Goal: Task Accomplishment & Management: Manage account settings

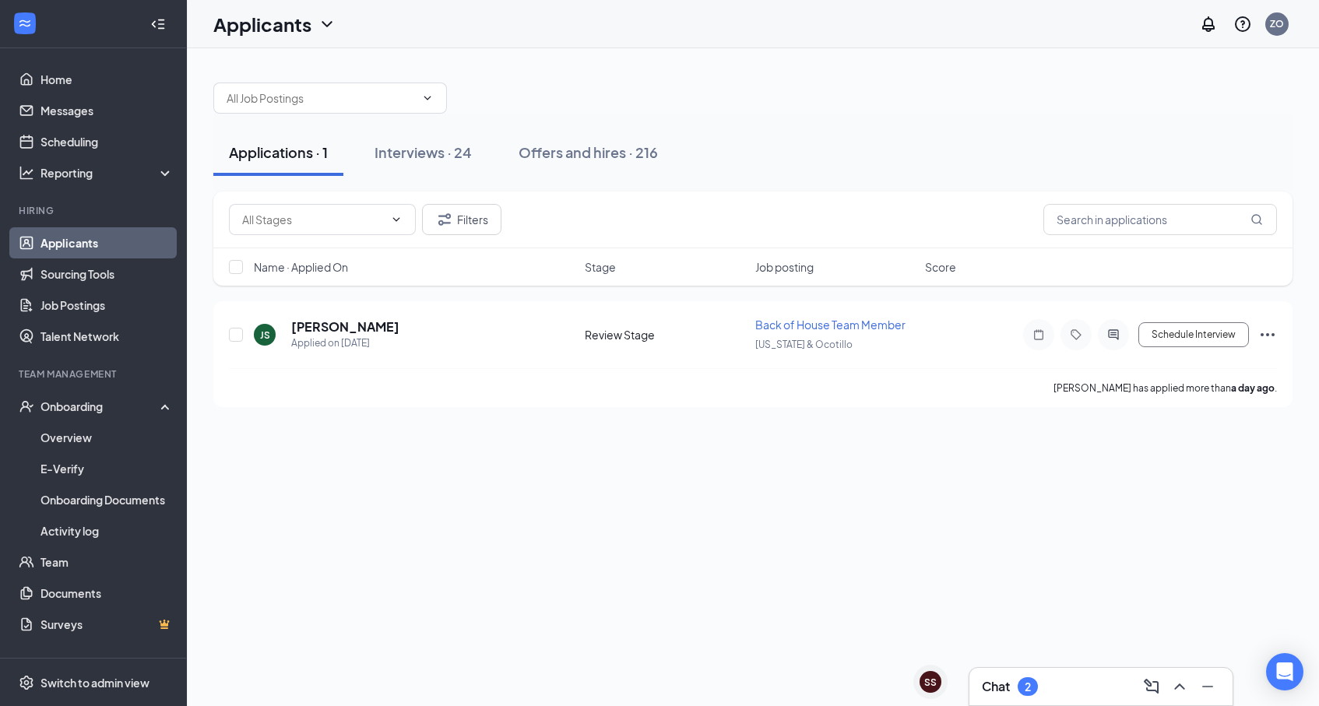
click at [76, 243] on link "Applicants" at bounding box center [107, 242] width 133 height 31
click at [134, 140] on link "Scheduling" at bounding box center [107, 141] width 133 height 31
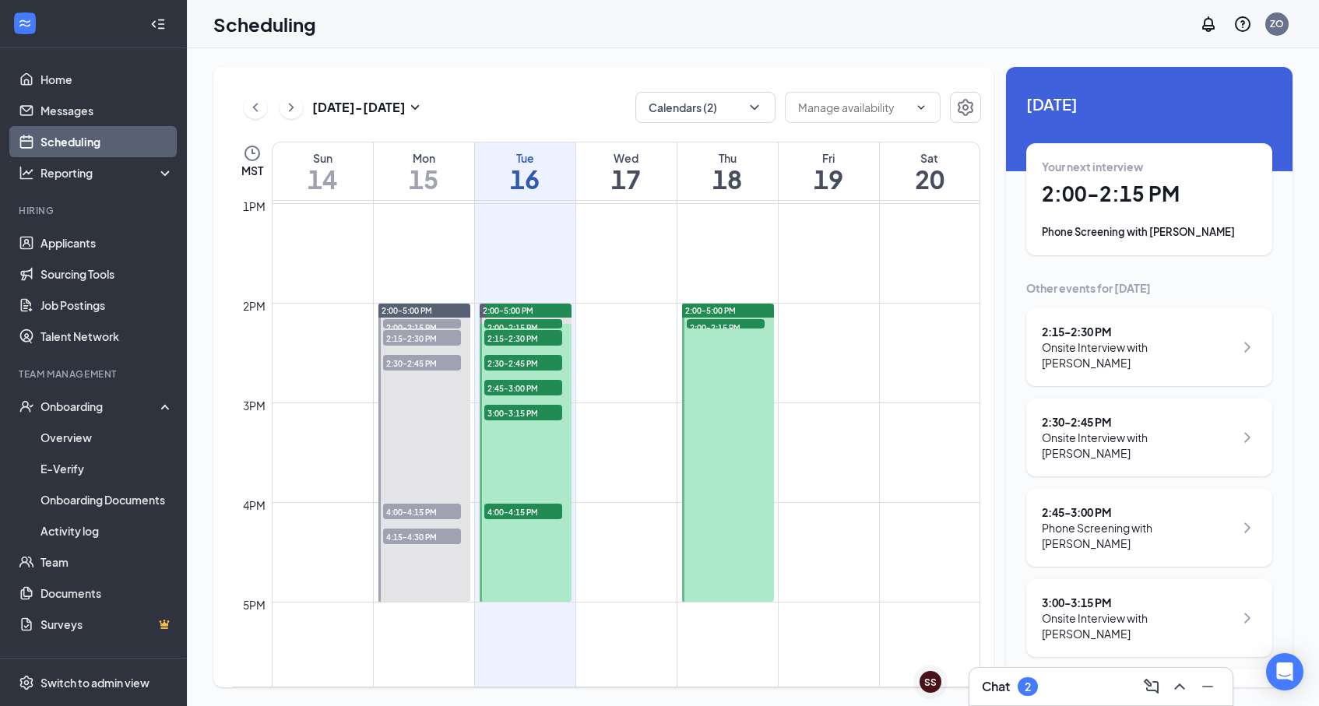
scroll to position [1294, 0]
click at [254, 116] on icon "ChevronLeft" at bounding box center [256, 107] width 16 height 19
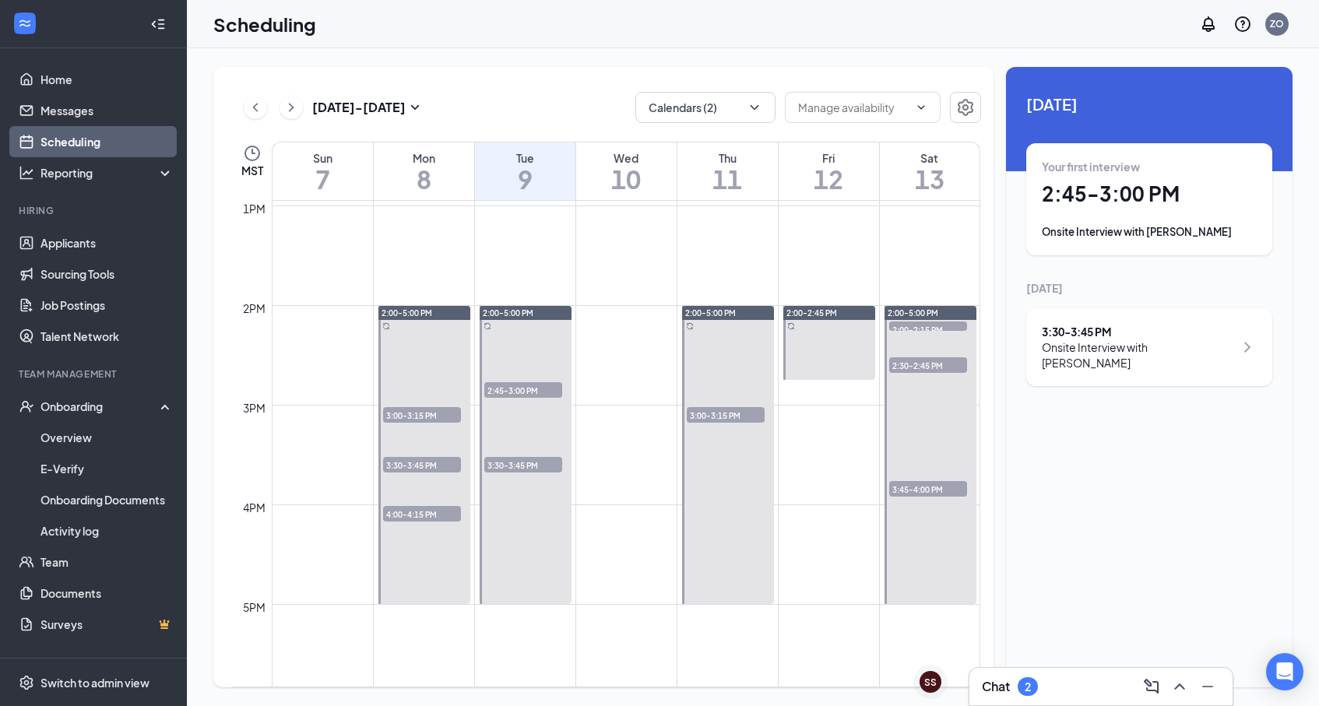
scroll to position [1289, 0]
click at [412, 420] on span "3:00-3:15 PM" at bounding box center [422, 418] width 78 height 16
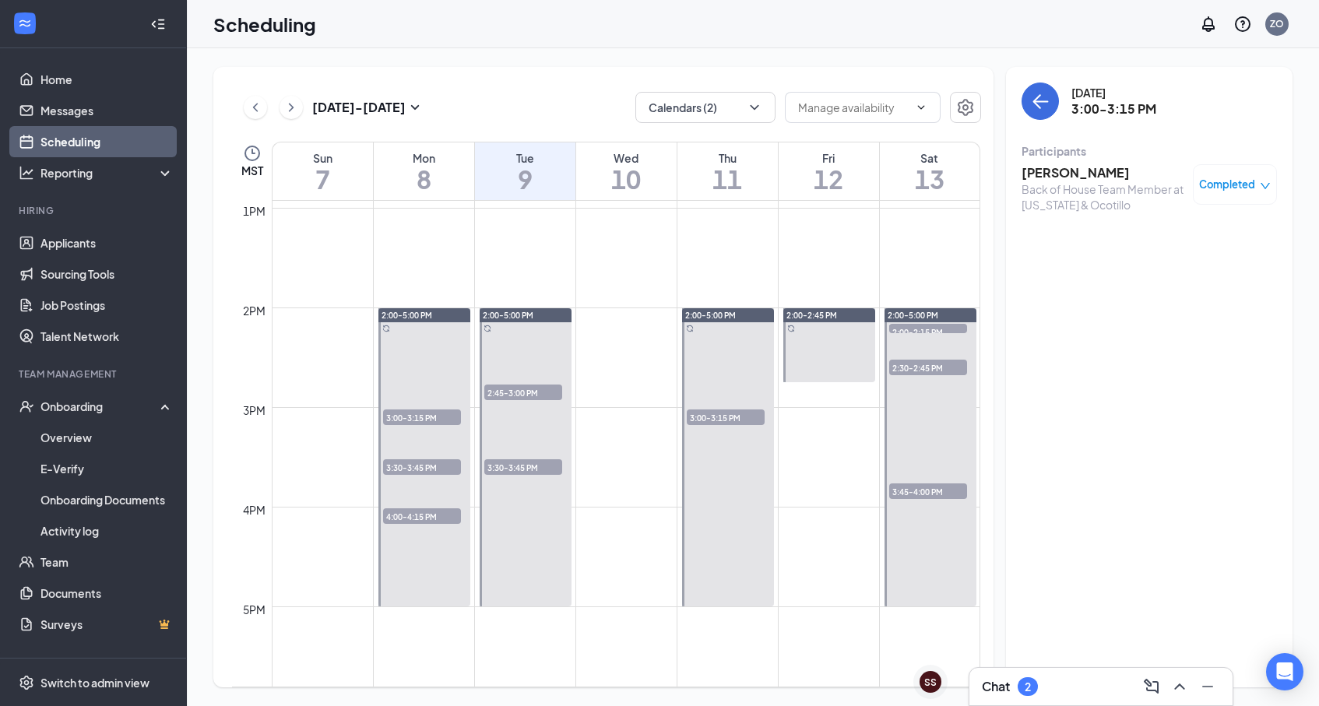
click at [396, 467] on span "3:30-3:45 PM" at bounding box center [422, 468] width 78 height 16
click at [412, 518] on span "4:00-4:15 PM" at bounding box center [422, 517] width 78 height 16
click at [543, 467] on span "3:30-3:45 PM" at bounding box center [523, 468] width 78 height 16
click at [523, 385] on span "2:45-3:00 PM" at bounding box center [523, 393] width 78 height 16
click at [700, 414] on span "3:00-3:15 PM" at bounding box center [726, 418] width 78 height 16
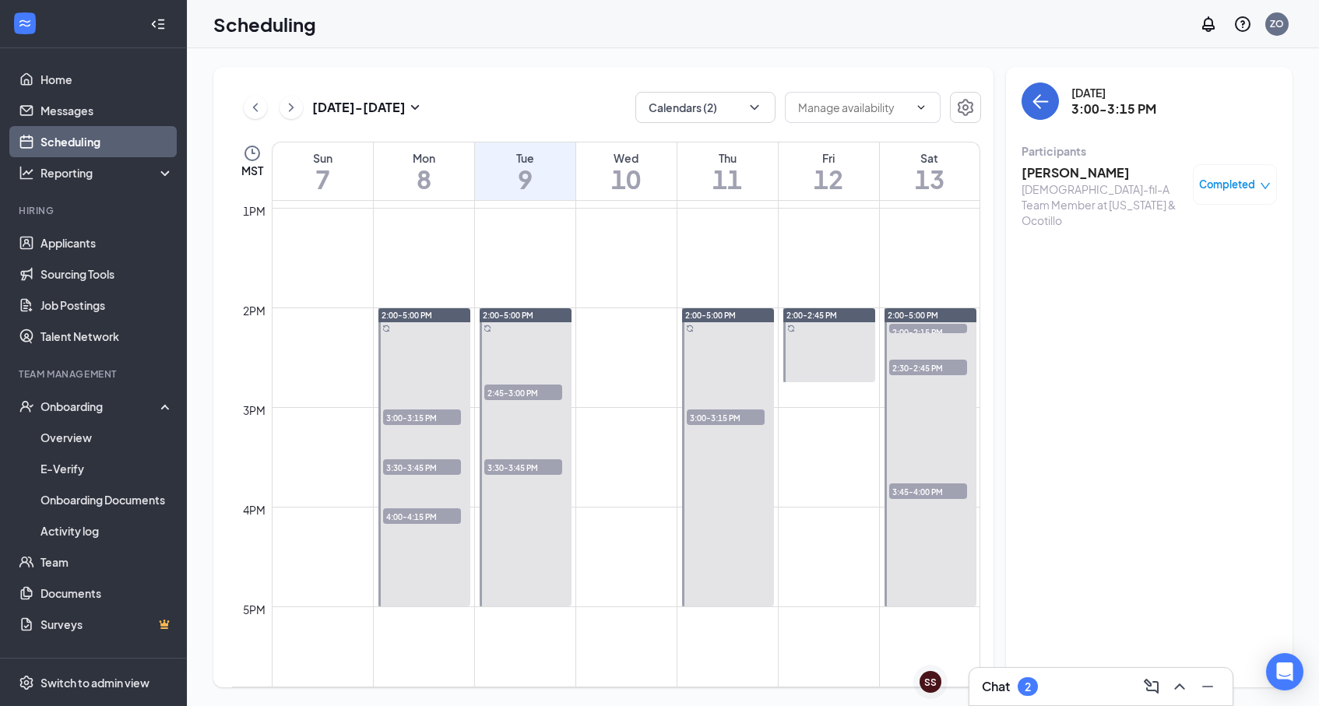
click at [907, 373] on span "2:30-2:45 PM" at bounding box center [928, 368] width 78 height 16
click at [908, 371] on span "2:30-2:45 PM" at bounding box center [928, 368] width 78 height 16
click at [906, 365] on span "2:30-2:45 PM" at bounding box center [928, 368] width 78 height 16
click at [903, 329] on span "2:00-2:15 PM" at bounding box center [928, 332] width 78 height 16
click at [895, 495] on span "3:45-4:00 PM" at bounding box center [928, 492] width 78 height 16
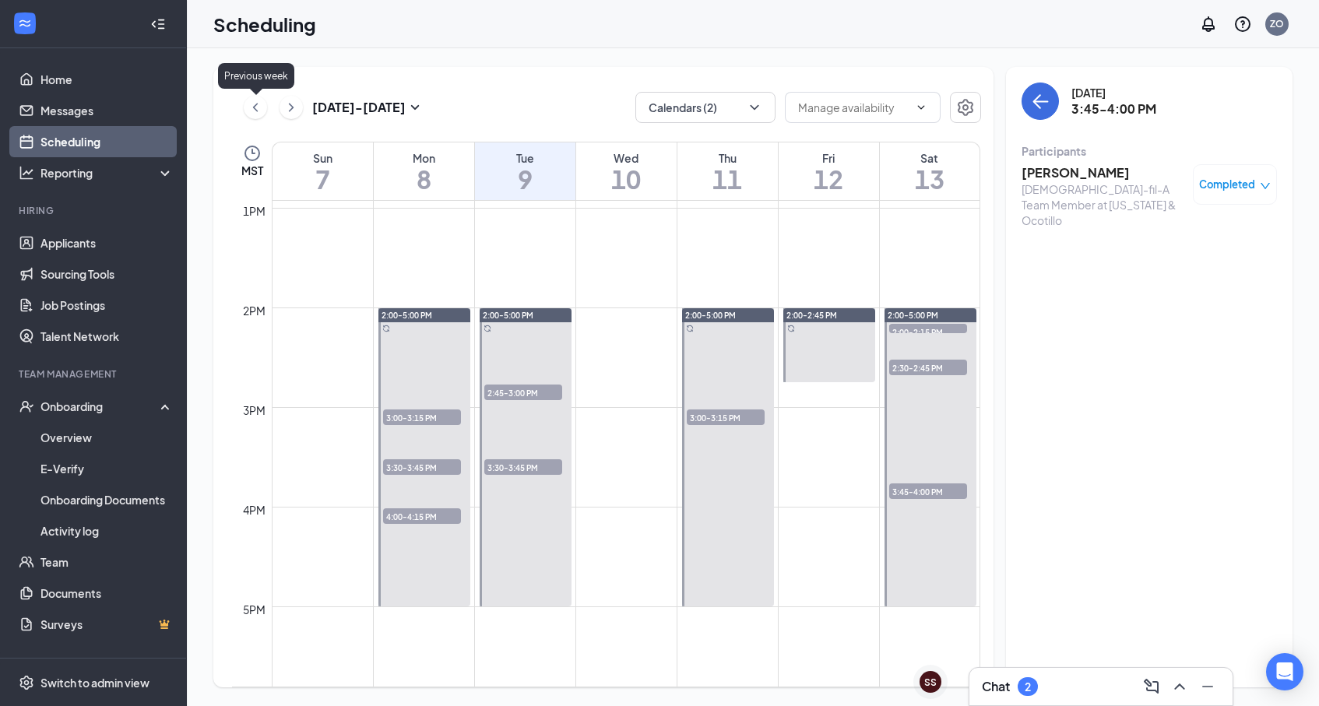
drag, startPoint x: 276, startPoint y: 127, endPoint x: 255, endPoint y: 108, distance: 28.7
click at [255, 108] on div "[DATE] - [DATE] Calendars (2) MST Sun 7 Mon 8 Tue 9 Wed 10 Thu 11 Fri 12 Sat 13…" at bounding box center [603, 377] width 780 height 621
click at [255, 108] on icon "ChevronLeft" at bounding box center [255, 107] width 5 height 9
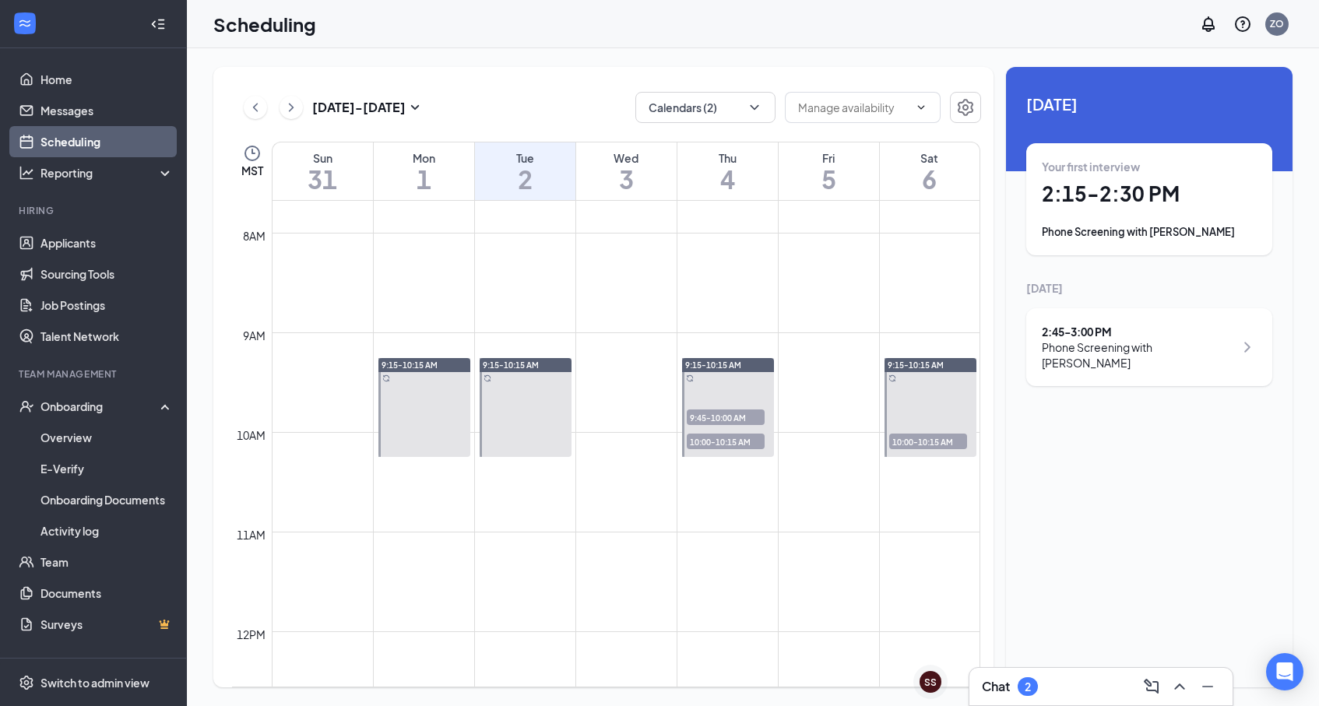
click at [735, 417] on span "9:45-10:00 AM" at bounding box center [726, 418] width 78 height 16
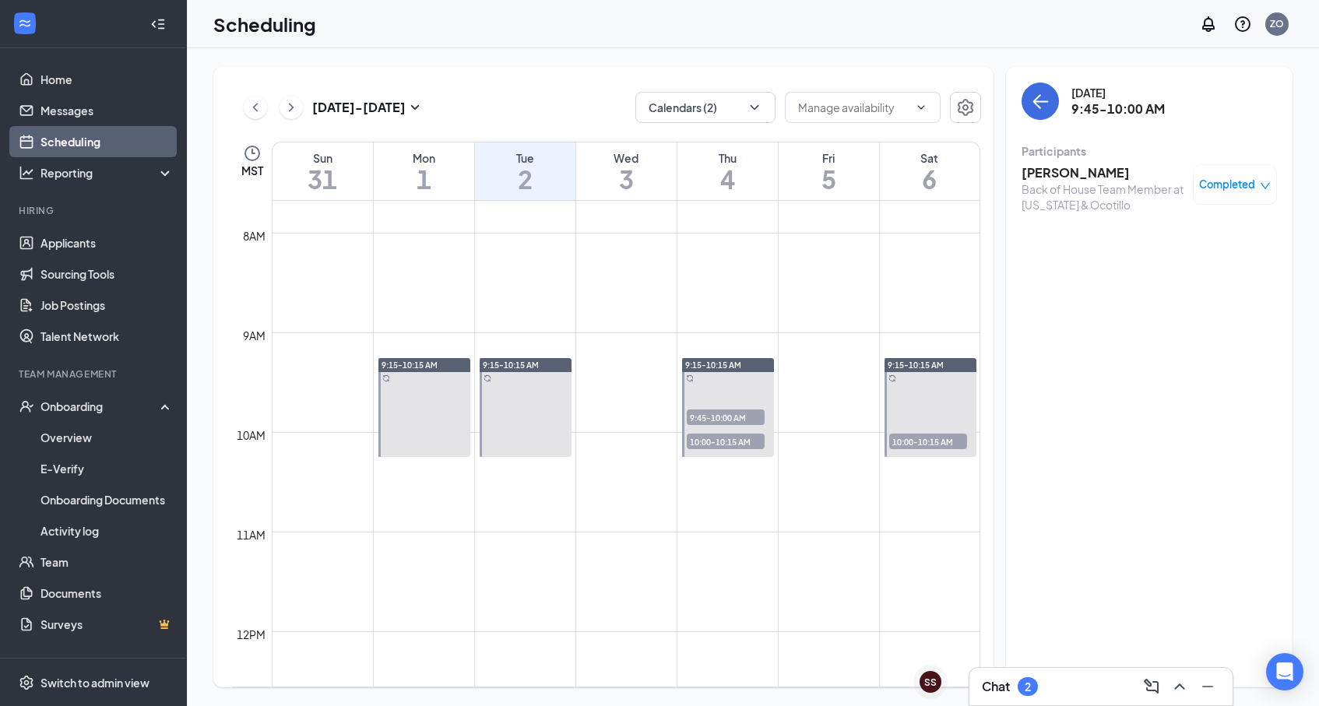
click at [727, 438] on span "10:00-10:15 AM" at bounding box center [726, 442] width 78 height 16
click at [927, 442] on span "10:00-10:15 AM" at bounding box center [928, 442] width 78 height 16
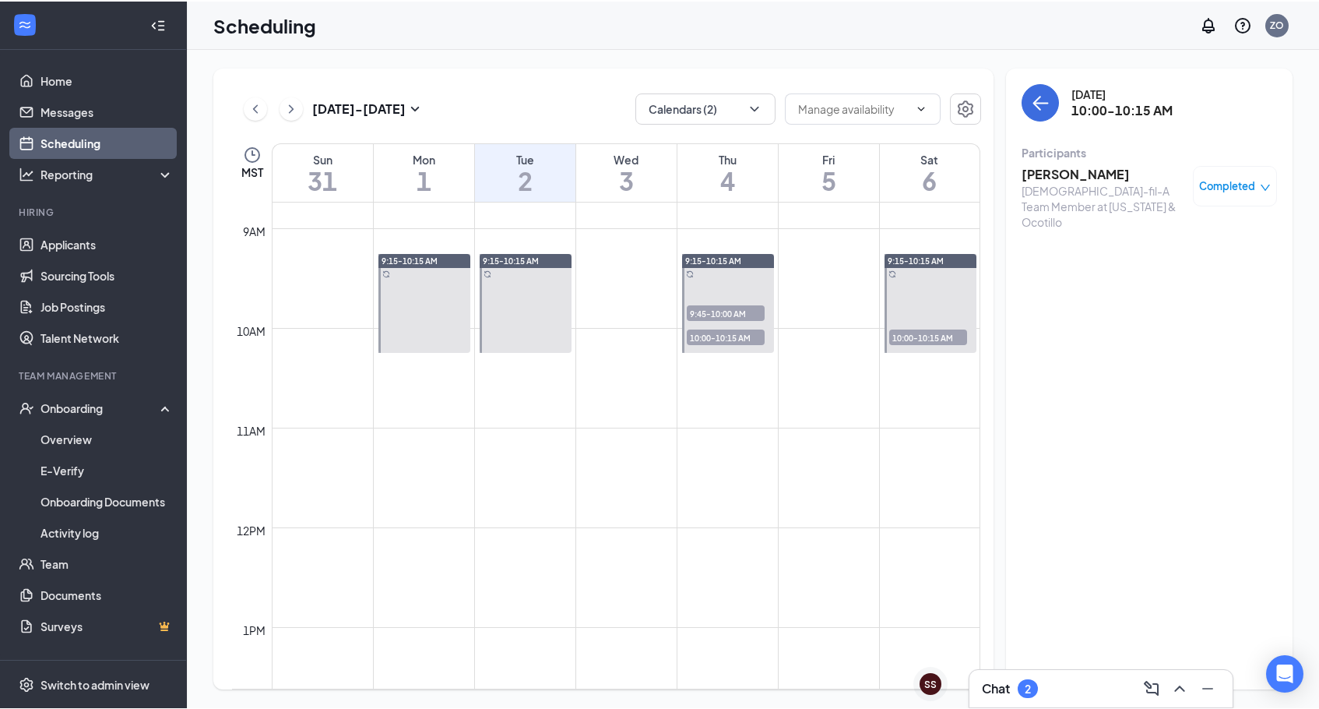
scroll to position [851, 0]
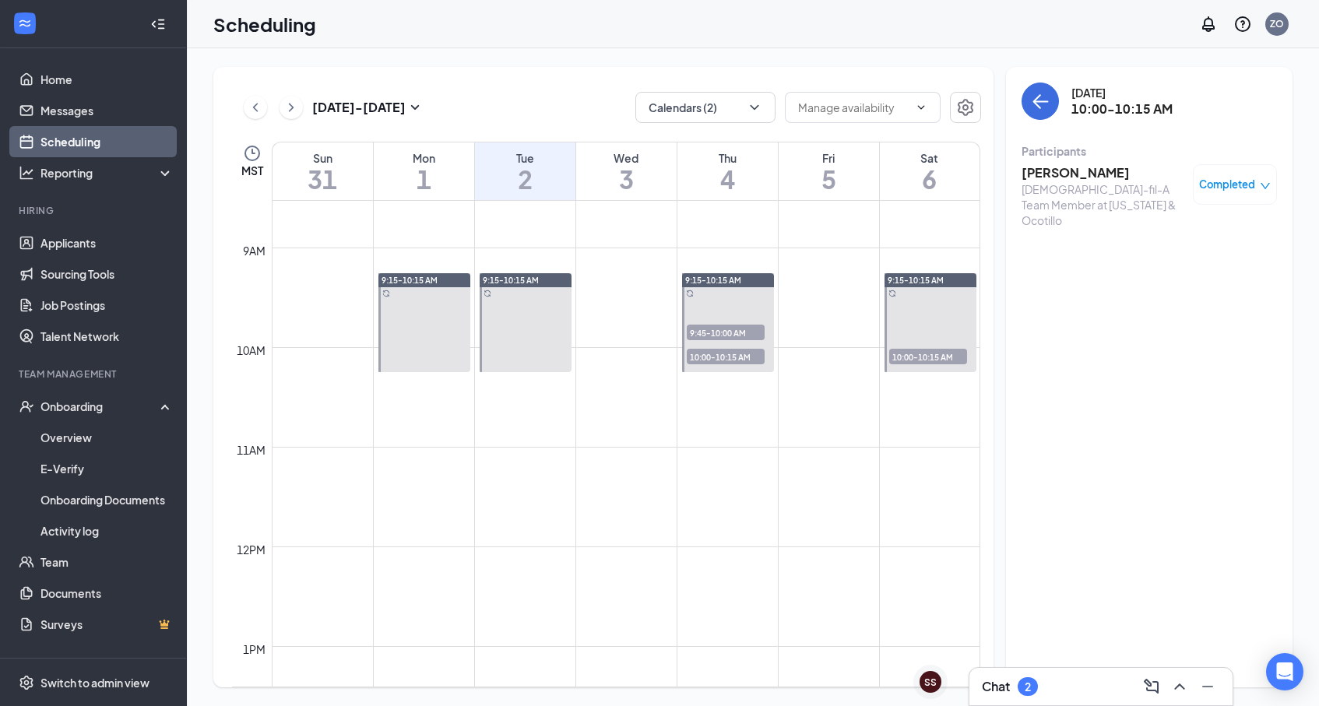
click at [1043, 171] on h3 "[PERSON_NAME]" at bounding box center [1104, 172] width 164 height 17
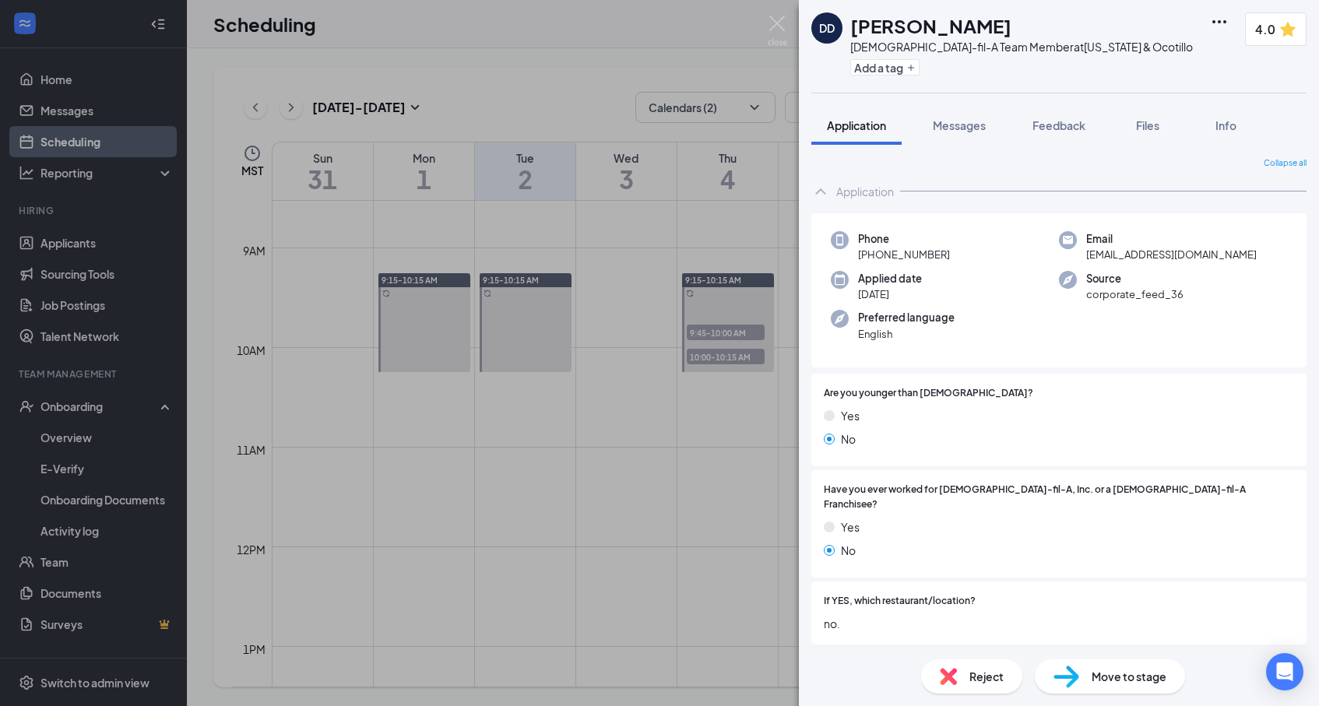
click at [724, 358] on div "DD [PERSON_NAME] [DEMOGRAPHIC_DATA]-fil-A Team Member at [US_STATE] & Ocotillo …" at bounding box center [659, 353] width 1319 height 706
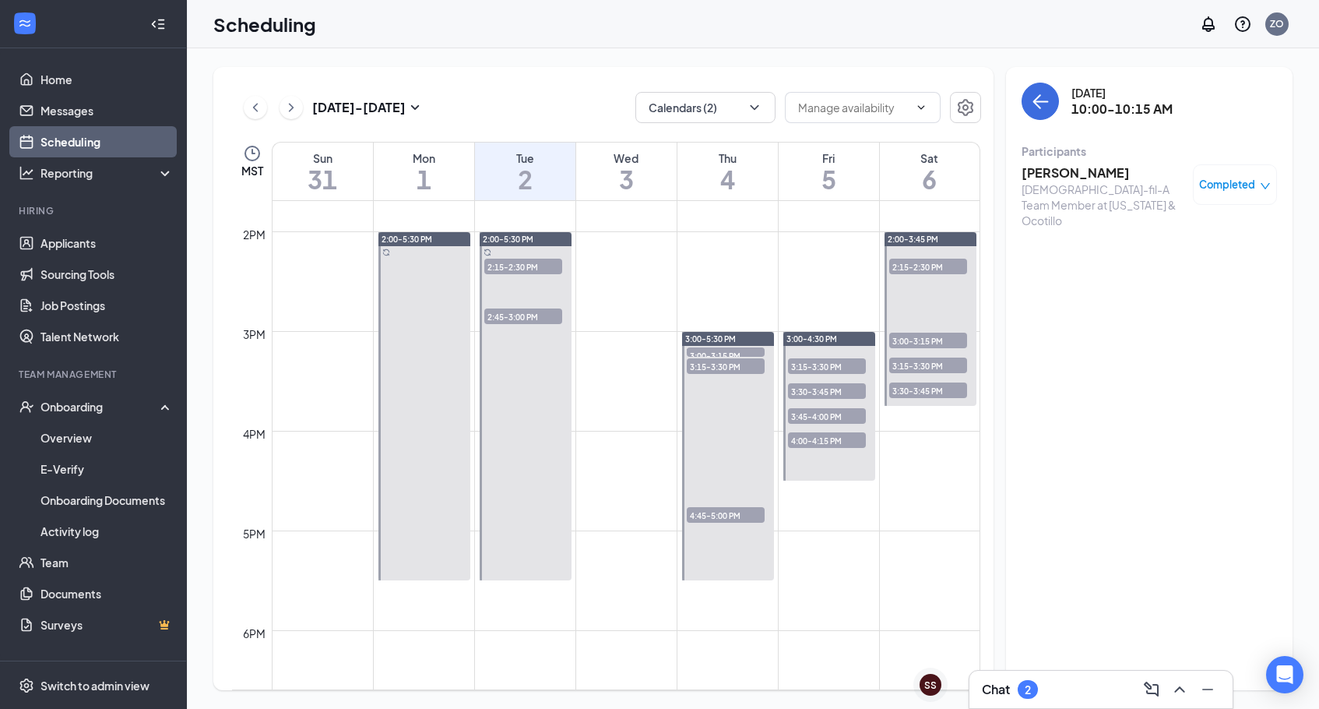
scroll to position [1357, 0]
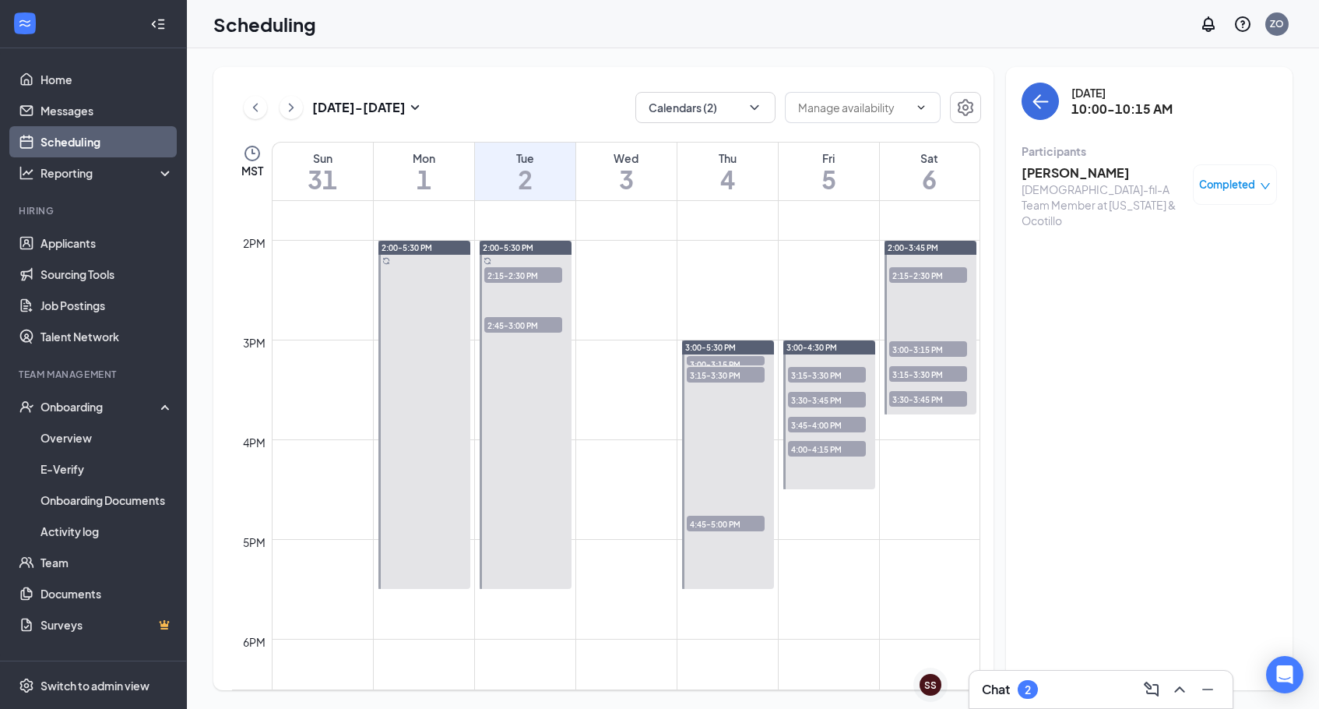
click at [930, 276] on span "2:15-2:30 PM" at bounding box center [928, 275] width 78 height 16
click at [920, 349] on span "3:00-3:15 PM" at bounding box center [928, 349] width 78 height 16
click at [914, 375] on span "3:15-3:30 PM" at bounding box center [928, 374] width 78 height 16
click at [911, 400] on span "3:30-3:45 PM" at bounding box center [928, 399] width 78 height 16
click at [291, 107] on icon "ChevronRight" at bounding box center [292, 107] width 16 height 19
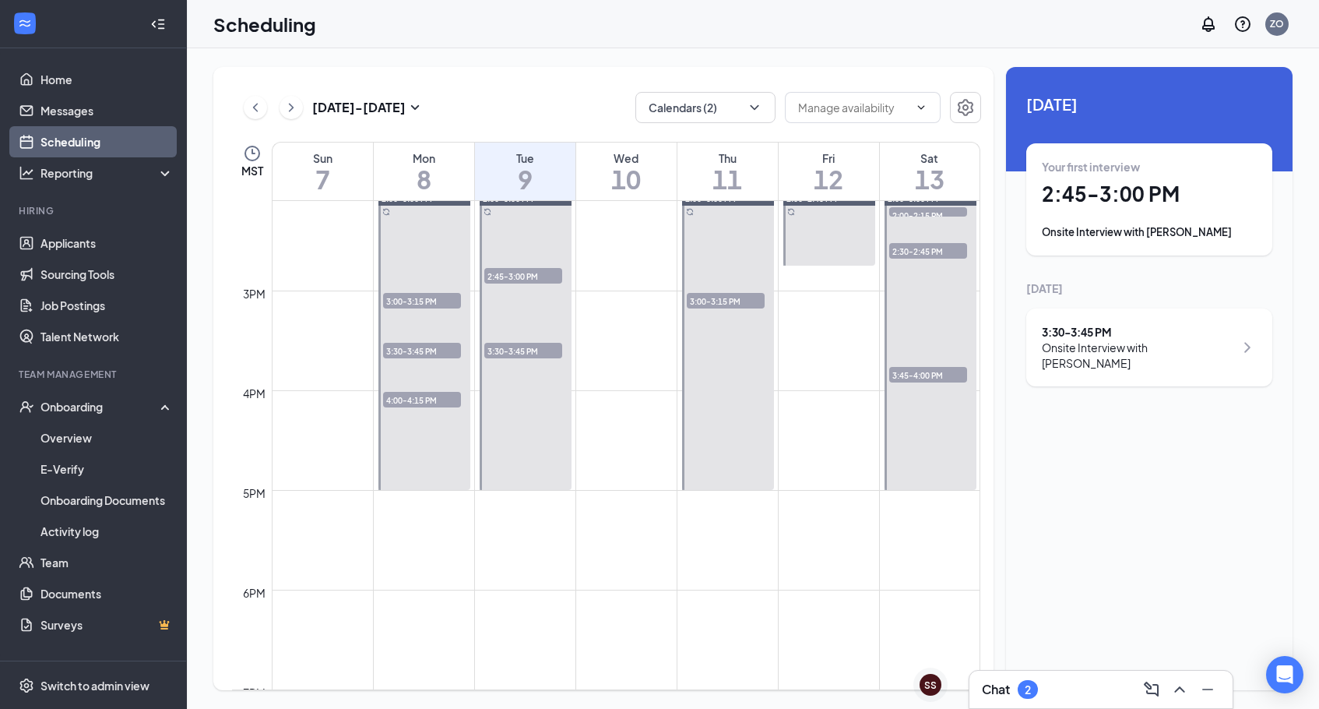
scroll to position [1392, 0]
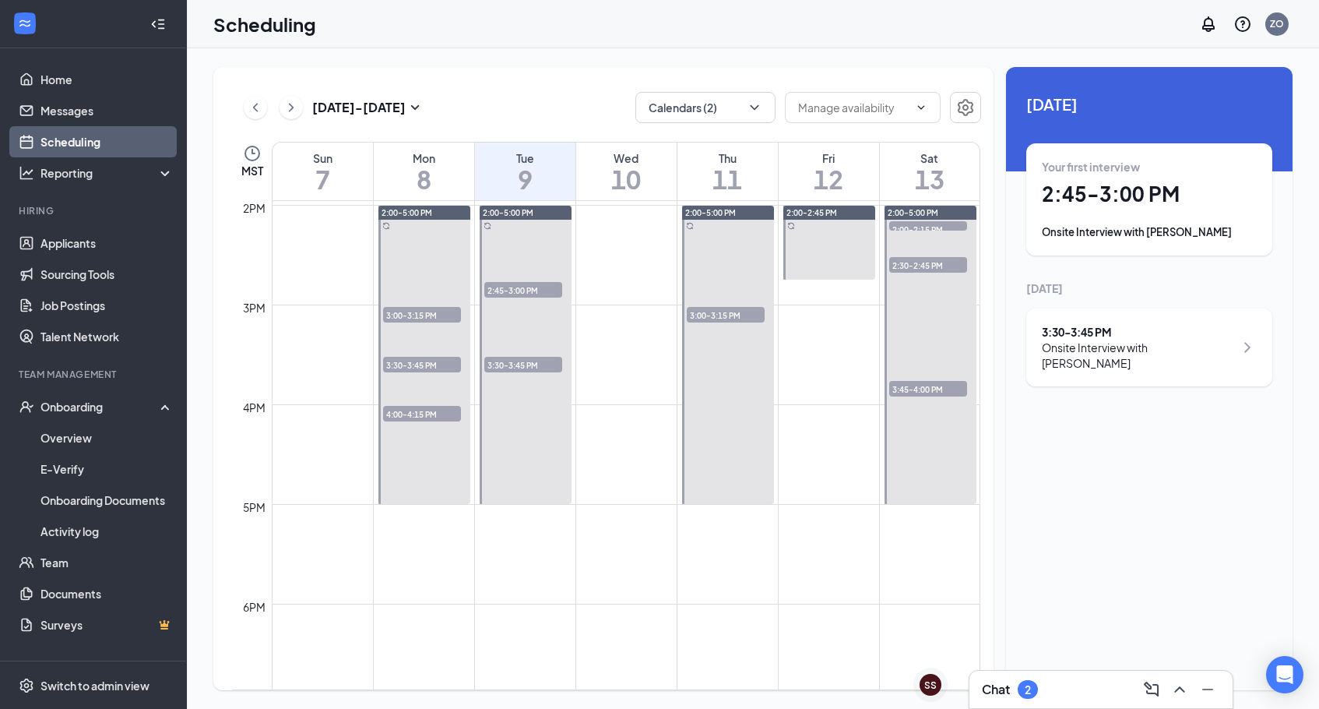
click at [425, 312] on span "3:00-3:15 PM" at bounding box center [422, 315] width 78 height 16
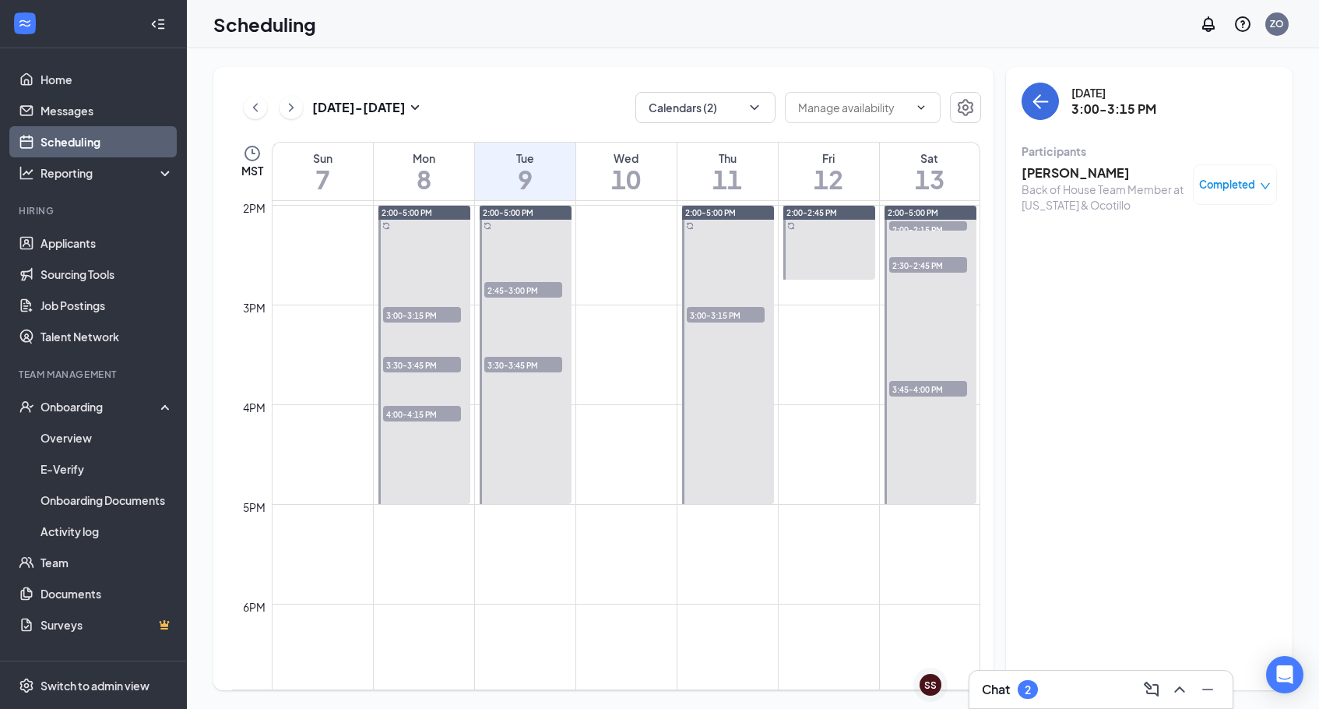
click at [419, 367] on span "3:30-3:45 PM" at bounding box center [422, 365] width 78 height 16
click at [411, 415] on span "4:00-4:15 PM" at bounding box center [422, 414] width 78 height 16
click at [539, 364] on span "3:30-3:45 PM" at bounding box center [523, 365] width 78 height 16
click at [533, 291] on span "2:45-3:00 PM" at bounding box center [523, 290] width 78 height 16
click at [712, 310] on span "3:00-3:15 PM" at bounding box center [726, 315] width 78 height 16
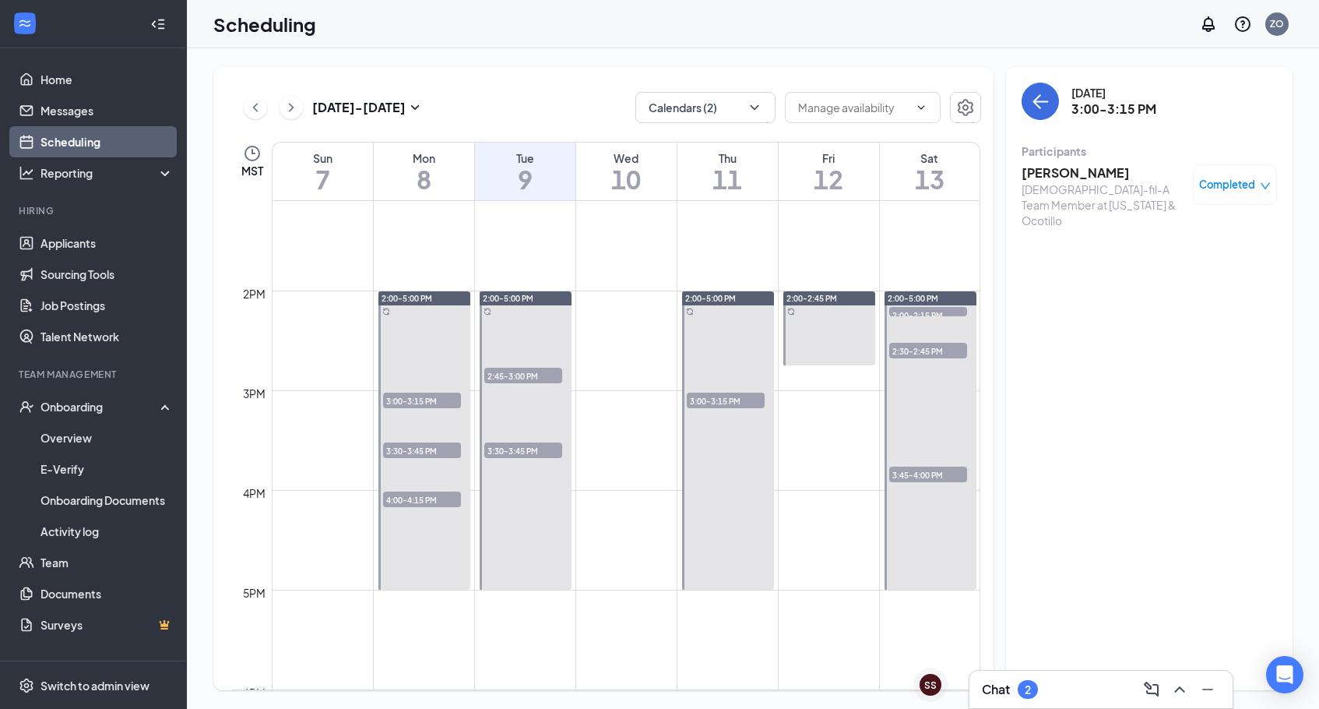
scroll to position [1308, 0]
click at [917, 309] on span "2:00-2:15 PM" at bounding box center [928, 313] width 78 height 16
click at [916, 347] on span "2:30-2:45 PM" at bounding box center [928, 349] width 78 height 16
click at [897, 476] on span "3:45-4:00 PM" at bounding box center [928, 473] width 78 height 16
click at [291, 107] on icon "ChevronRight" at bounding box center [292, 107] width 16 height 19
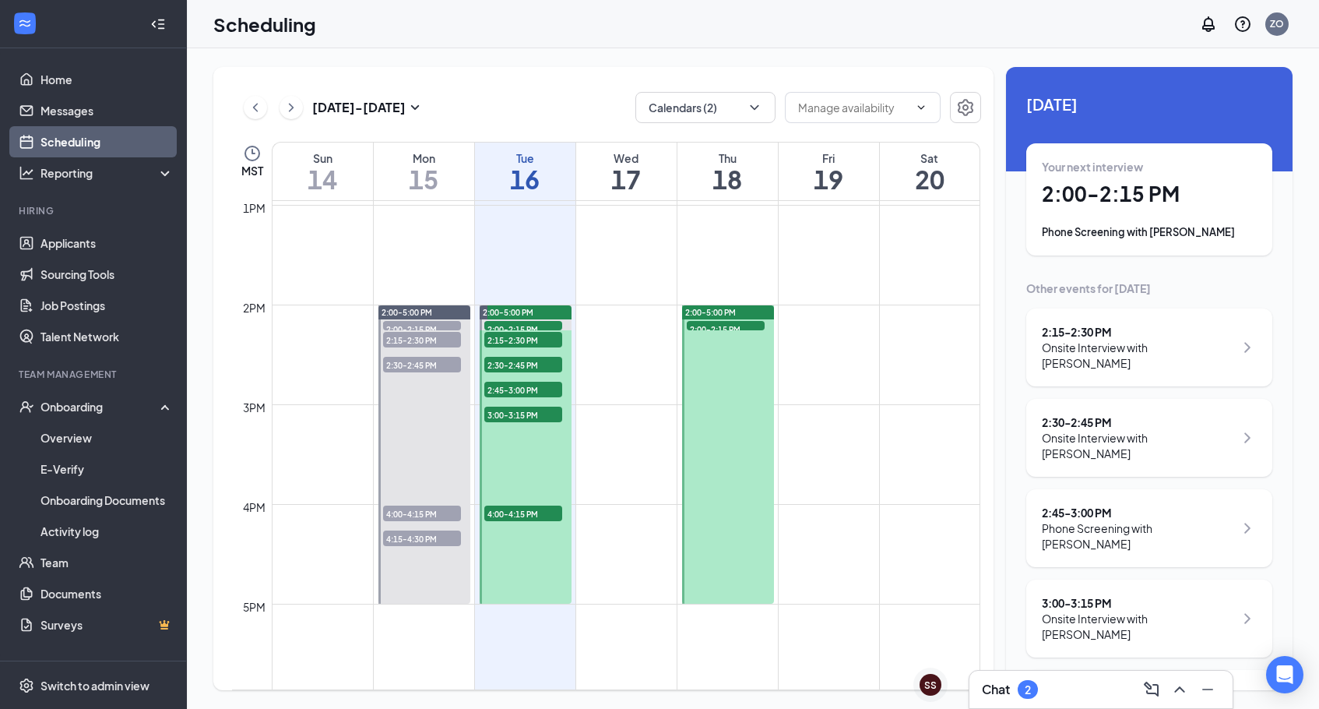
scroll to position [1371, 0]
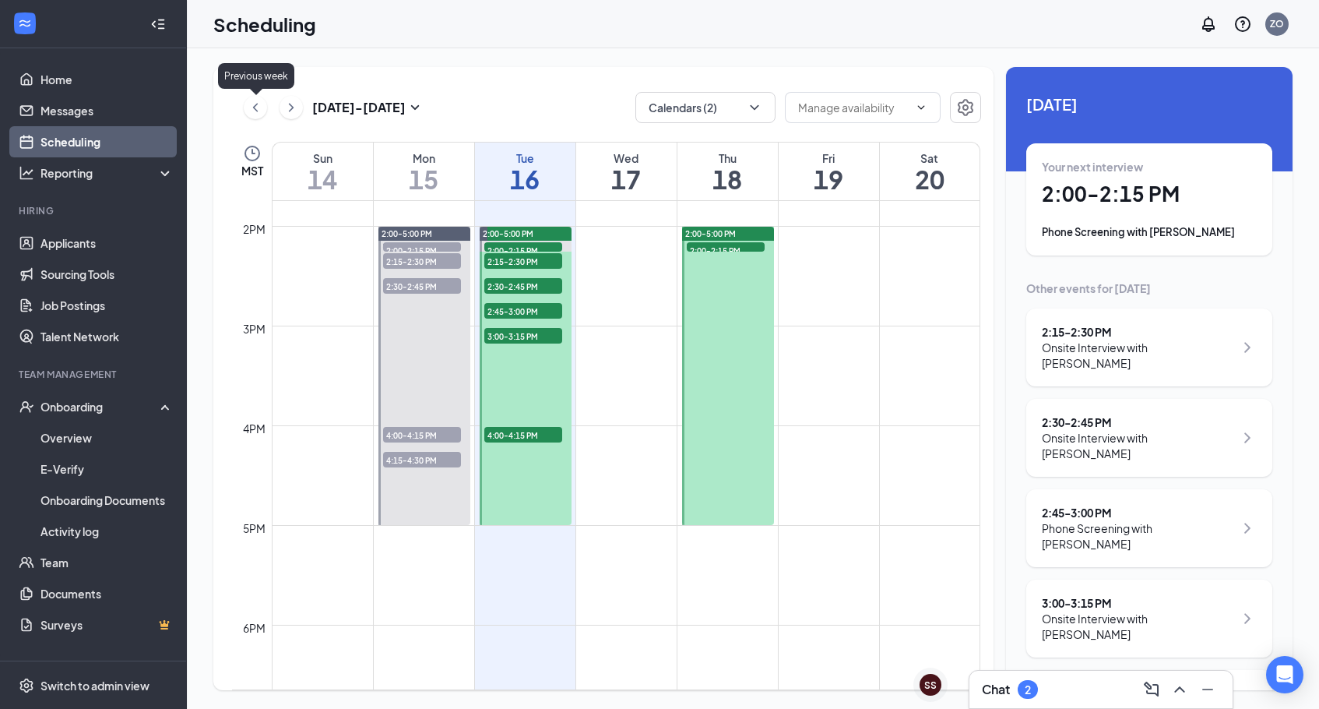
click at [255, 111] on icon "ChevronLeft" at bounding box center [256, 107] width 16 height 19
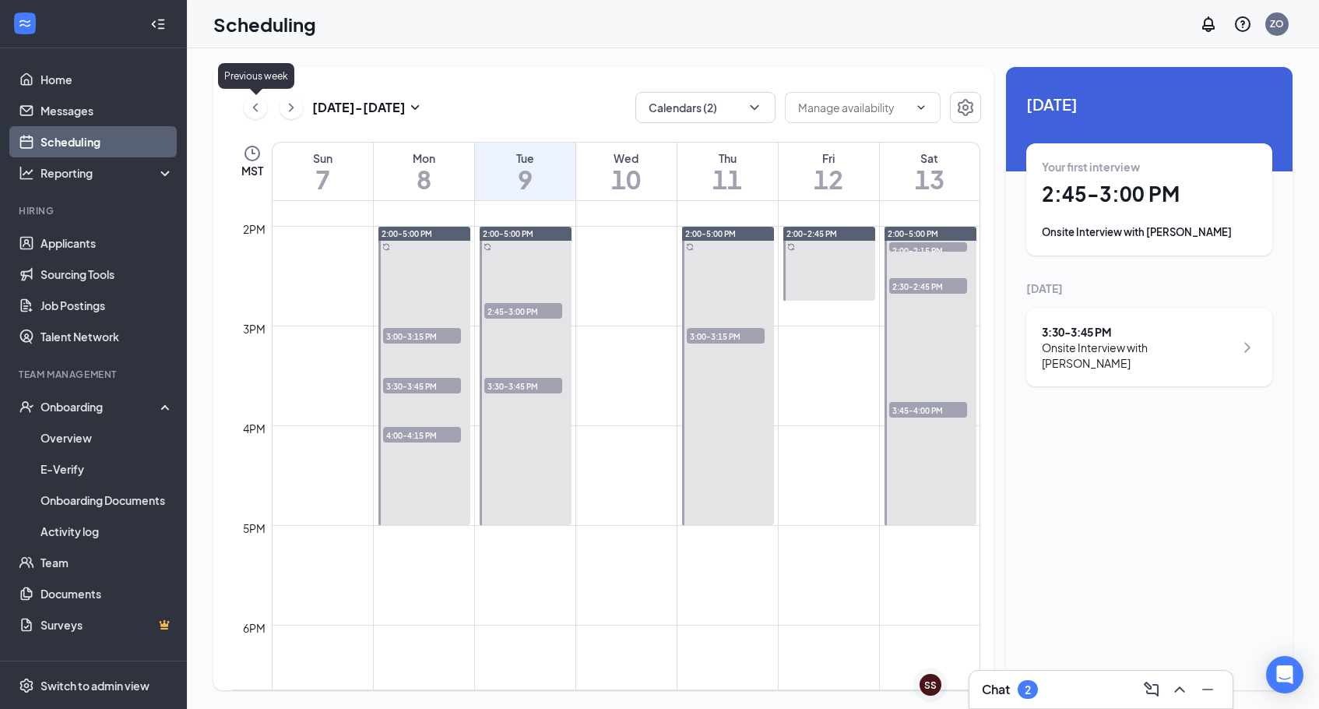
scroll to position [766, 0]
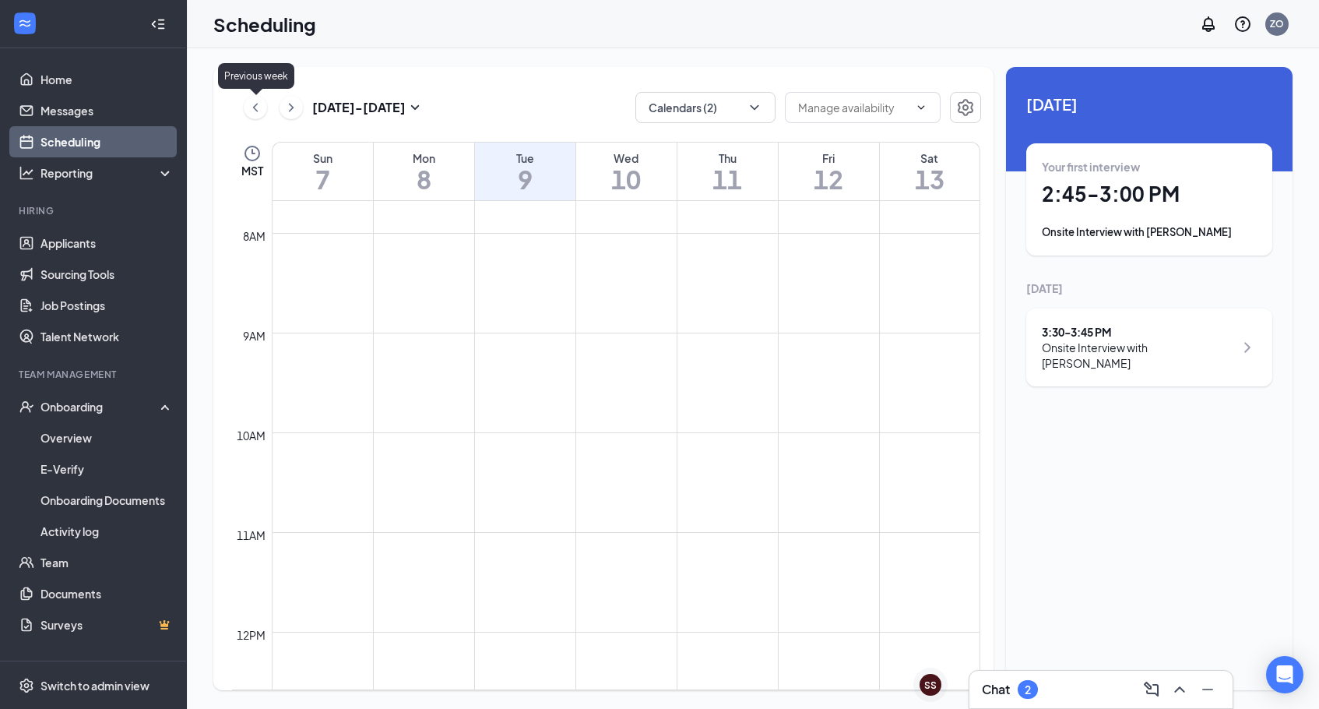
click at [255, 111] on icon "ChevronLeft" at bounding box center [256, 107] width 16 height 19
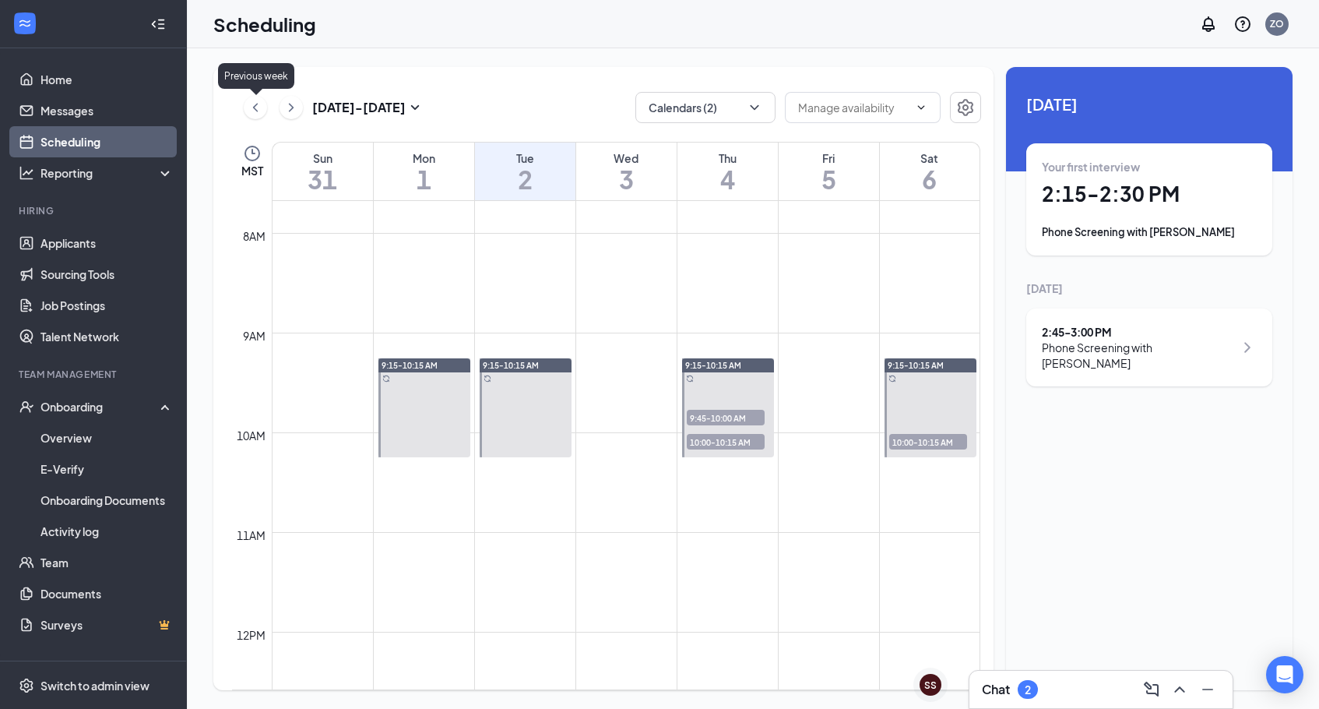
click at [255, 111] on icon "ChevronLeft" at bounding box center [256, 107] width 16 height 19
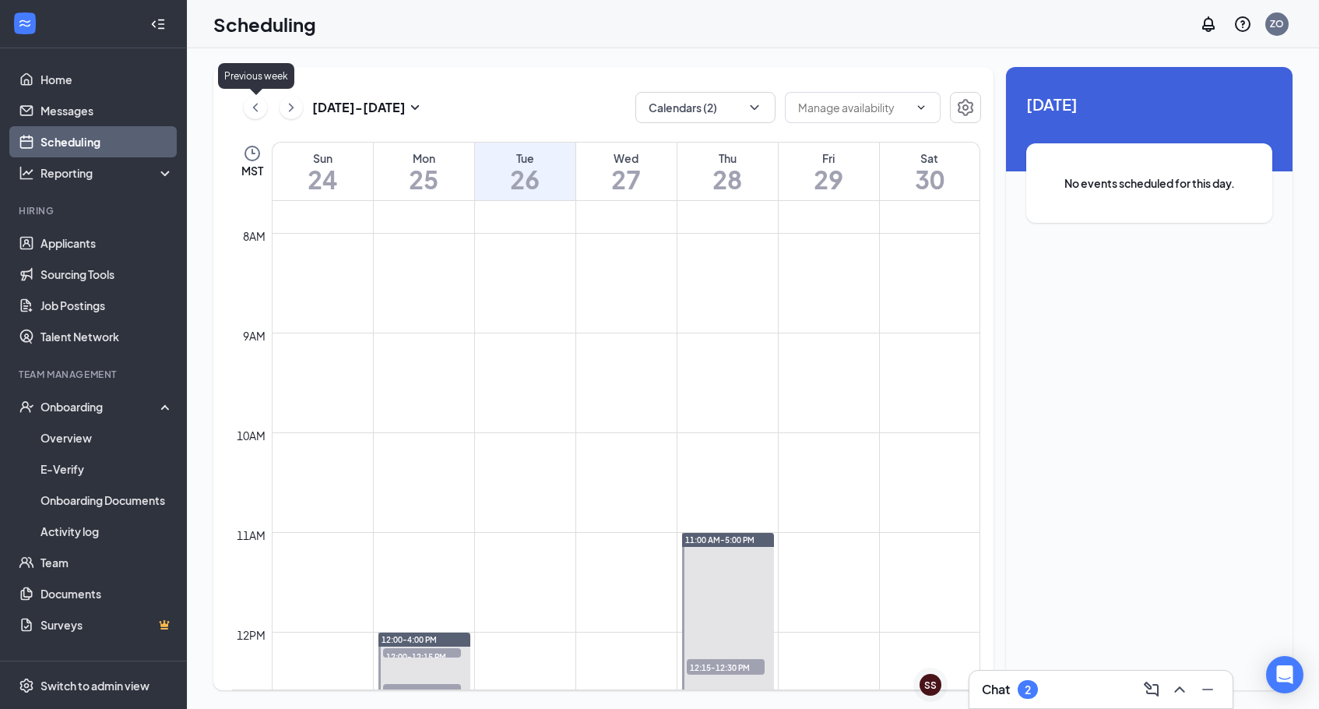
click at [255, 111] on icon "ChevronLeft" at bounding box center [256, 107] width 16 height 19
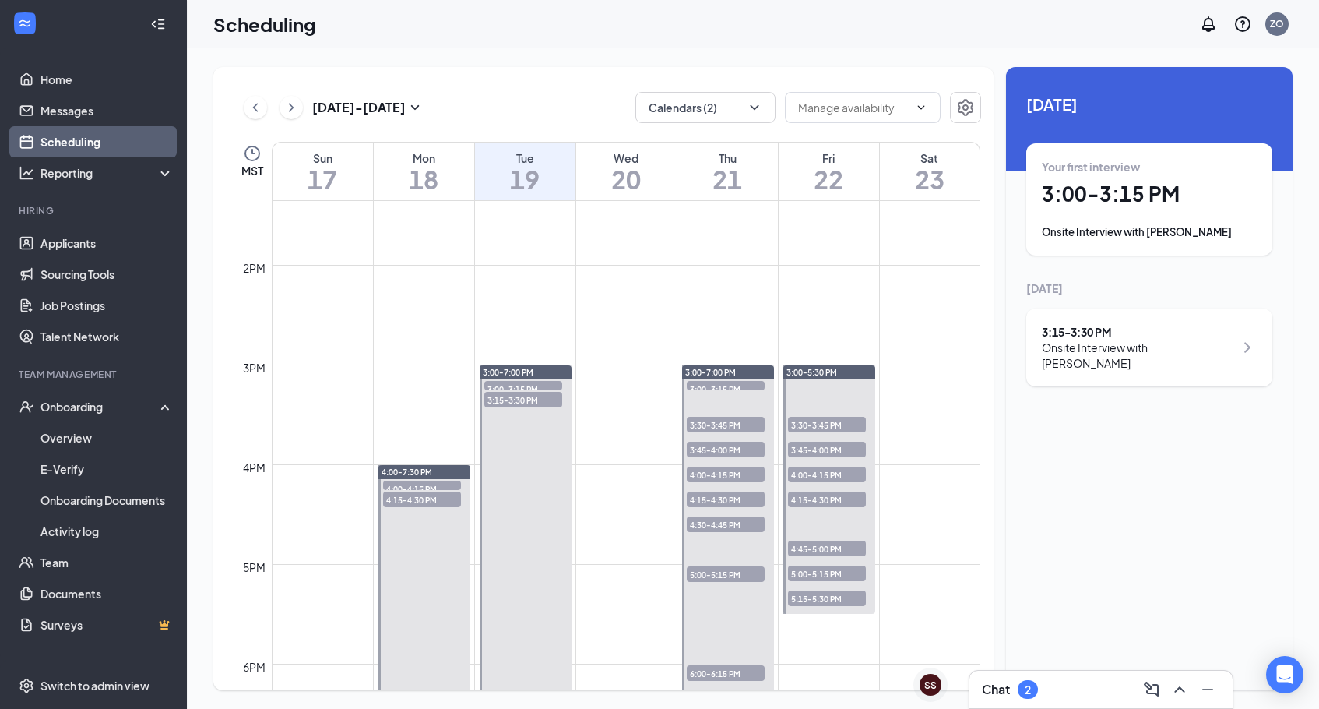
scroll to position [1333, 0]
click at [835, 417] on span "3:30-3:45 PM" at bounding box center [827, 424] width 78 height 16
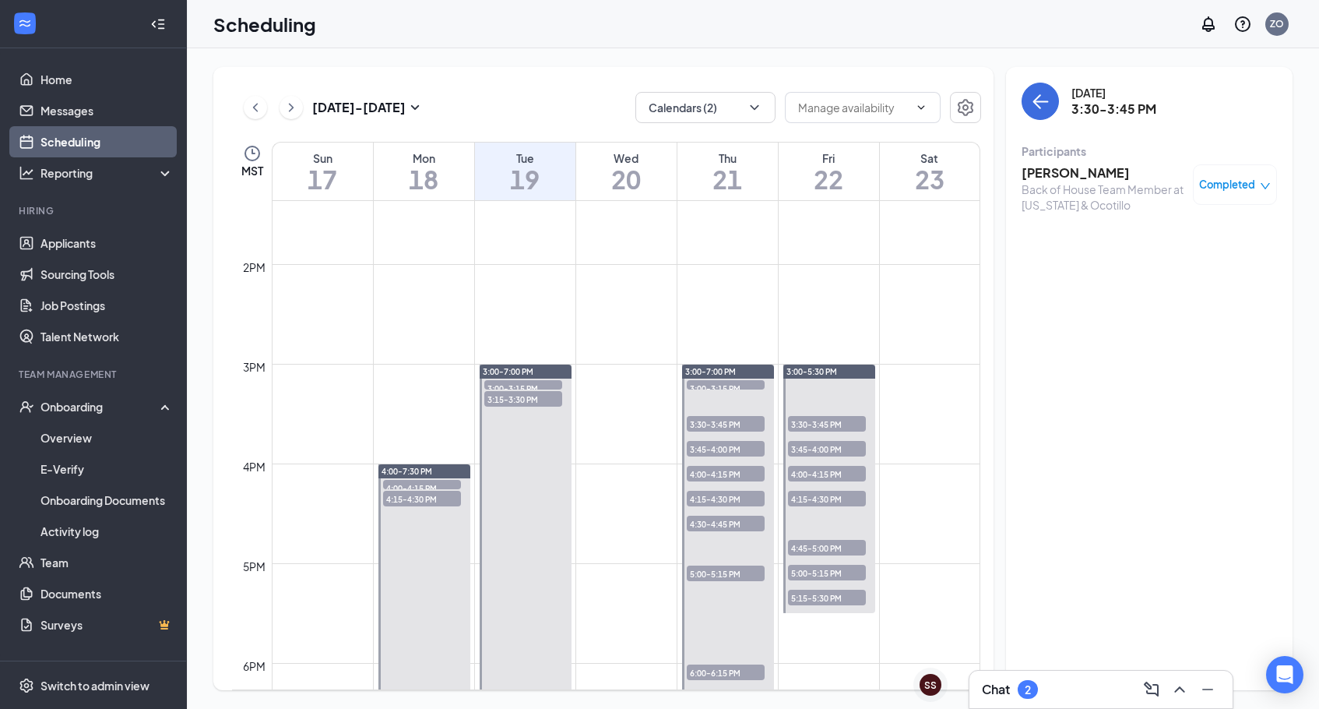
click at [826, 453] on span "3:45-4:00 PM" at bounding box center [827, 449] width 78 height 16
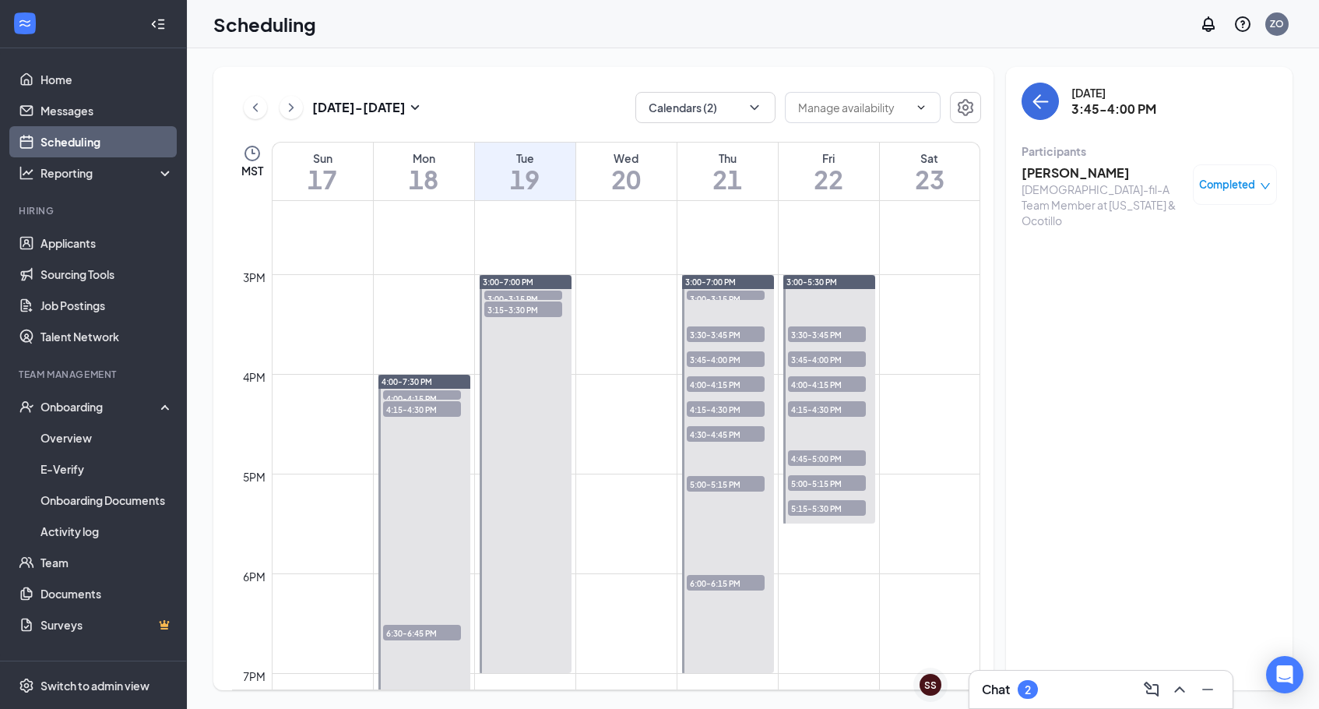
scroll to position [1423, 0]
click at [821, 379] on span "4:00-4:15 PM" at bounding box center [827, 383] width 78 height 16
click at [817, 403] on span "4:15-4:30 PM" at bounding box center [827, 408] width 78 height 16
click at [807, 460] on span "4:45-5:00 PM" at bounding box center [827, 457] width 78 height 16
click at [808, 483] on span "5:00-5:15 PM" at bounding box center [827, 482] width 78 height 16
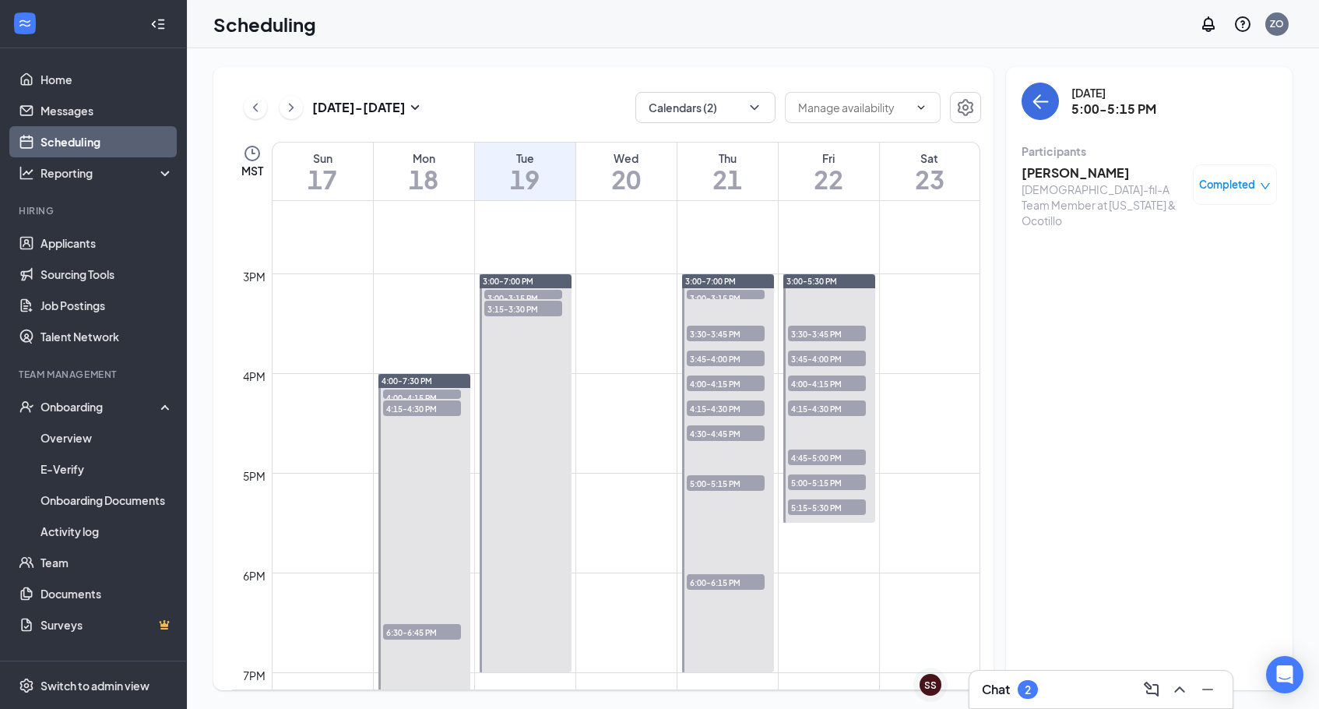
click at [806, 505] on span "5:15-5:30 PM" at bounding box center [827, 507] width 78 height 16
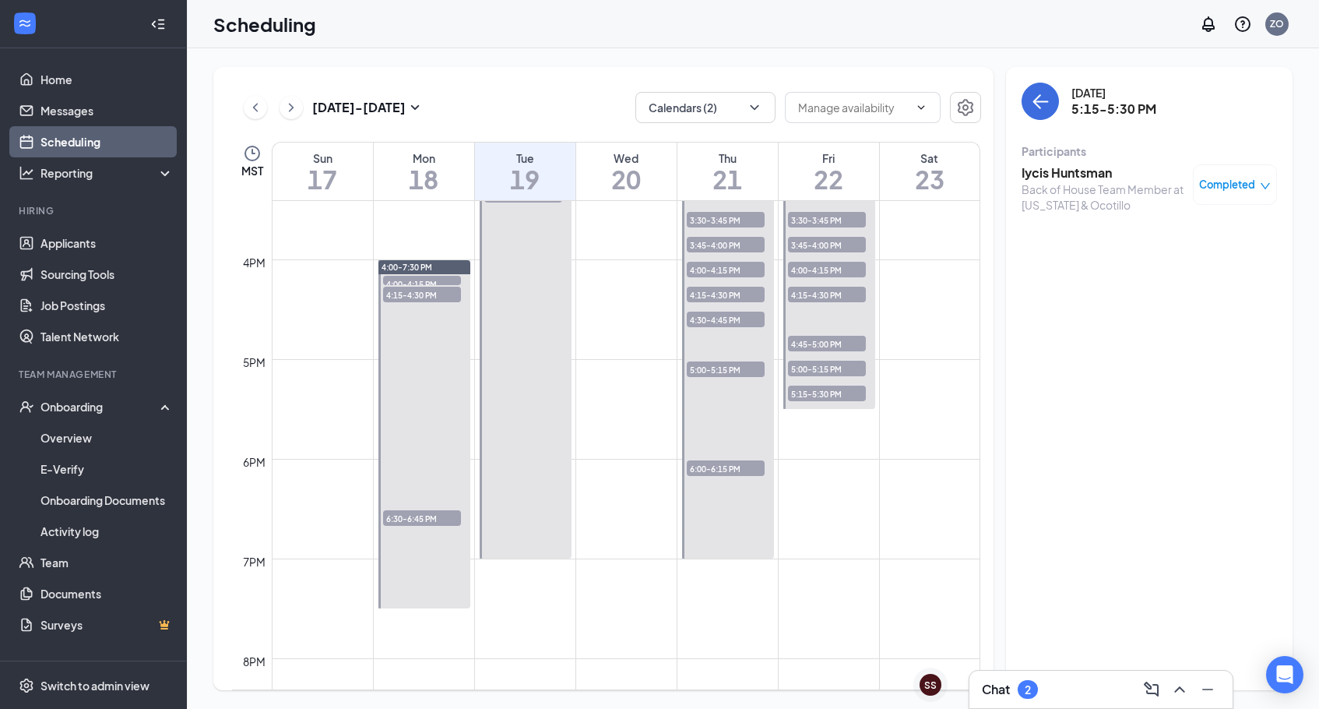
scroll to position [1544, 0]
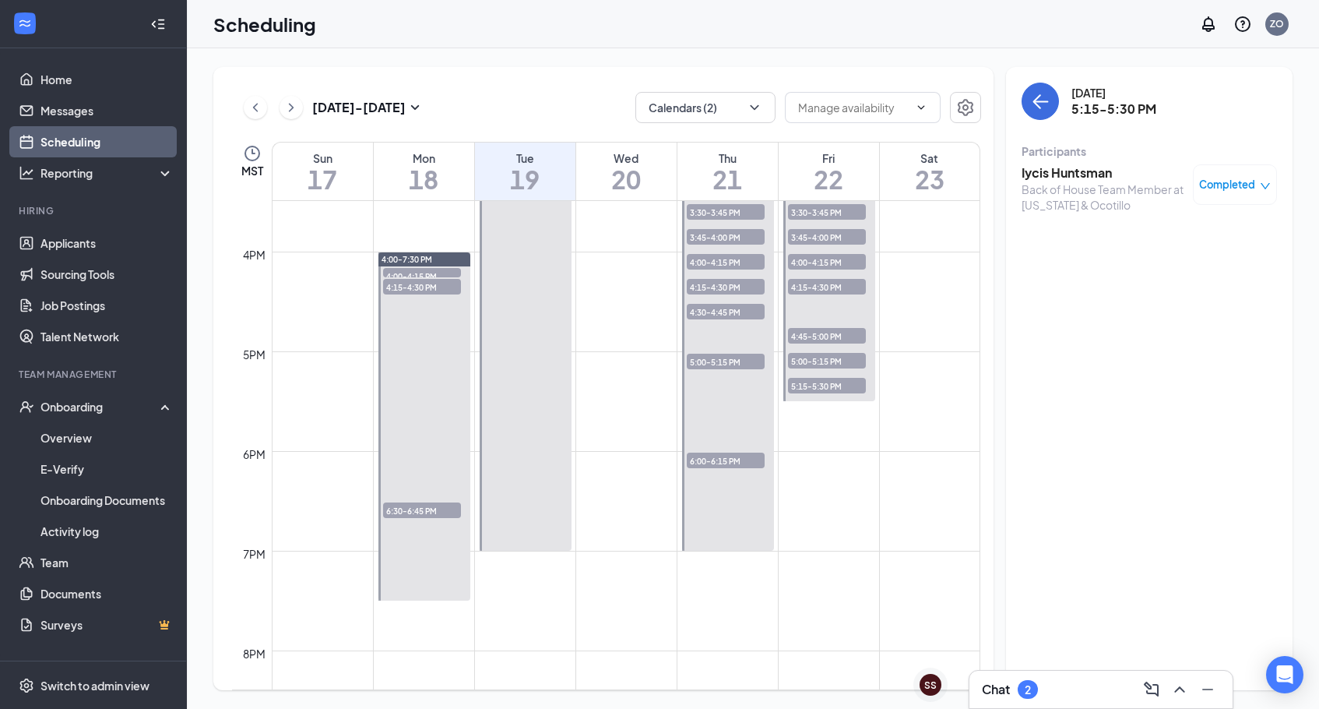
click at [738, 461] on span "6:00-6:15 PM" at bounding box center [726, 461] width 78 height 16
click at [727, 364] on span "5:00-5:15 PM" at bounding box center [726, 362] width 78 height 16
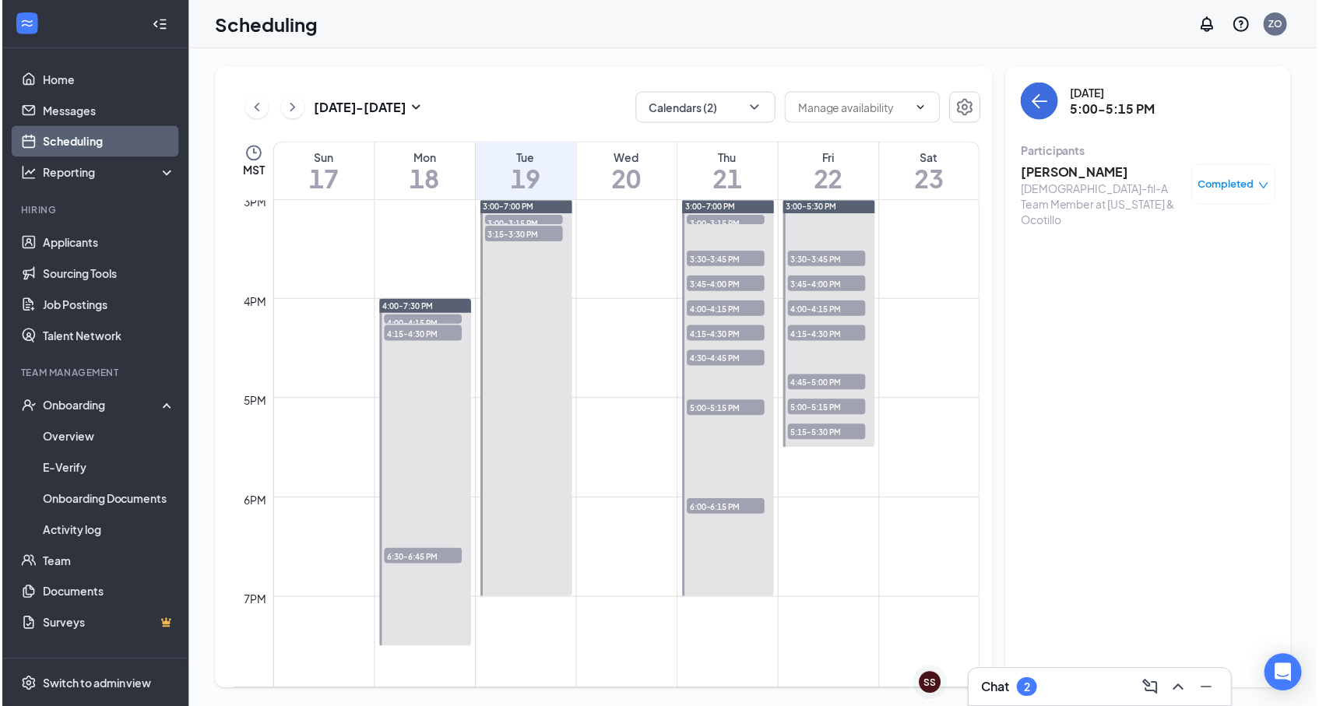
scroll to position [1488, 0]
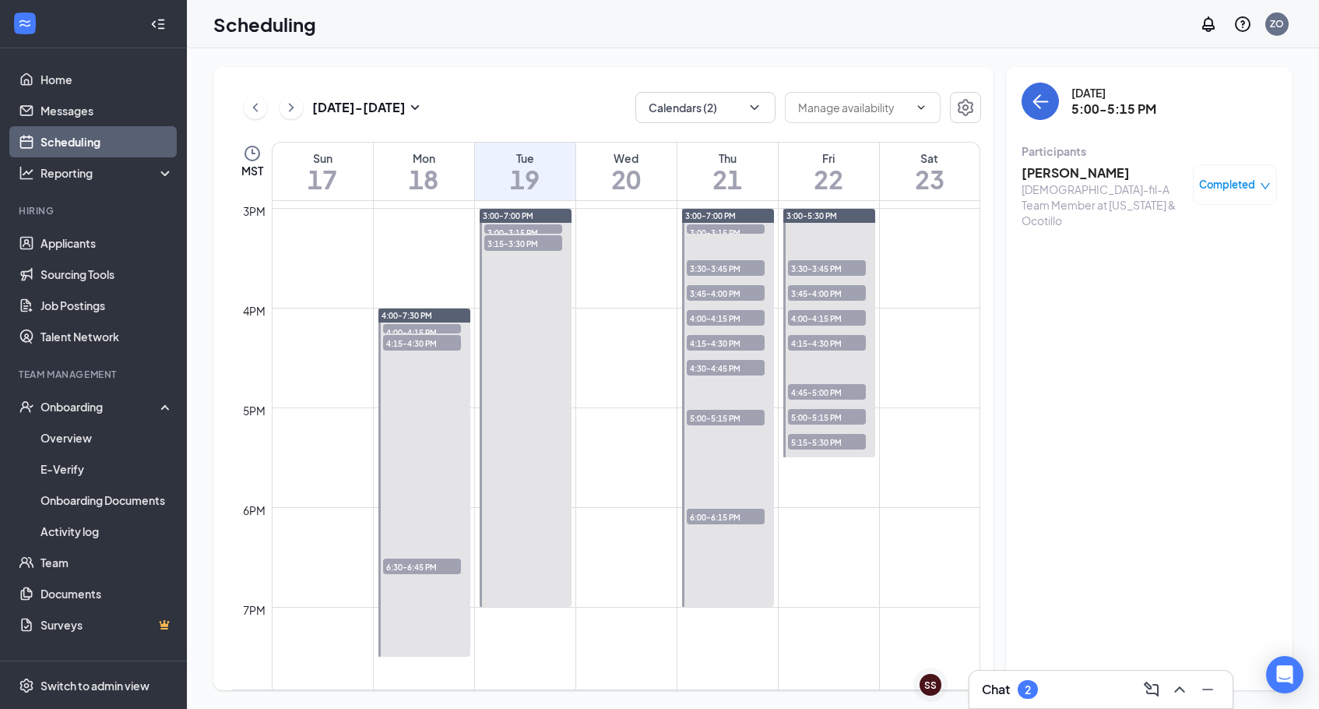
click at [726, 368] on span "4:30-4:45 PM" at bounding box center [726, 368] width 78 height 16
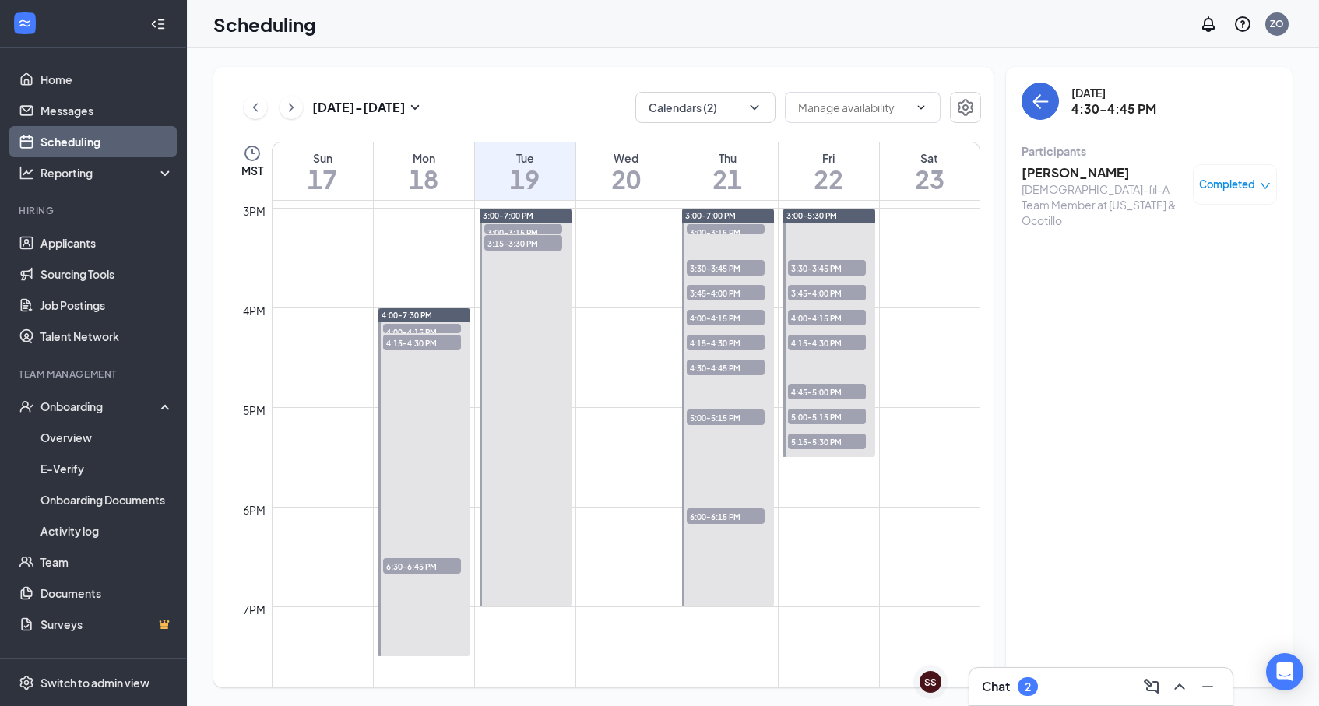
click at [725, 336] on span "4:15-4:30 PM" at bounding box center [726, 343] width 78 height 16
click at [727, 312] on span "4:00-4:15 PM" at bounding box center [726, 318] width 78 height 16
click at [727, 284] on div "3:45-4:00 PM 1" at bounding box center [725, 293] width 81 height 19
click at [724, 265] on span "3:30-3:45 PM" at bounding box center [726, 268] width 78 height 16
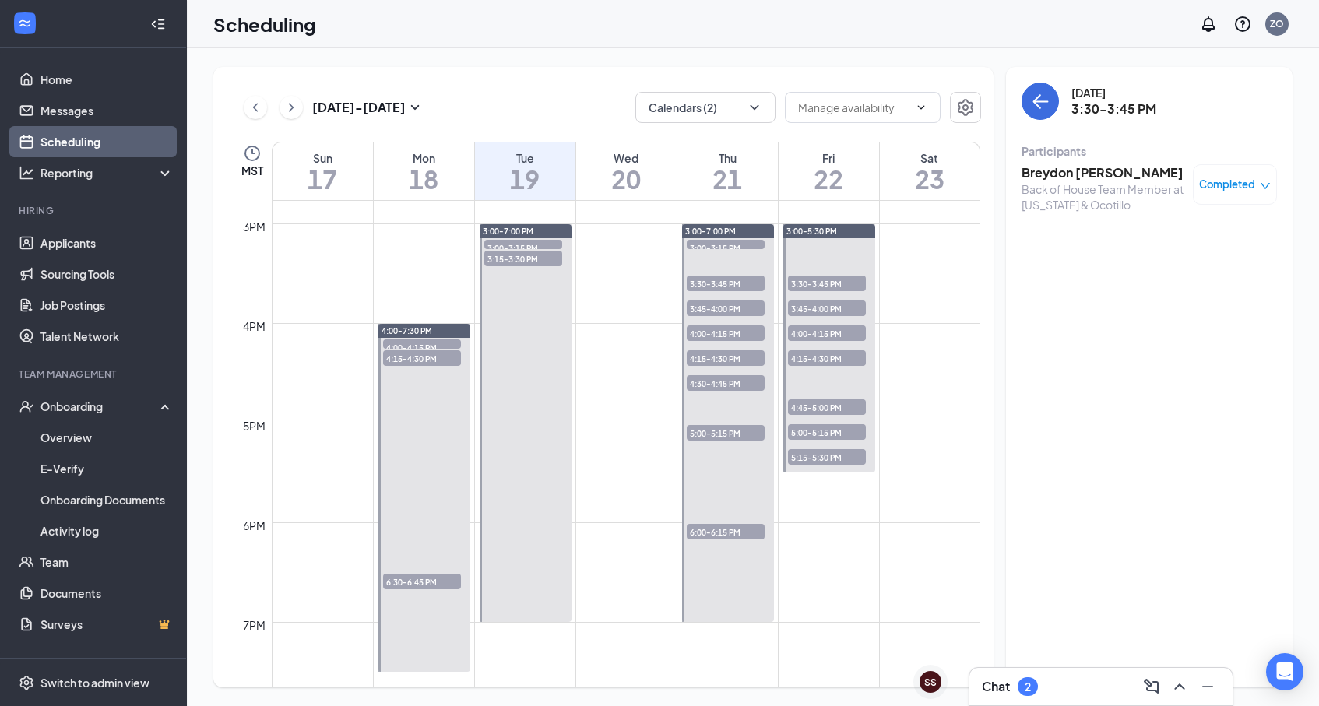
scroll to position [1459, 0]
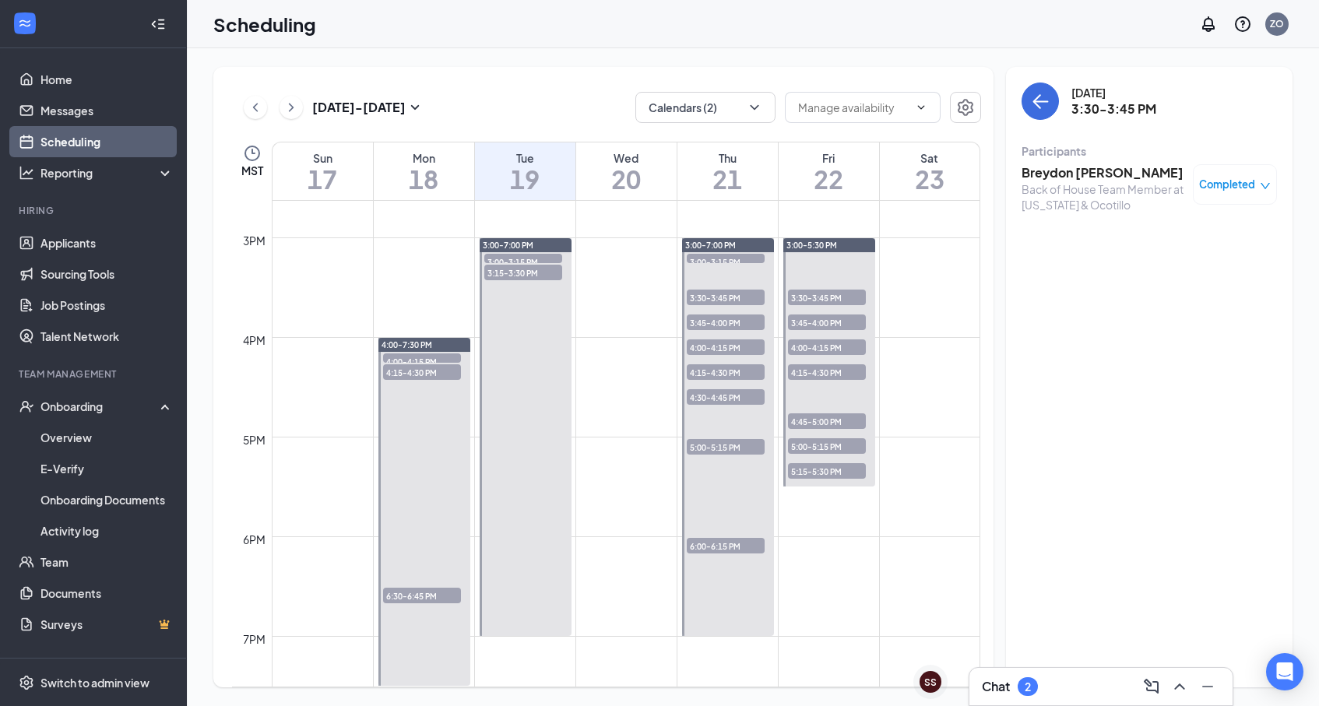
click at [724, 257] on span "3:00-3:15 PM" at bounding box center [726, 262] width 78 height 16
click at [535, 256] on span "3:00-3:15 PM" at bounding box center [523, 262] width 78 height 16
click at [529, 276] on span "3:15-3:30 PM" at bounding box center [523, 273] width 78 height 16
click at [420, 355] on span "4:00-4:15 PM" at bounding box center [422, 362] width 78 height 16
click at [417, 381] on div "4:15-4:30 PM 1" at bounding box center [422, 372] width 81 height 19
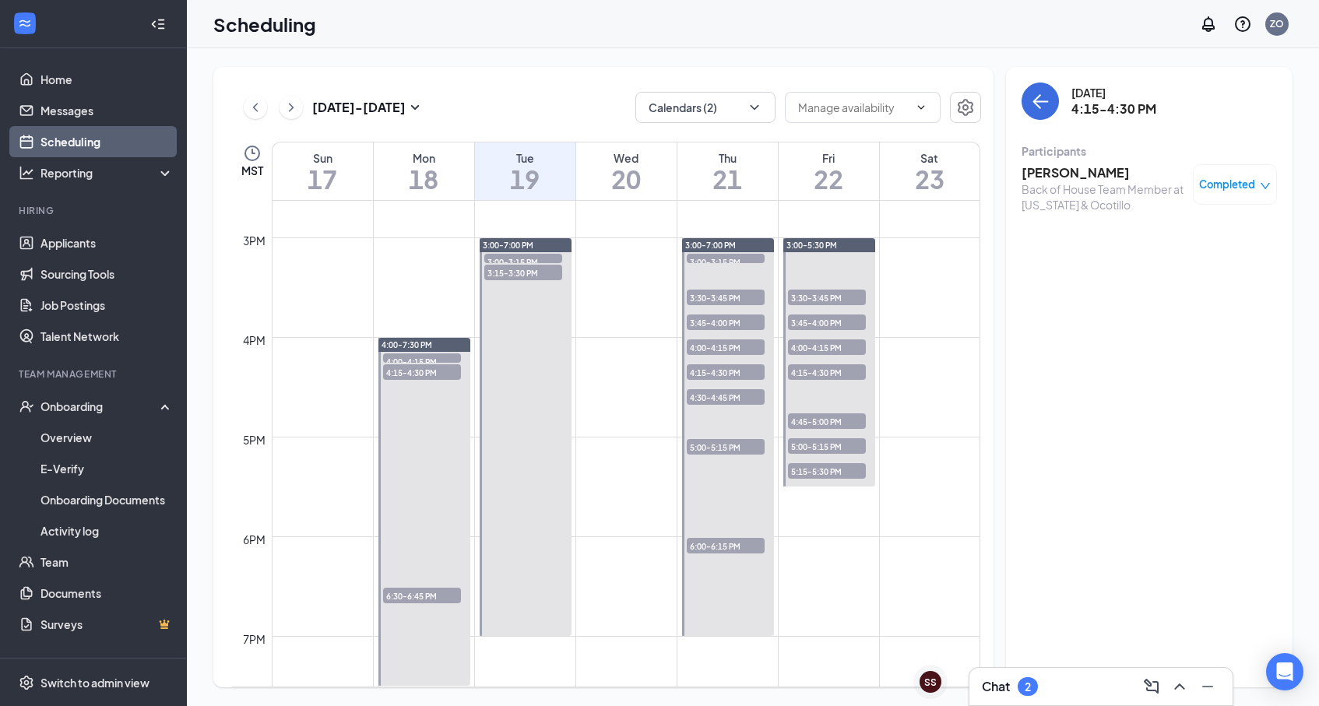
click at [407, 592] on span "6:30-6:45 PM" at bounding box center [422, 596] width 78 height 16
click at [292, 108] on icon "ChevronRight" at bounding box center [291, 107] width 5 height 9
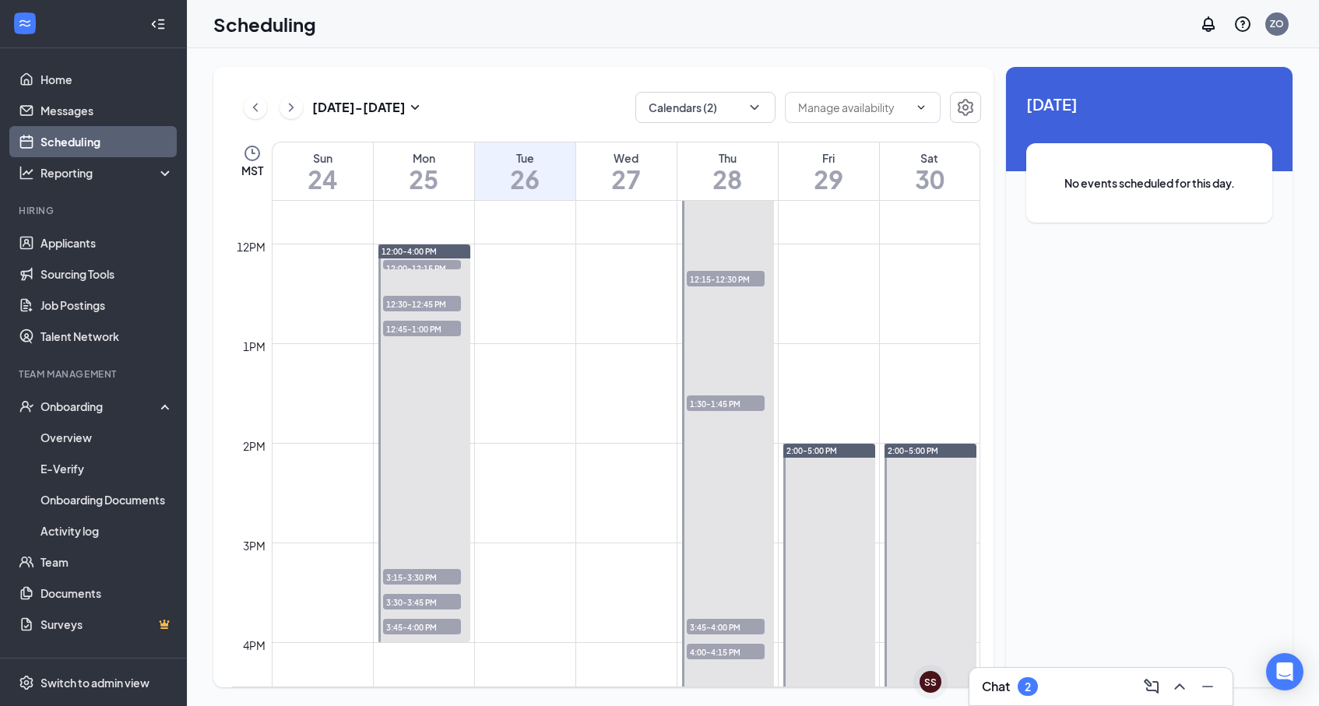
scroll to position [1135, 0]
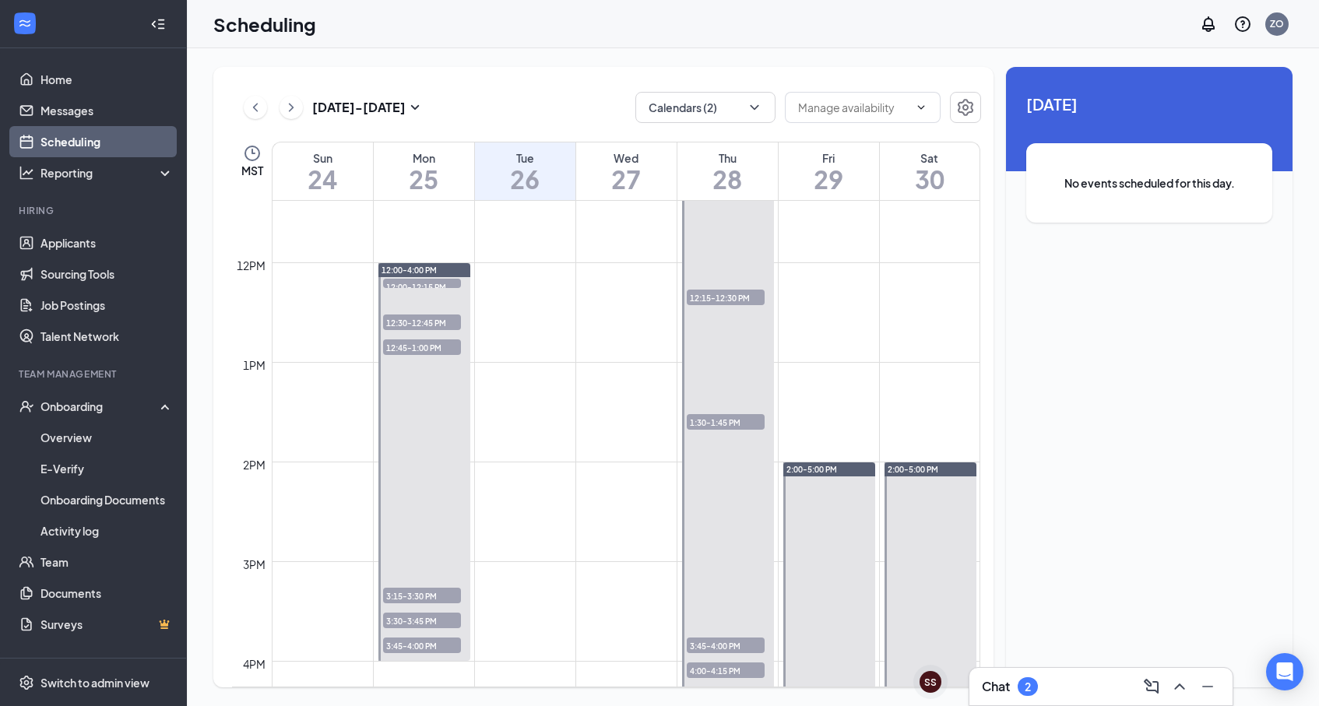
click at [419, 284] on span "12:00-12:15 PM" at bounding box center [422, 287] width 78 height 16
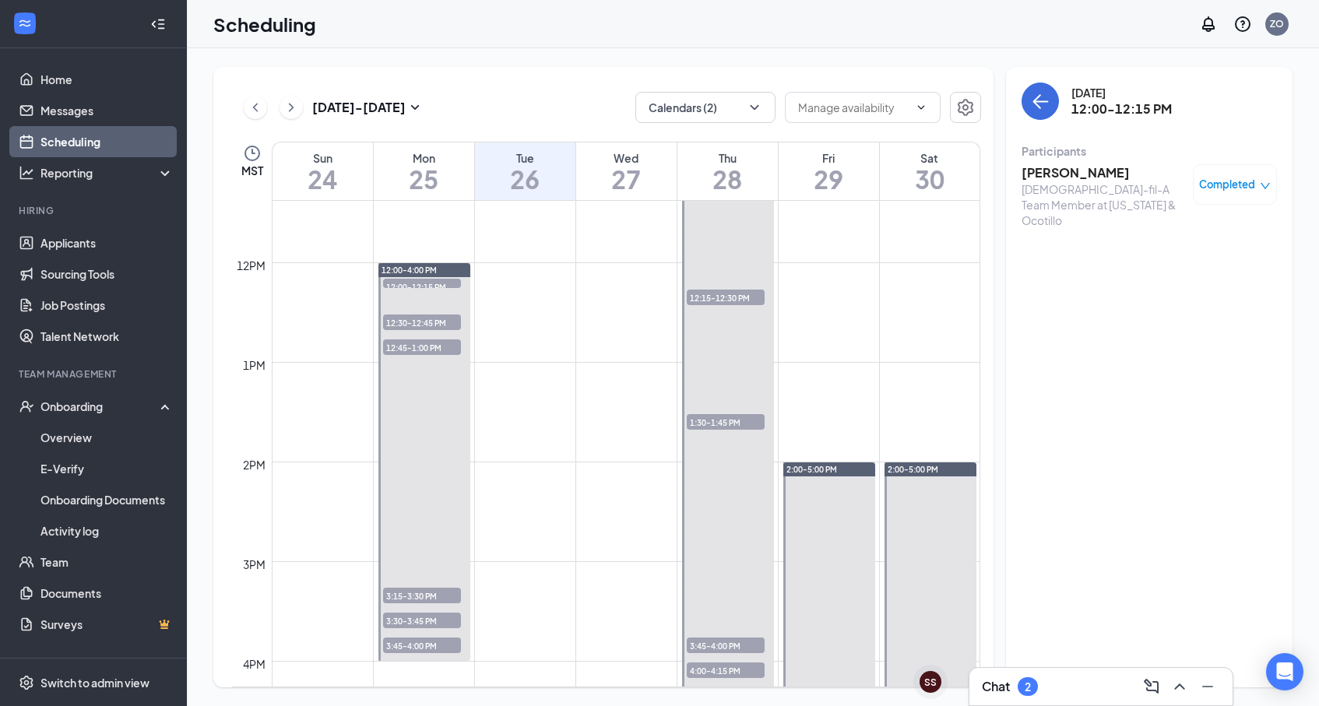
click at [419, 323] on span "12:30-12:45 PM" at bounding box center [422, 323] width 78 height 16
click at [418, 347] on span "12:45-1:00 PM" at bounding box center [422, 348] width 78 height 16
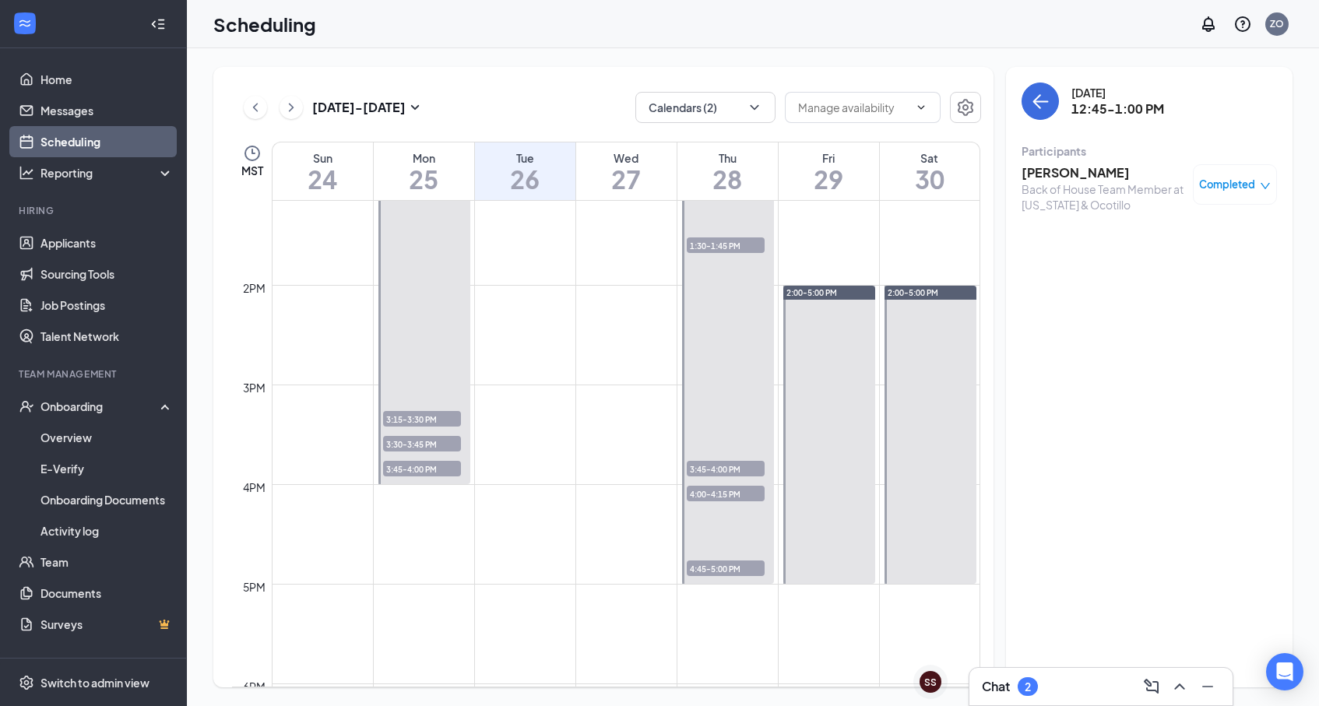
scroll to position [1327, 0]
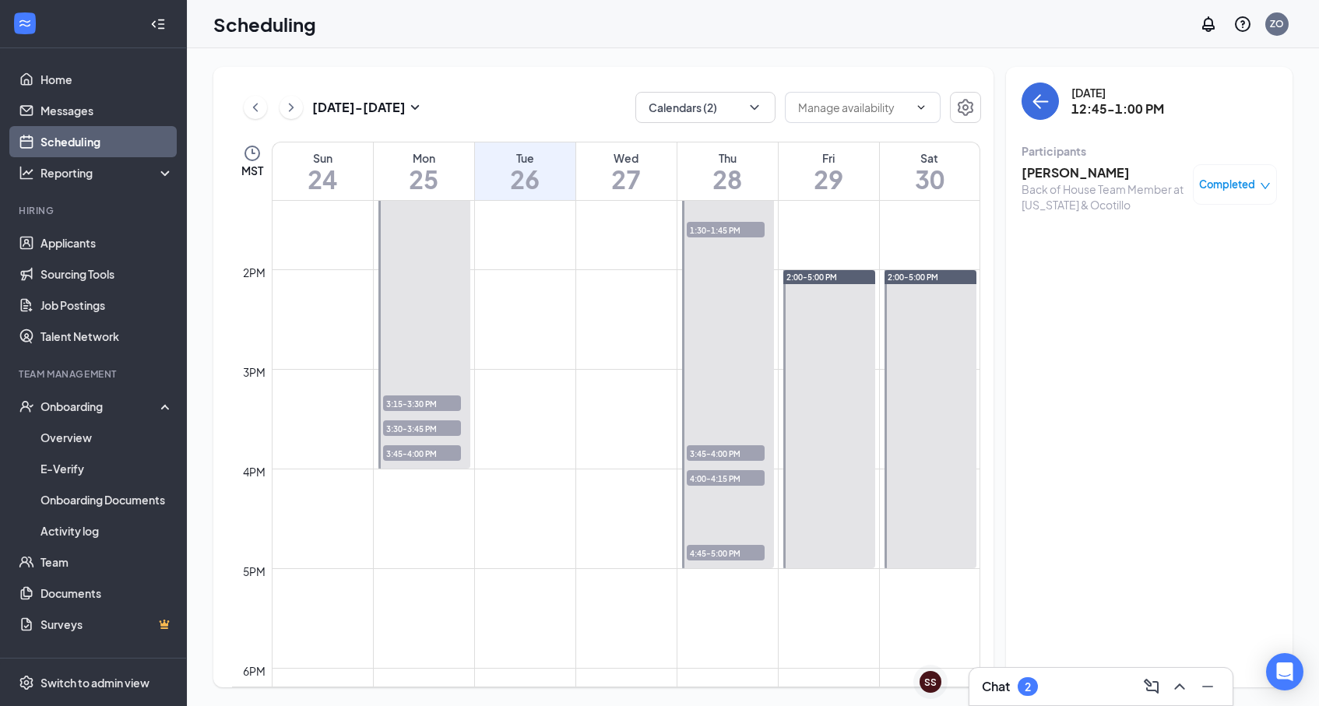
click at [426, 400] on span "3:15-3:30 PM" at bounding box center [422, 404] width 78 height 16
click at [423, 429] on span "3:30-3:45 PM" at bounding box center [422, 429] width 78 height 16
click at [422, 455] on span "3:45-4:00 PM" at bounding box center [422, 454] width 78 height 16
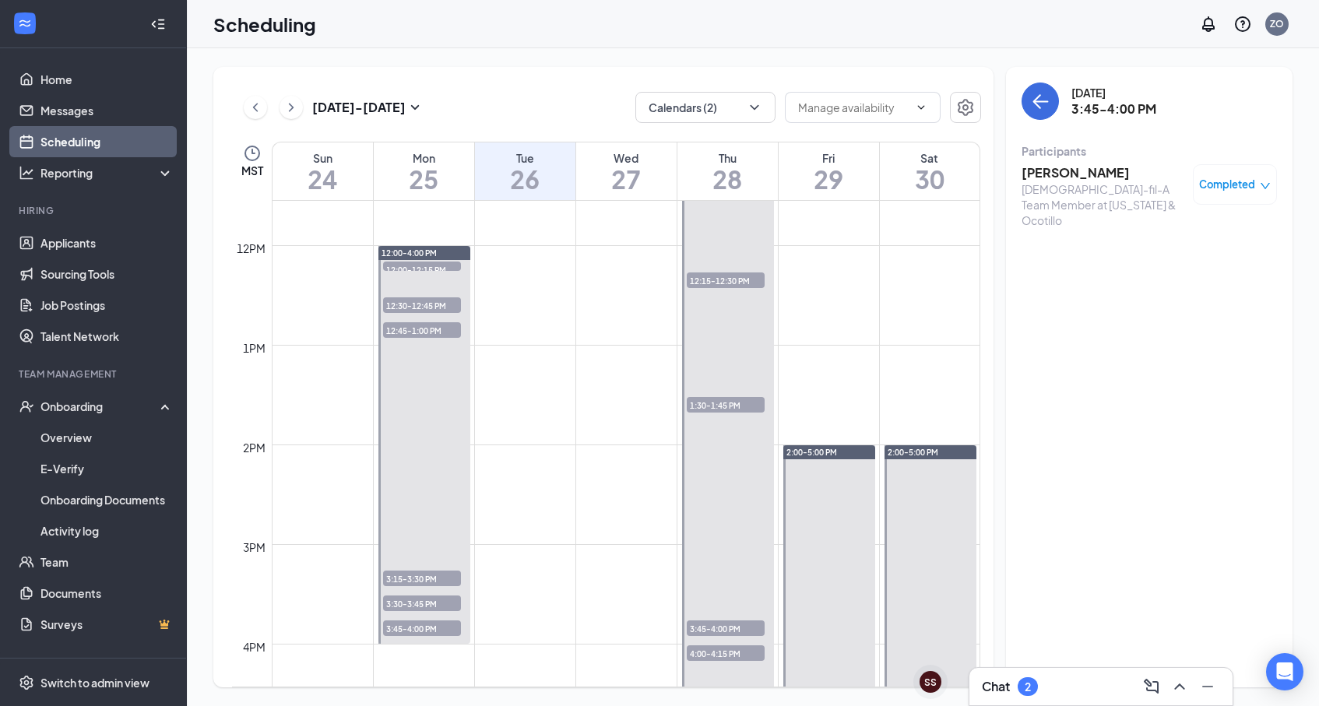
scroll to position [1157, 0]
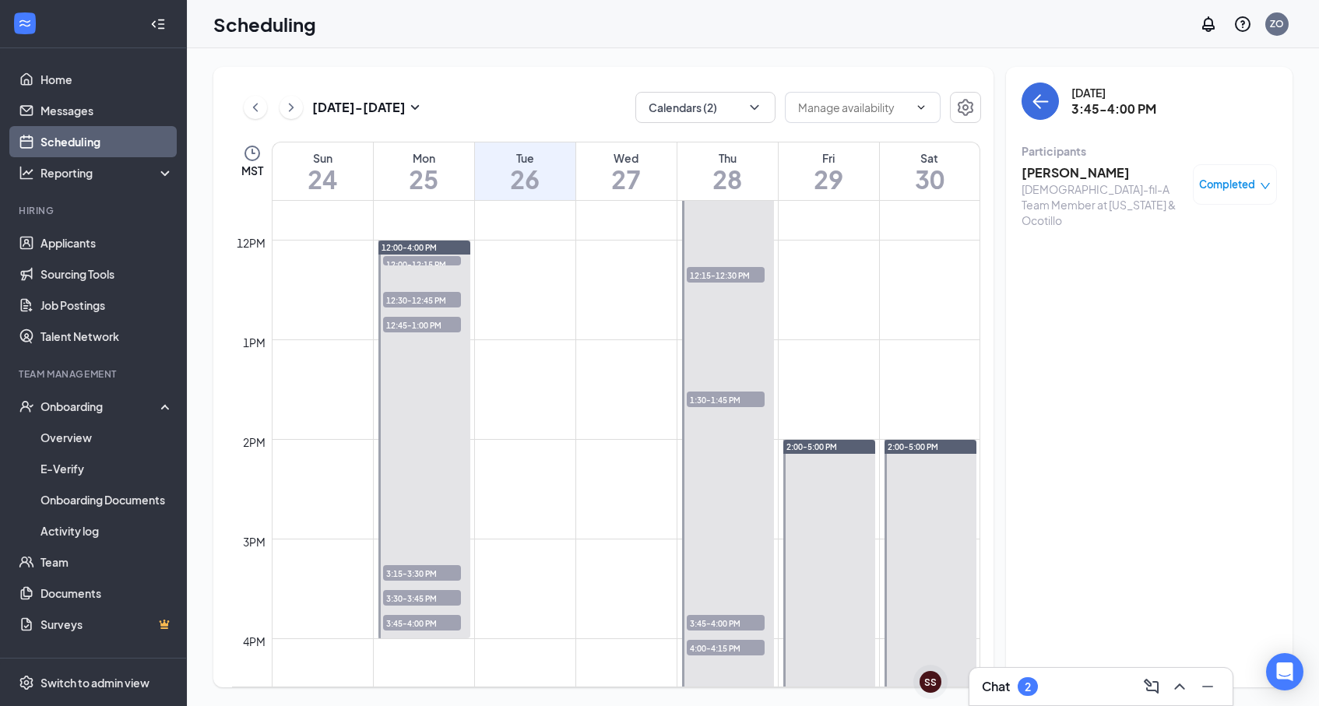
click at [717, 276] on span "12:15-12:30 PM" at bounding box center [726, 275] width 78 height 16
click at [706, 396] on span "1:30-1:45 PM" at bounding box center [726, 400] width 78 height 16
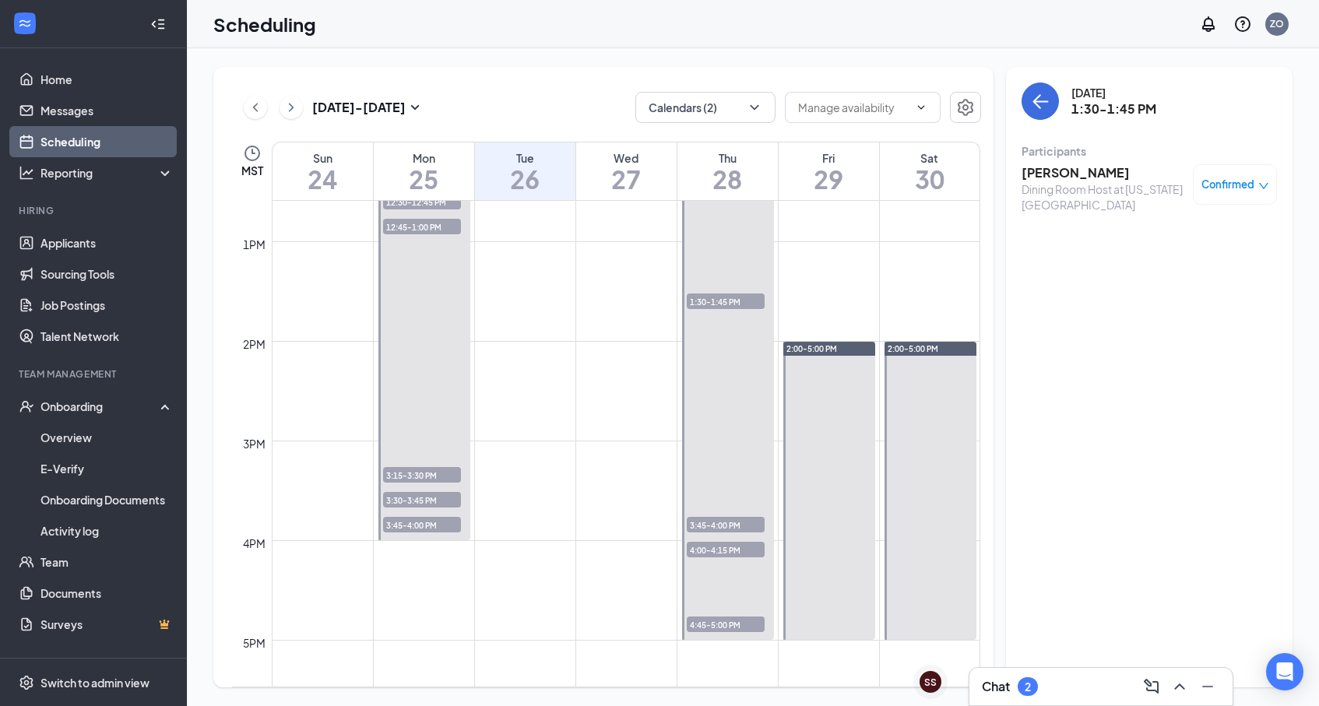
scroll to position [1258, 0]
click at [704, 522] on span "3:45-4:00 PM" at bounding box center [726, 523] width 78 height 16
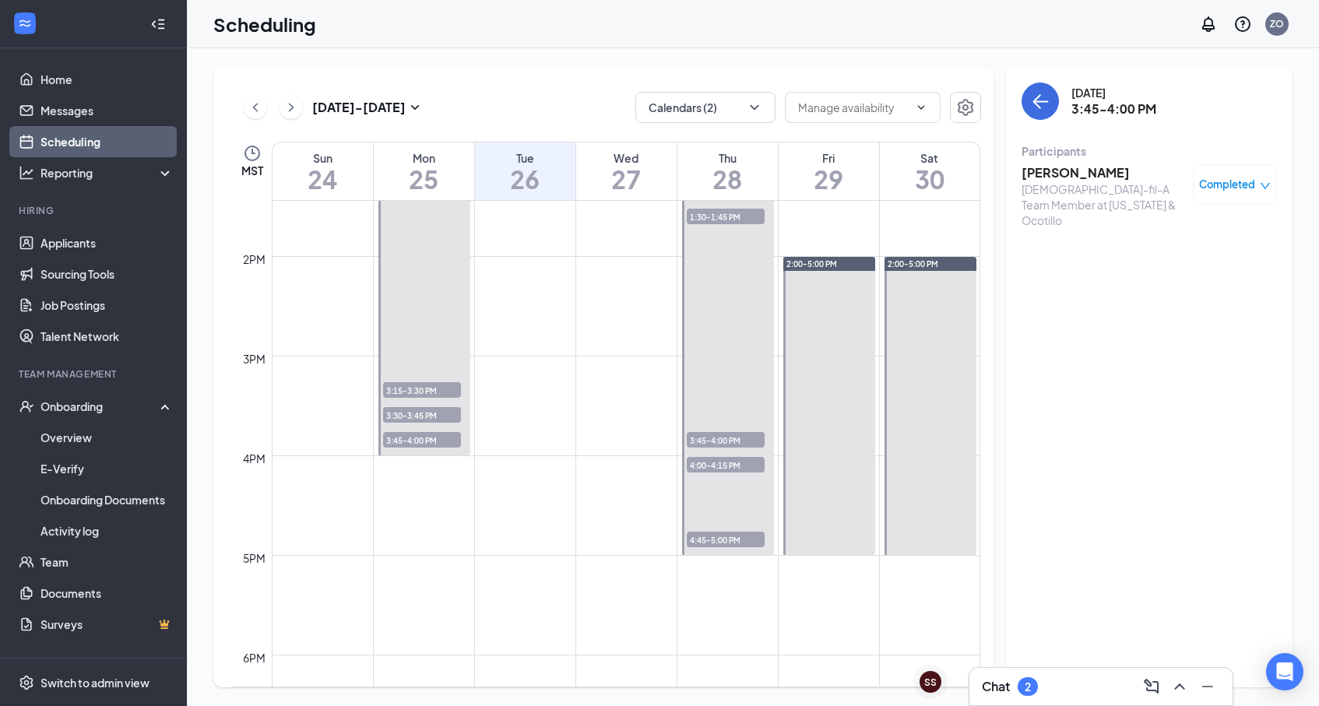
scroll to position [1345, 0]
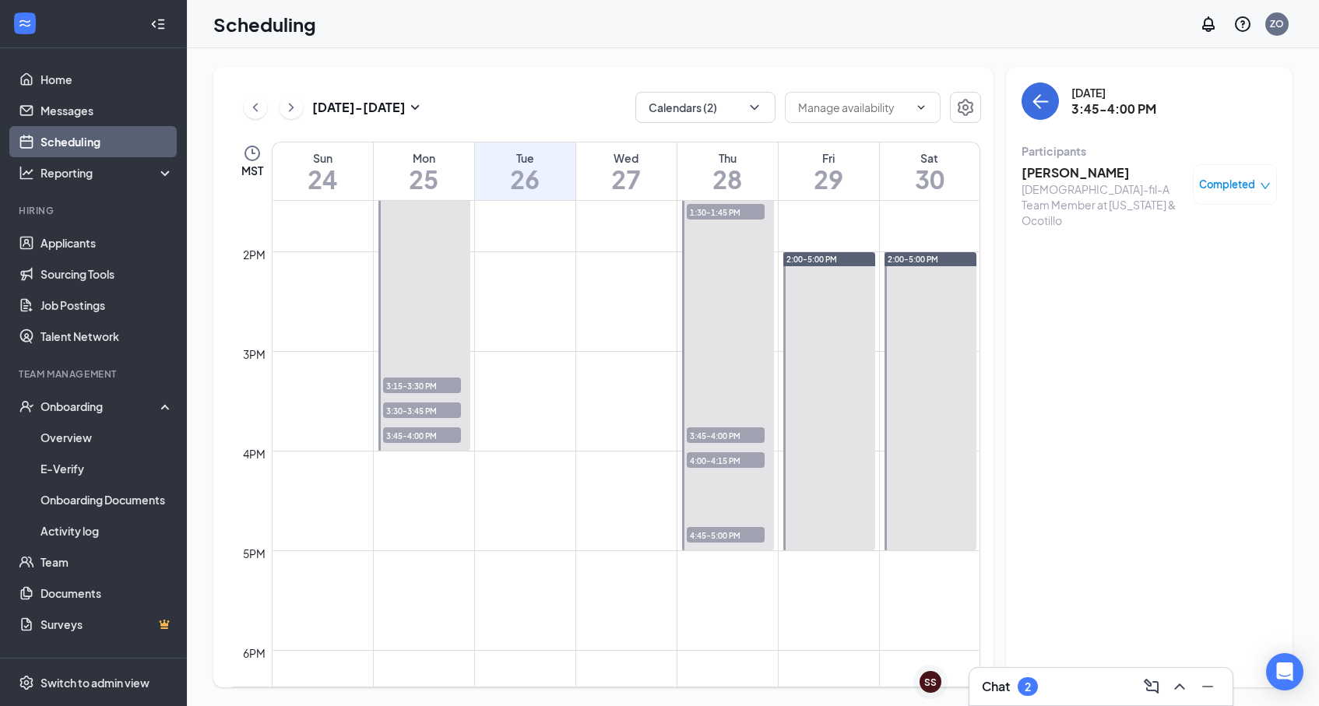
click at [704, 465] on span "4:00-4:15 PM" at bounding box center [726, 461] width 78 height 16
click at [713, 537] on span "4:45-5:00 PM" at bounding box center [726, 535] width 78 height 16
click at [296, 109] on icon "ChevronRight" at bounding box center [292, 107] width 16 height 19
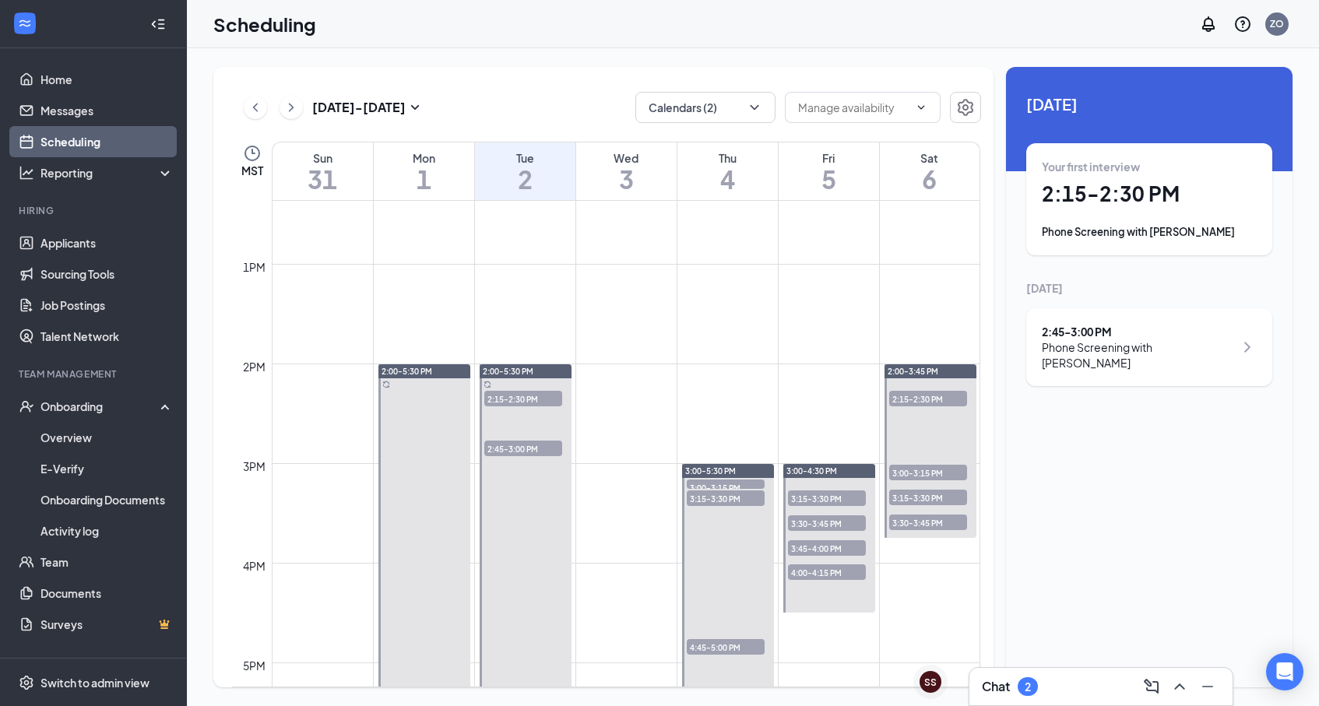
scroll to position [1188, 0]
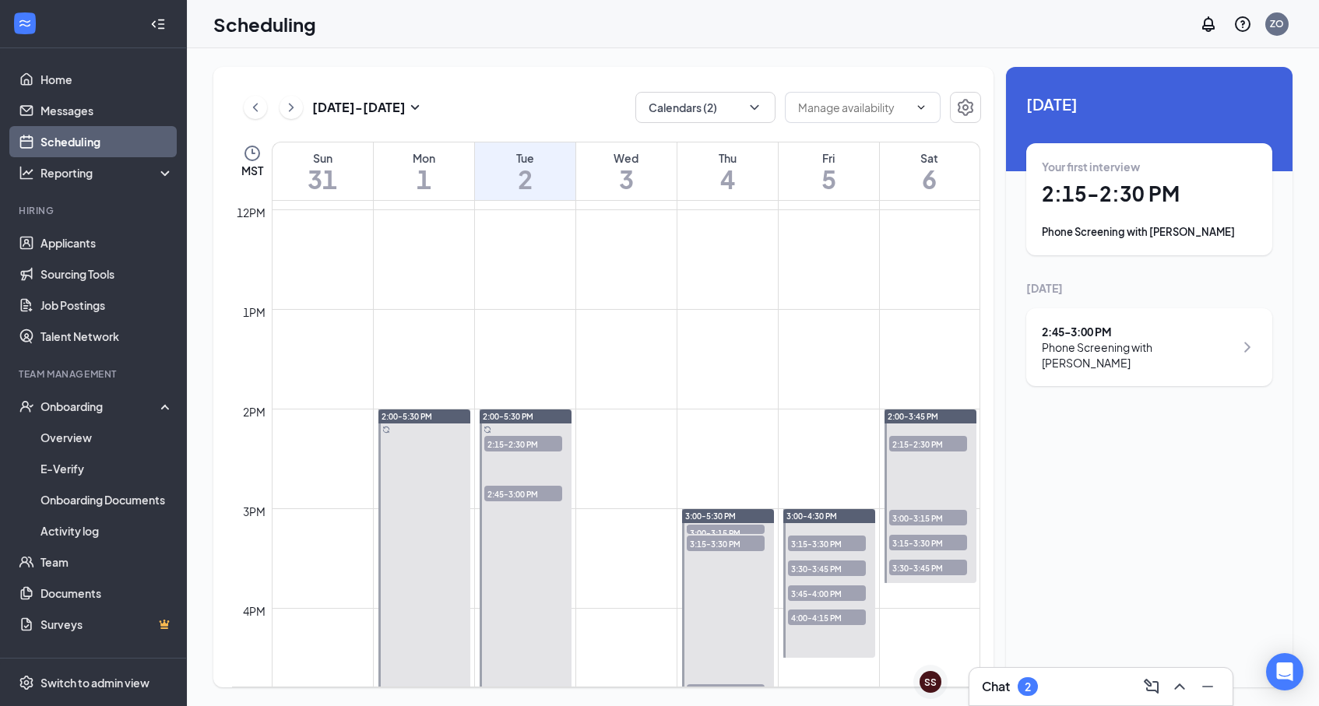
click at [499, 448] on span "2:15-2:30 PM" at bounding box center [523, 444] width 78 height 16
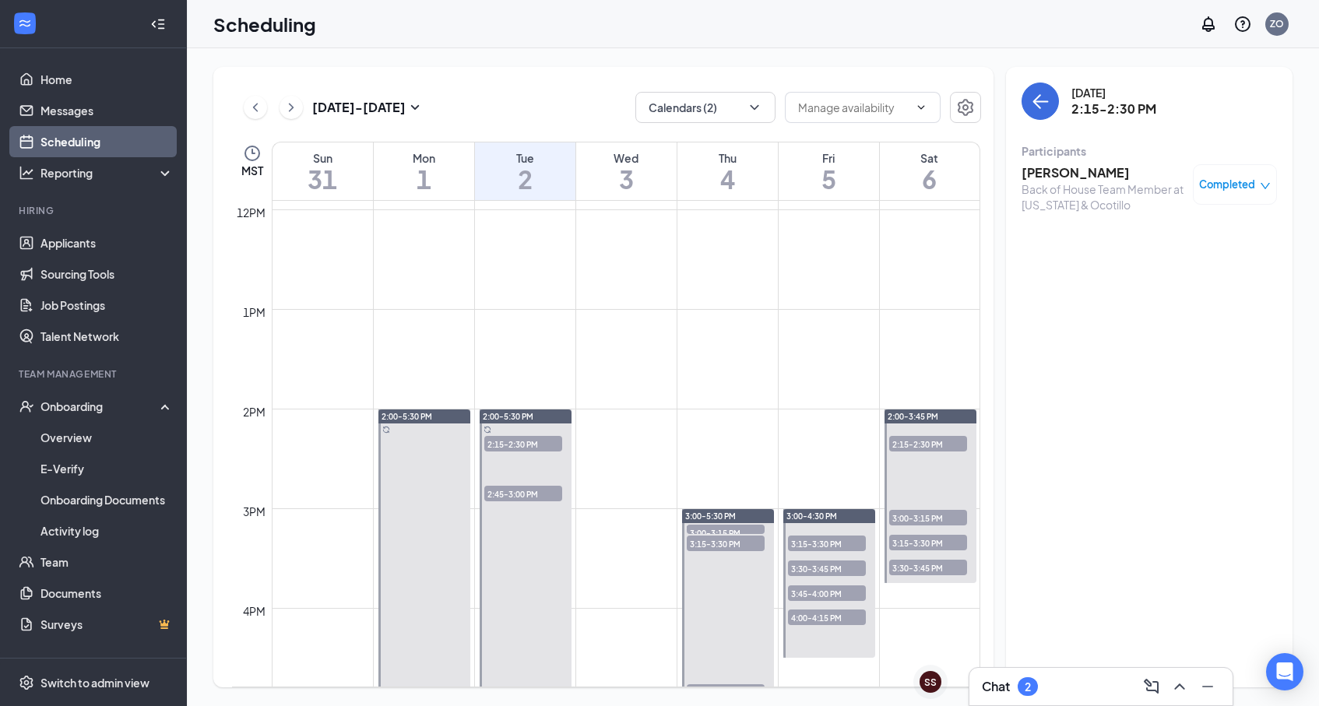
click at [504, 494] on span "2:45-3:00 PM" at bounding box center [523, 494] width 78 height 16
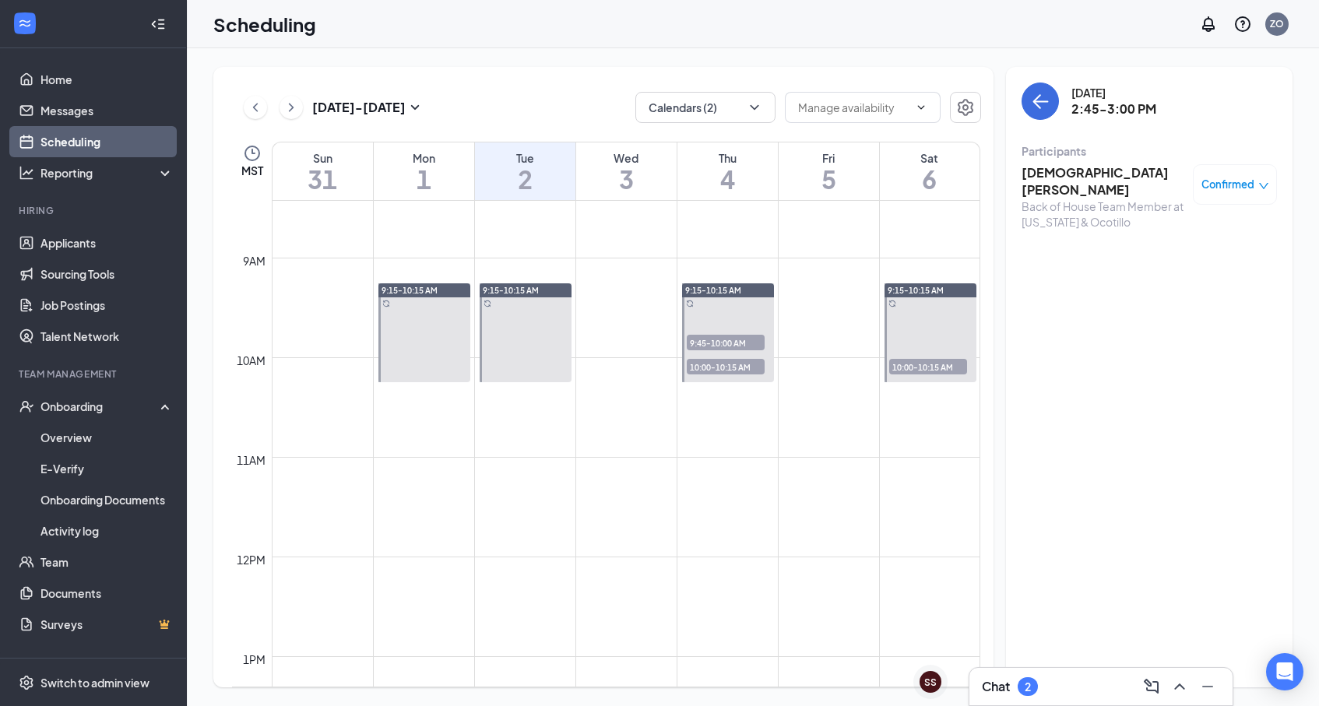
scroll to position [816, 0]
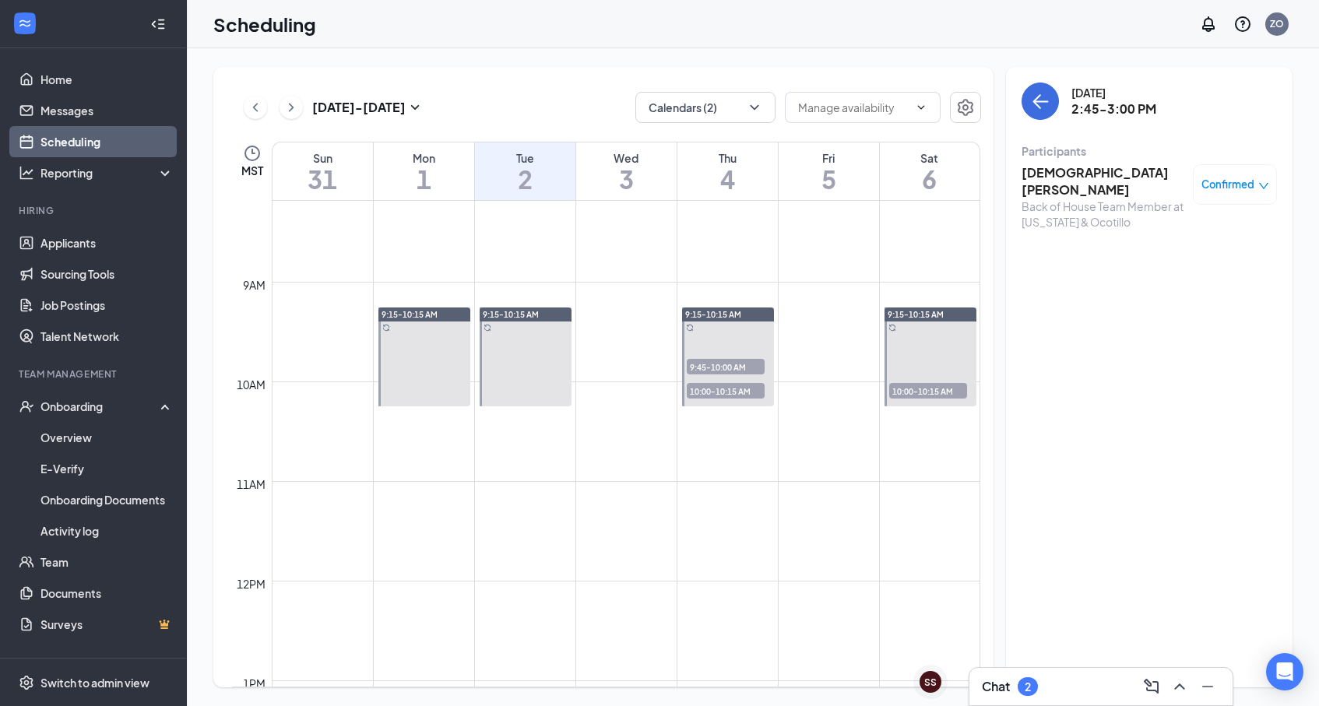
click at [713, 369] on span "9:45-10:00 AM" at bounding box center [726, 367] width 78 height 16
click at [713, 389] on span "10:00-10:15 AM" at bounding box center [726, 391] width 78 height 16
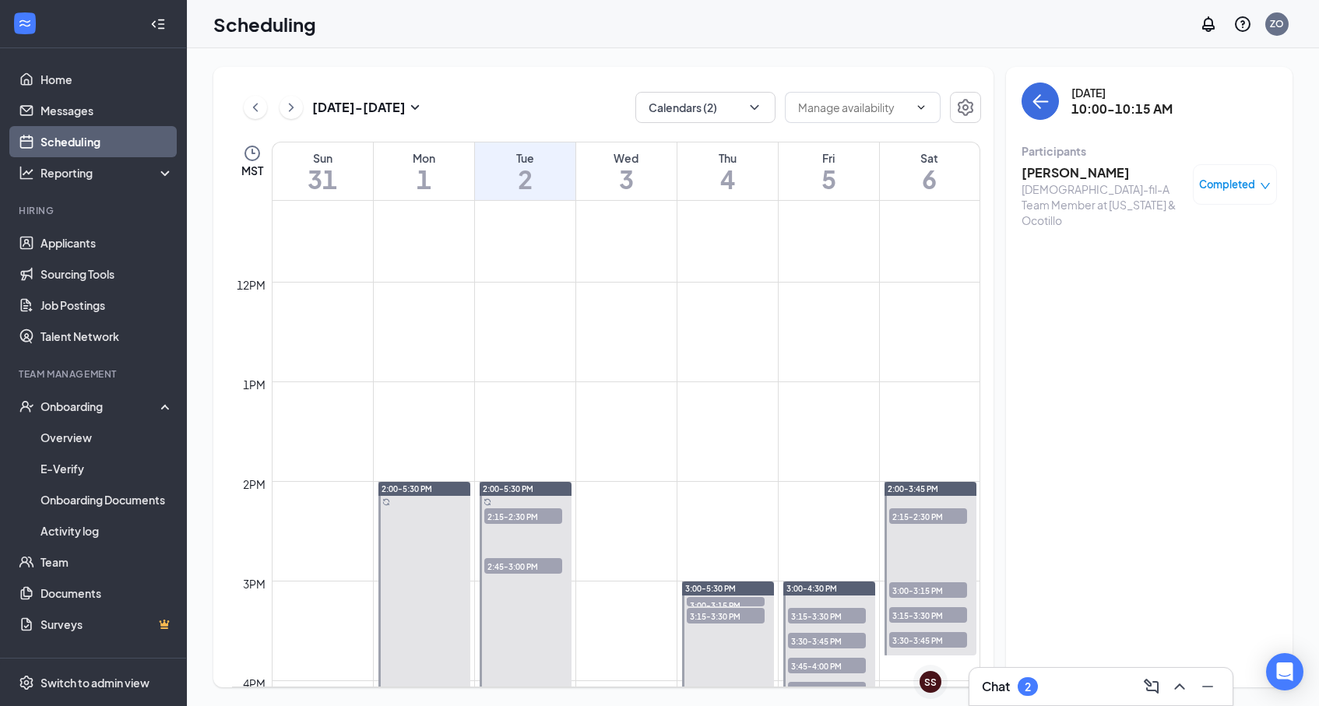
scroll to position [1121, 0]
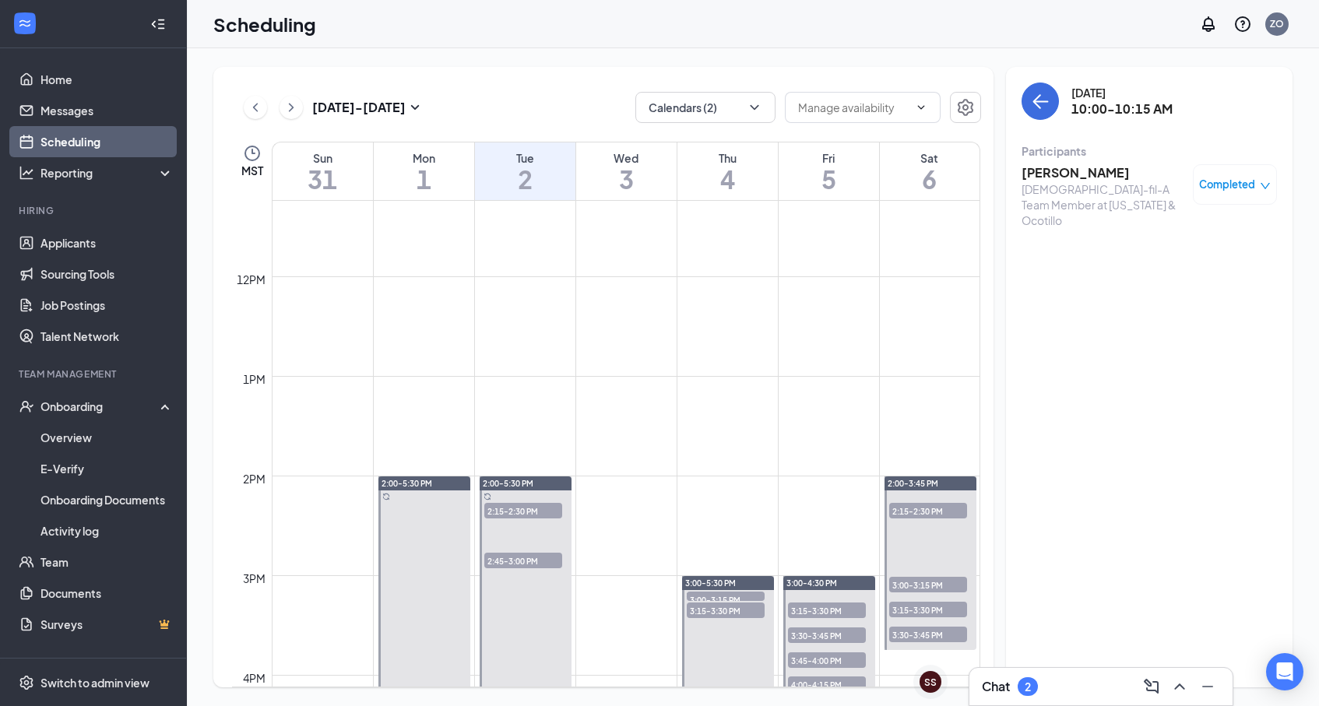
click at [705, 595] on span "3:00-3:15 PM" at bounding box center [726, 600] width 78 height 16
click at [709, 619] on div "3:15-3:30 PM 1" at bounding box center [725, 610] width 81 height 19
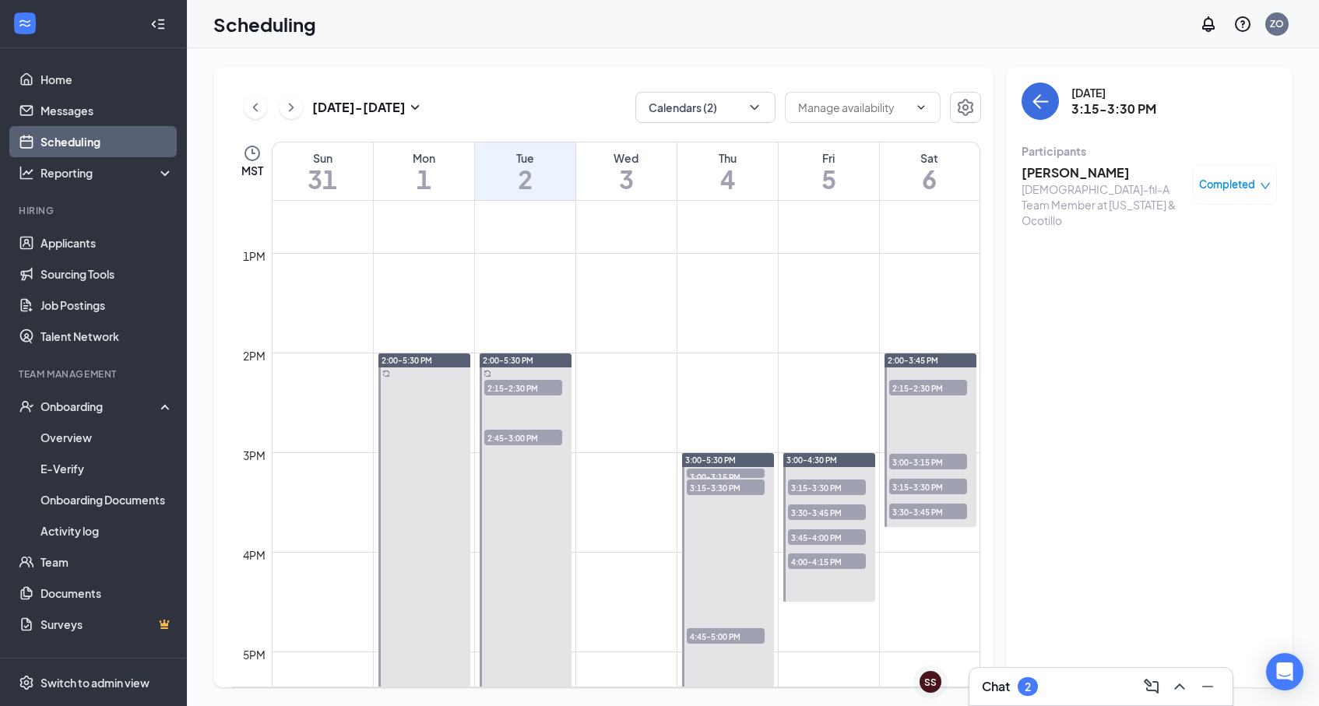
scroll to position [1274, 0]
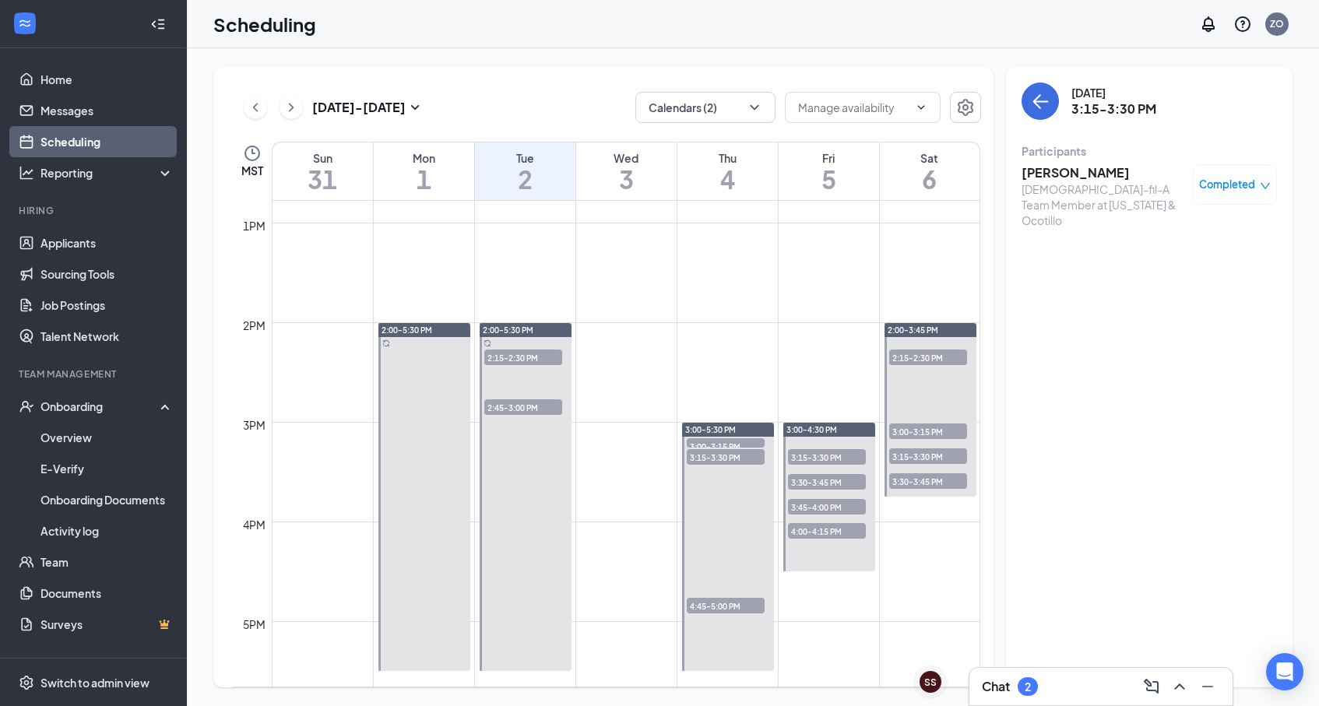
click at [501, 355] on span "2:15-2:30 PM" at bounding box center [523, 358] width 78 height 16
click at [506, 404] on span "2:45-3:00 PM" at bounding box center [523, 408] width 78 height 16
click at [732, 443] on span "3:00-3:15 PM" at bounding box center [726, 446] width 78 height 16
click at [736, 470] on div at bounding box center [728, 547] width 93 height 248
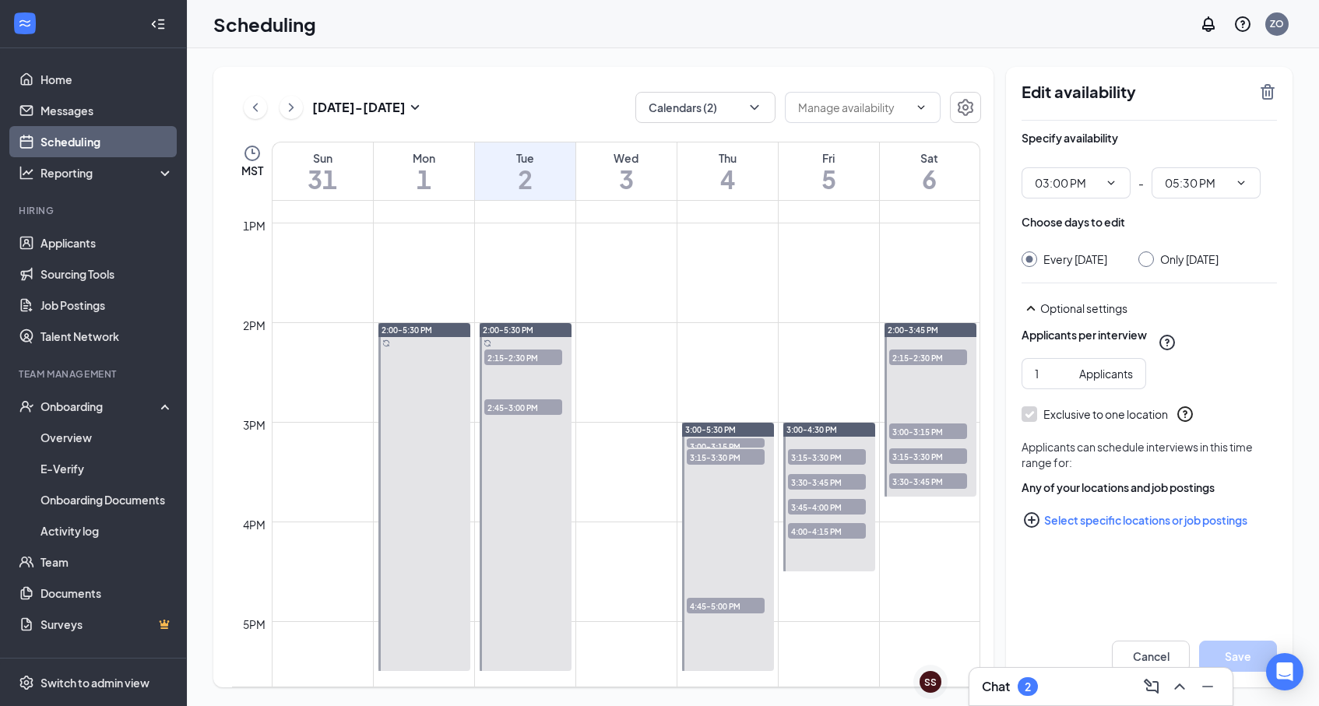
click at [718, 604] on span "4:45-5:00 PM" at bounding box center [726, 606] width 78 height 16
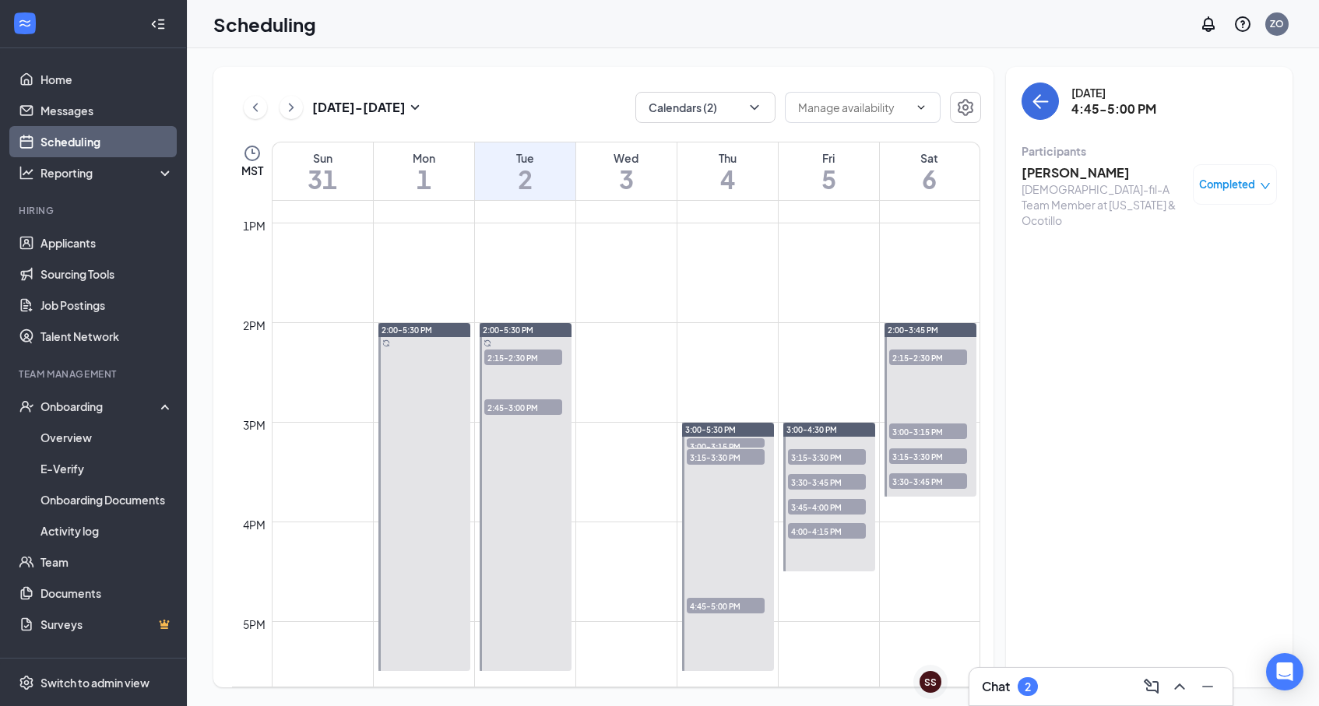
click at [282, 117] on div "[DATE] - [DATE]" at bounding box center [334, 107] width 181 height 31
click at [291, 113] on icon "ChevronRight" at bounding box center [292, 107] width 16 height 19
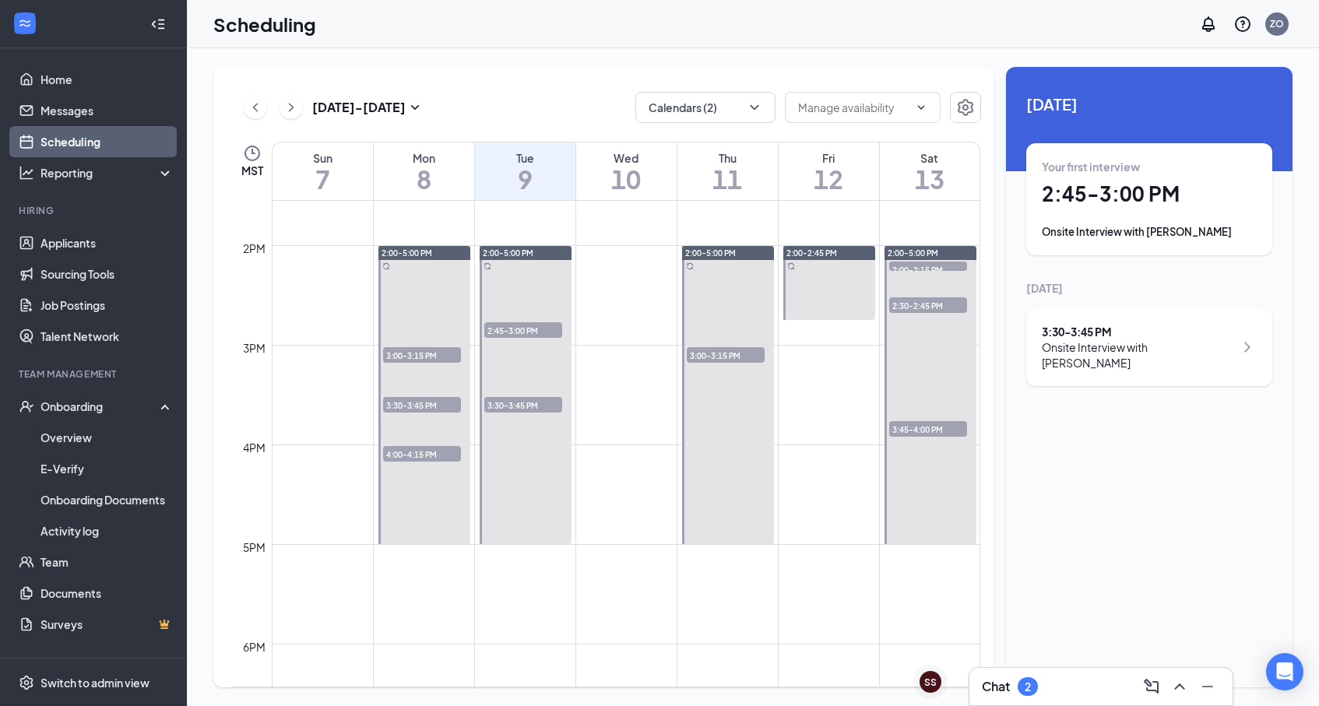
scroll to position [1346, 0]
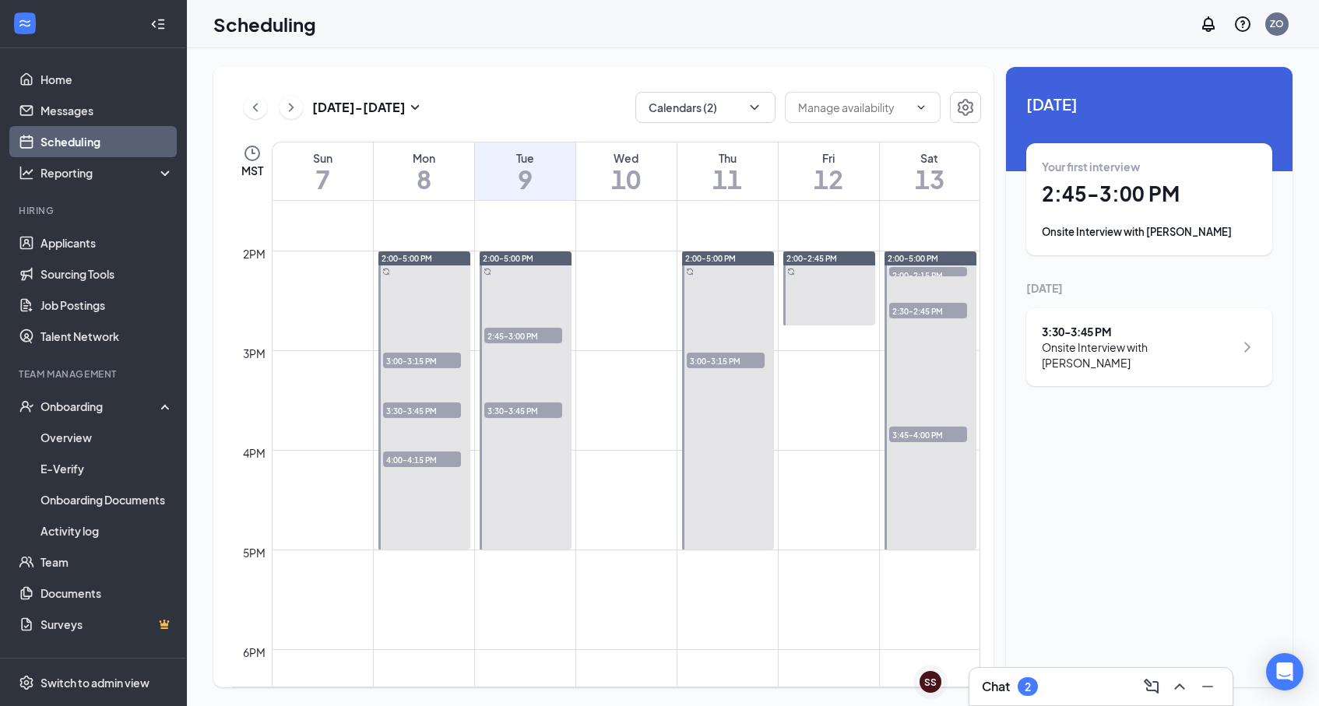
click at [431, 361] on span "3:00-3:15 PM" at bounding box center [422, 361] width 78 height 16
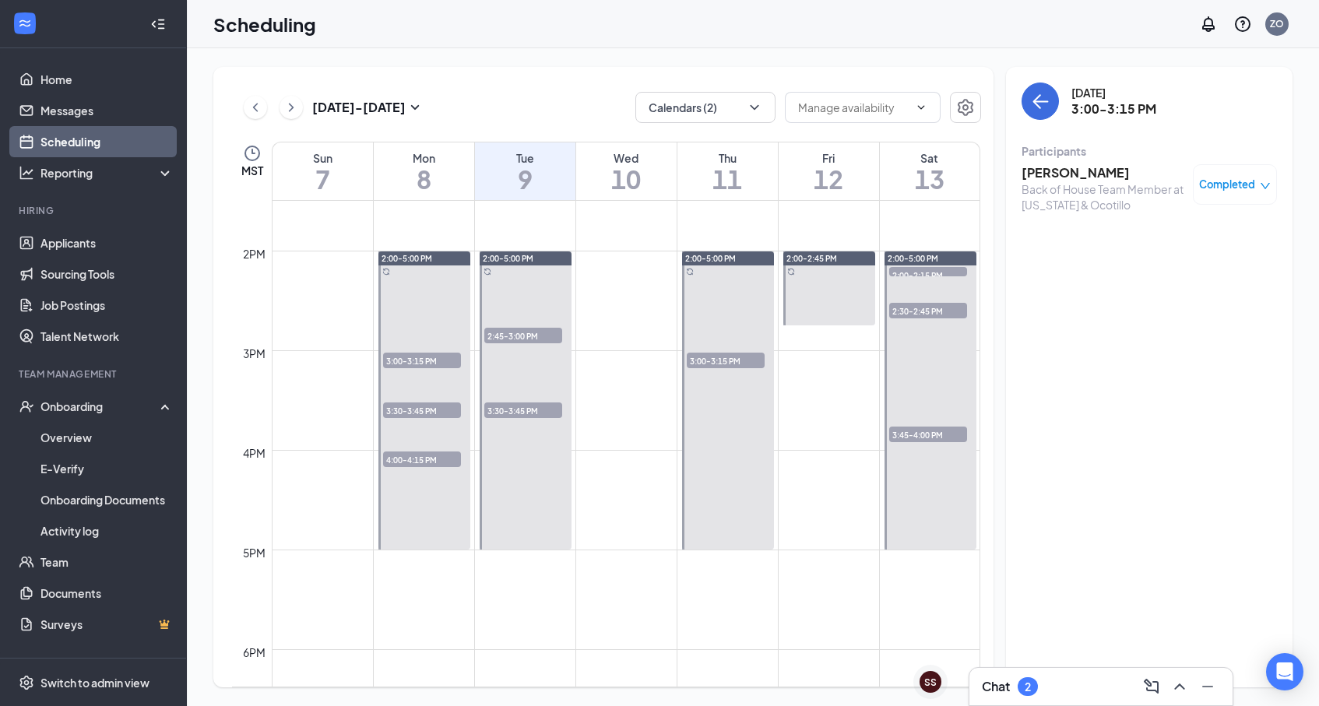
click at [417, 414] on span "3:30-3:45 PM" at bounding box center [422, 411] width 78 height 16
click at [515, 333] on span "2:45-3:00 PM" at bounding box center [523, 336] width 78 height 16
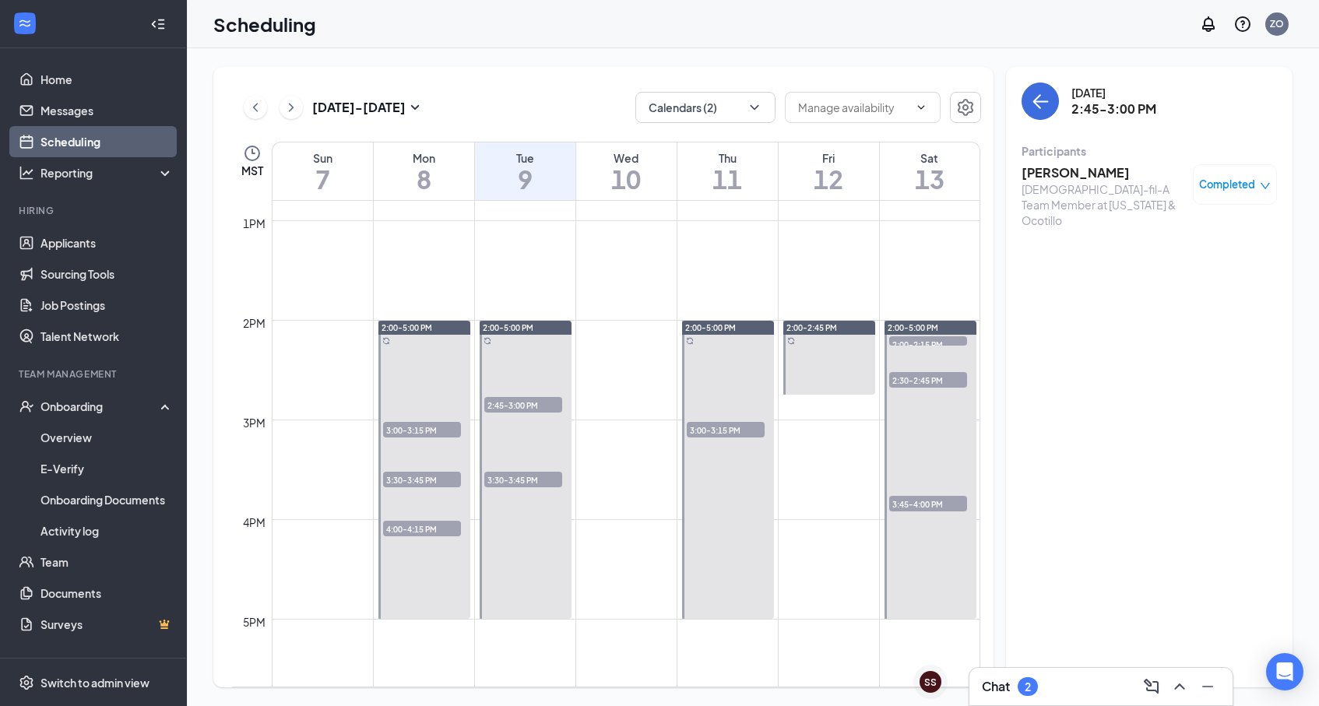
scroll to position [1272, 0]
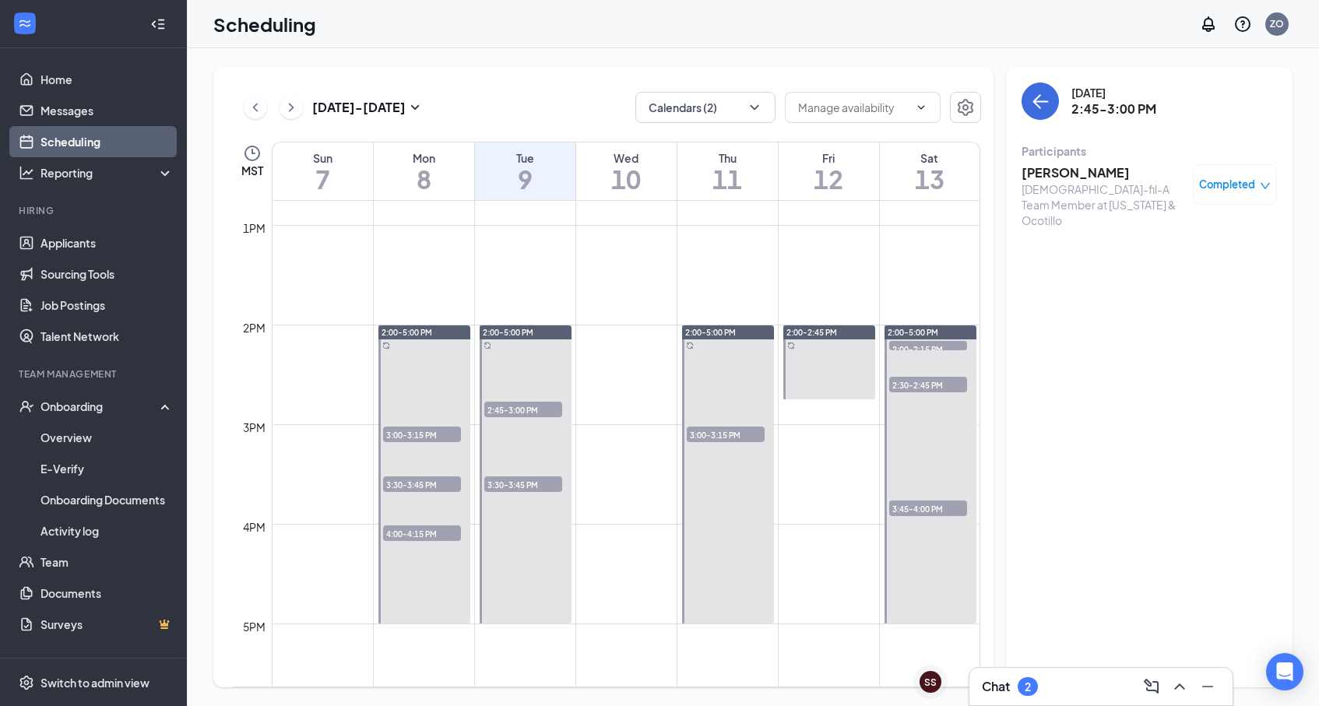
click at [1046, 181] on h3 "[PERSON_NAME]" at bounding box center [1104, 172] width 164 height 17
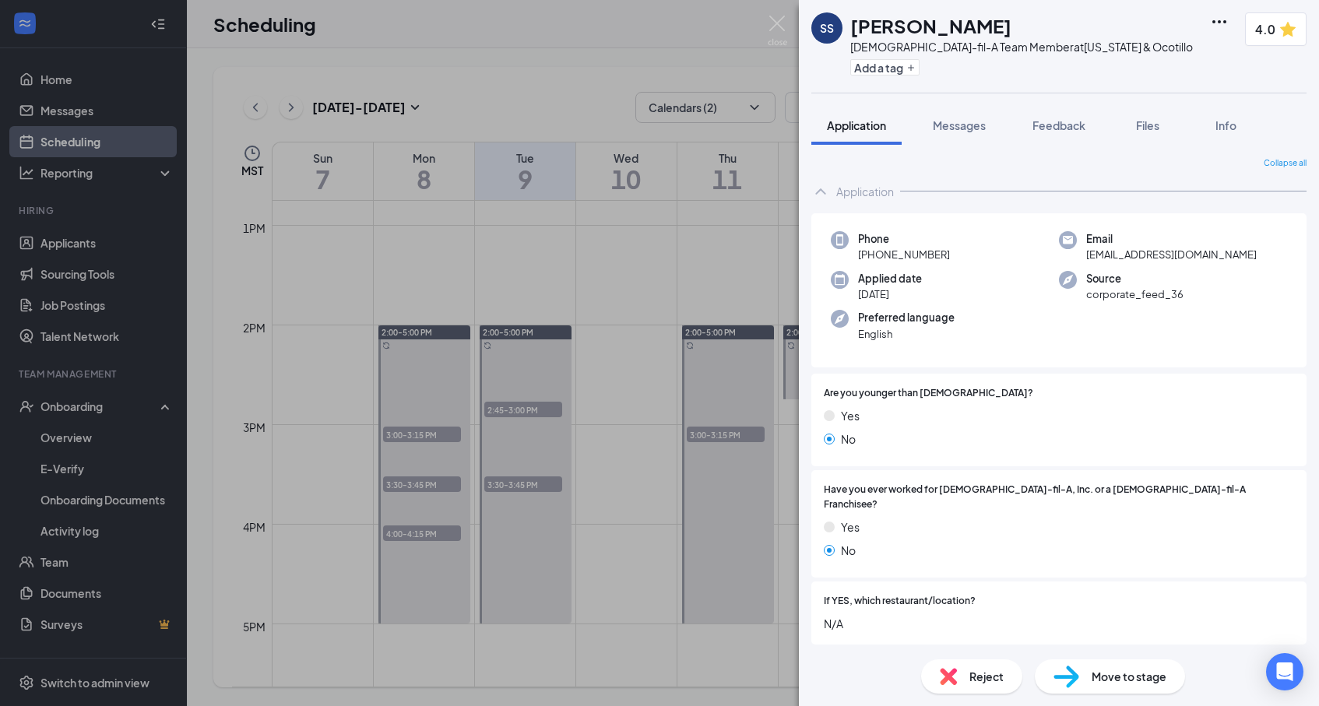
click at [789, 275] on div "SS [PERSON_NAME] [DEMOGRAPHIC_DATA]-fil-A Team Member at [US_STATE] & Ocotillo …" at bounding box center [659, 353] width 1319 height 706
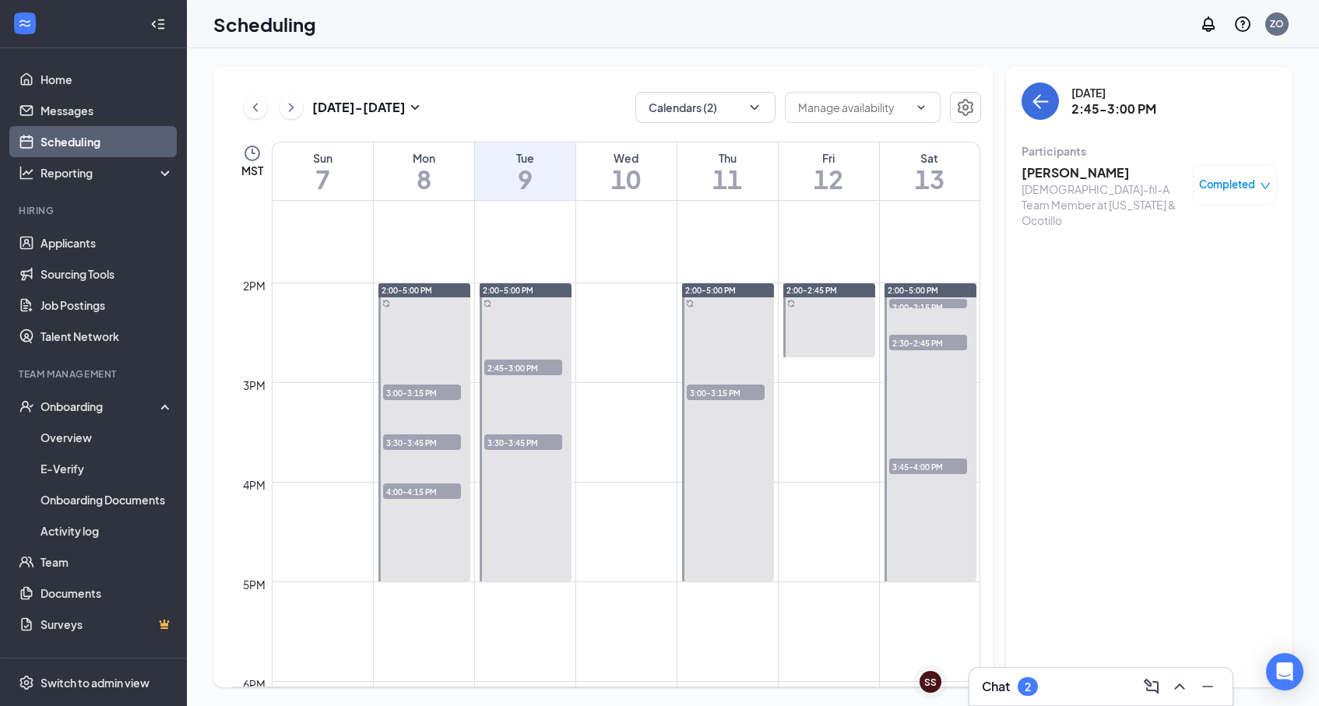
scroll to position [1315, 0]
click at [502, 369] on span "2:45-3:00 PM" at bounding box center [523, 367] width 78 height 16
click at [720, 392] on span "3:00-3:15 PM" at bounding box center [726, 392] width 78 height 16
click at [926, 343] on span "2:30-2:45 PM" at bounding box center [928, 342] width 78 height 16
click at [914, 463] on span "3:45-4:00 PM" at bounding box center [928, 466] width 78 height 16
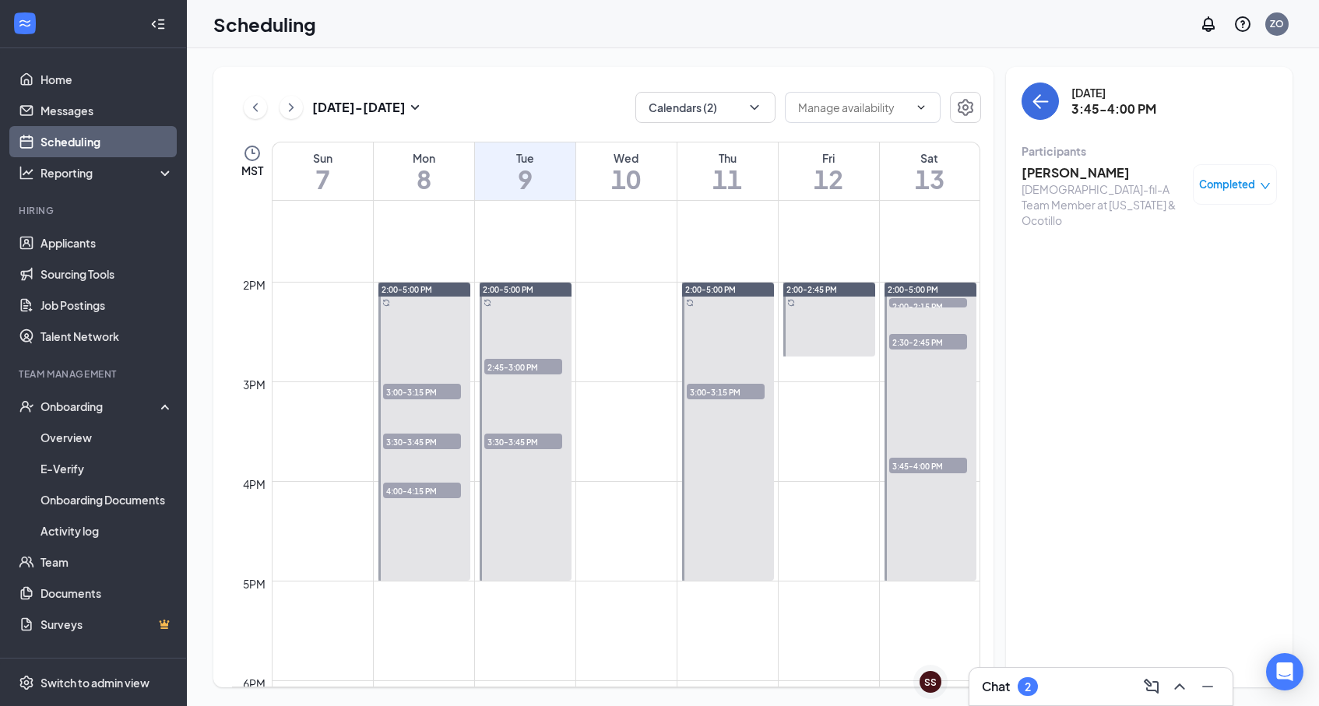
click at [523, 439] on span "3:30-3:45 PM" at bounding box center [523, 442] width 78 height 16
click at [411, 447] on span "3:30-3:45 PM" at bounding box center [422, 442] width 78 height 16
click at [401, 501] on div at bounding box center [425, 432] width 93 height 298
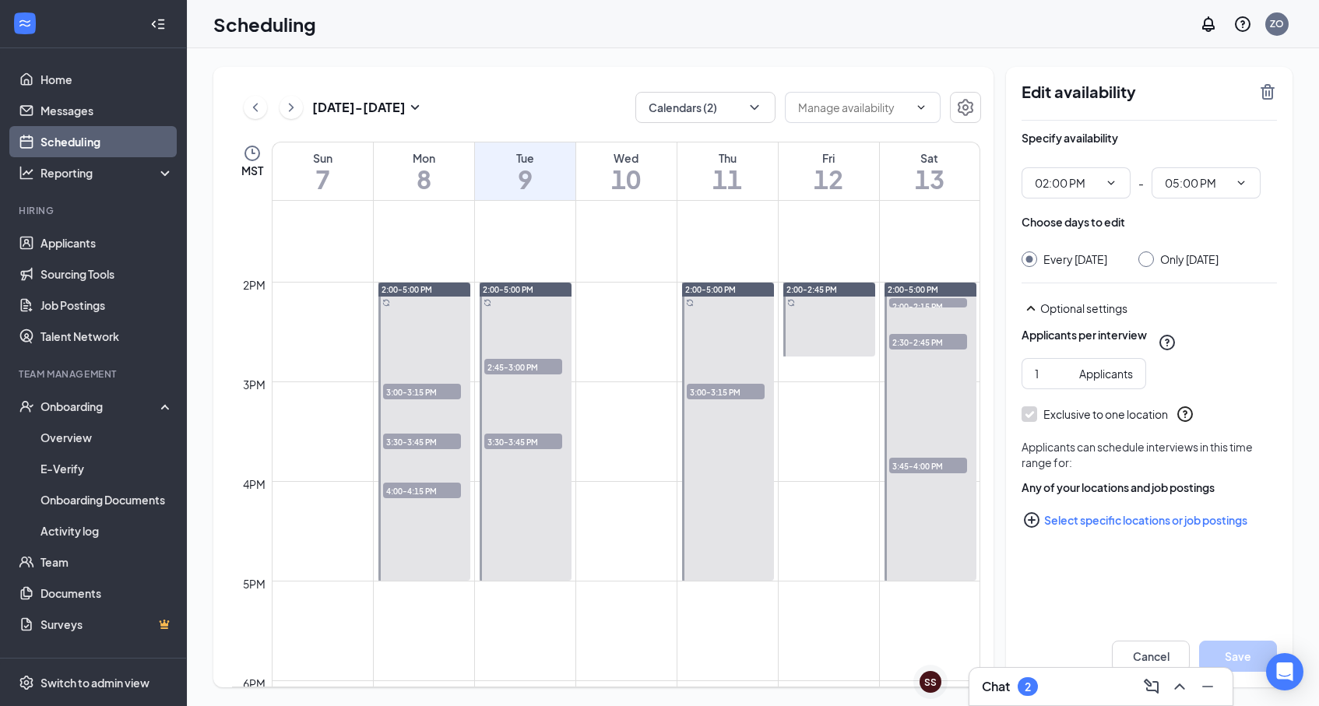
click at [509, 365] on span "2:45-3:00 PM" at bounding box center [523, 367] width 78 height 16
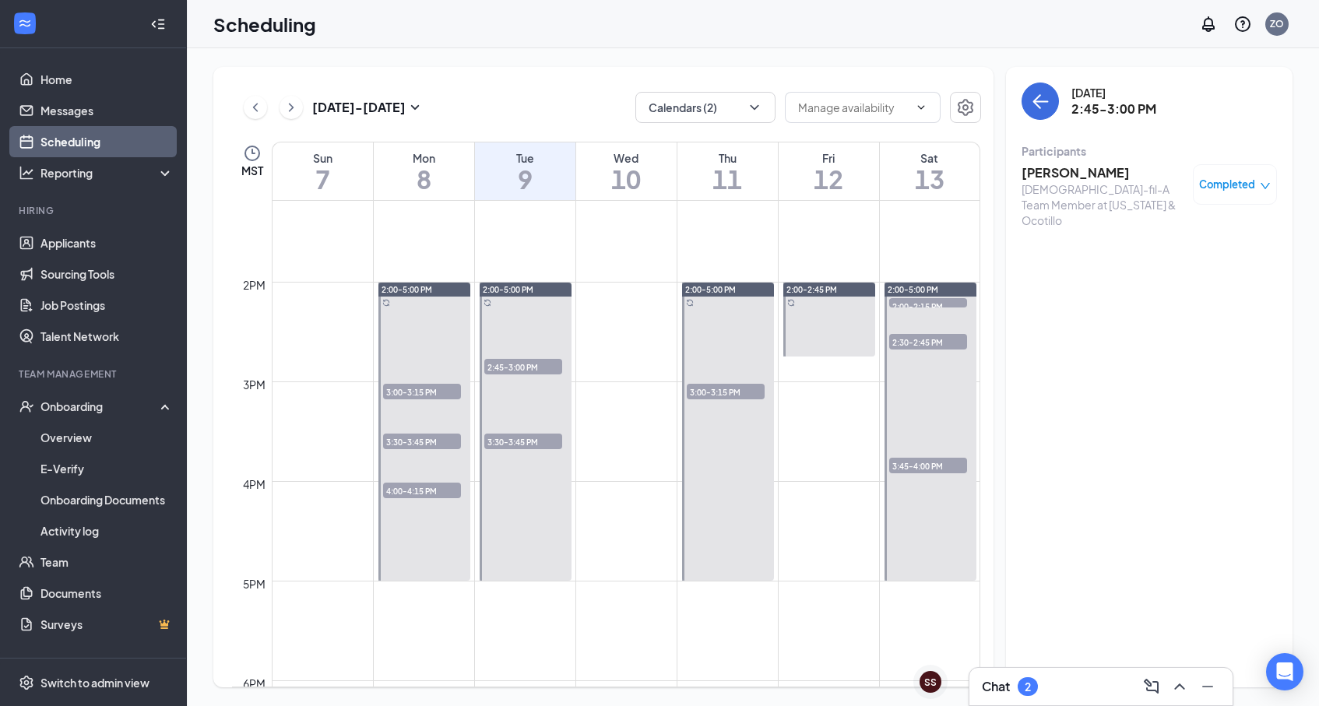
click at [1053, 178] on h3 "[PERSON_NAME]" at bounding box center [1104, 172] width 164 height 17
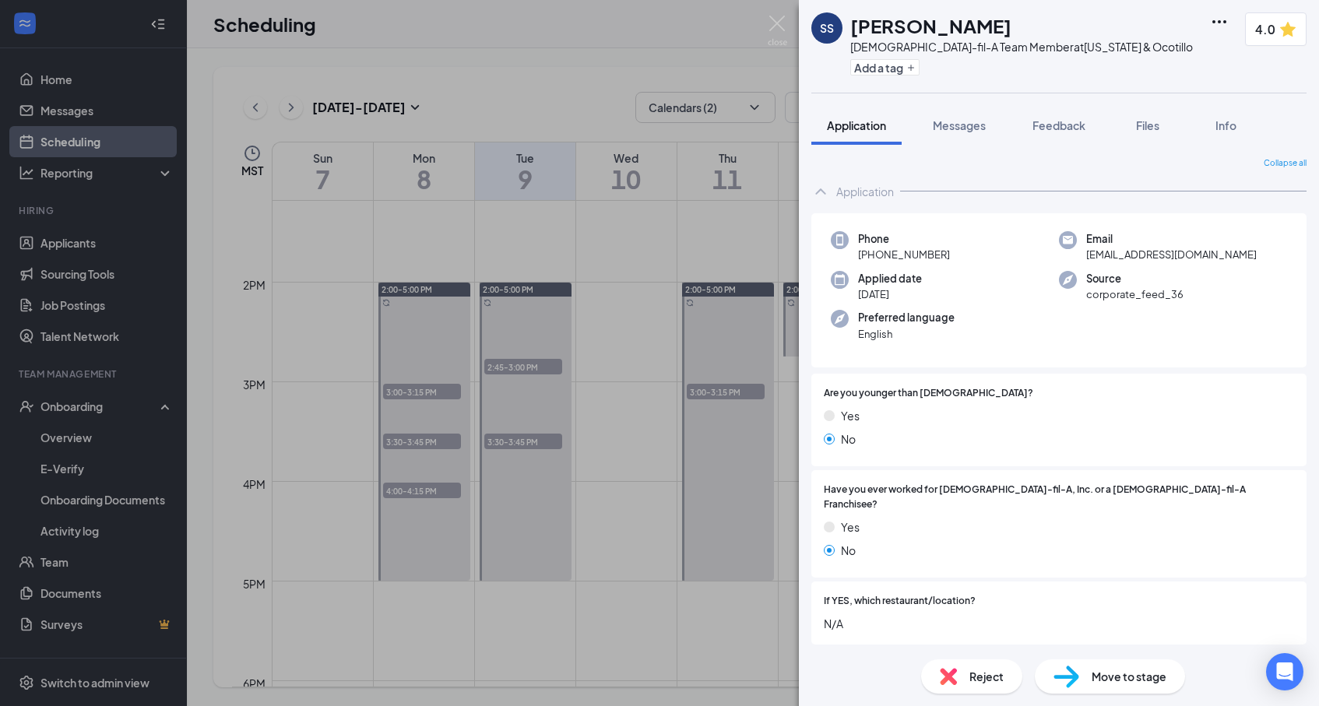
click at [752, 325] on div "SS [PERSON_NAME] [DEMOGRAPHIC_DATA]-fil-A Team Member at [US_STATE] & Ocotillo …" at bounding box center [659, 353] width 1319 height 706
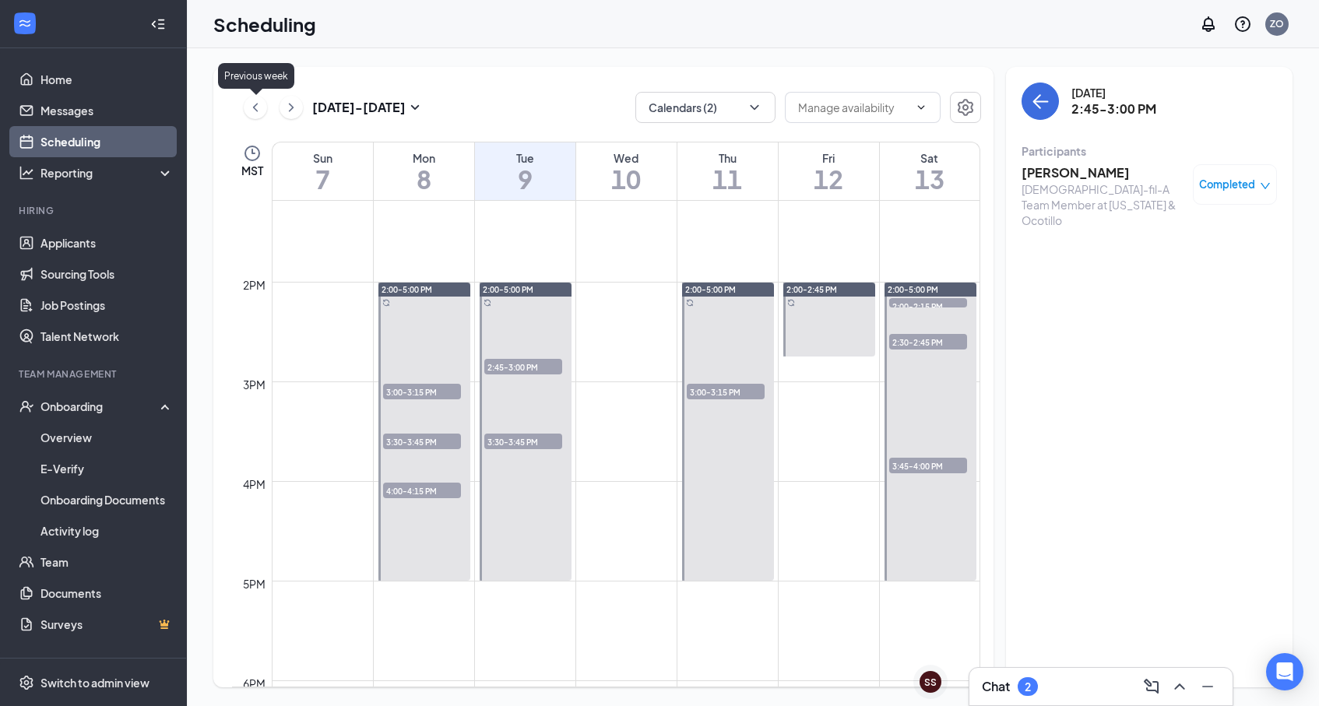
click at [260, 104] on icon "ChevronLeft" at bounding box center [256, 107] width 16 height 19
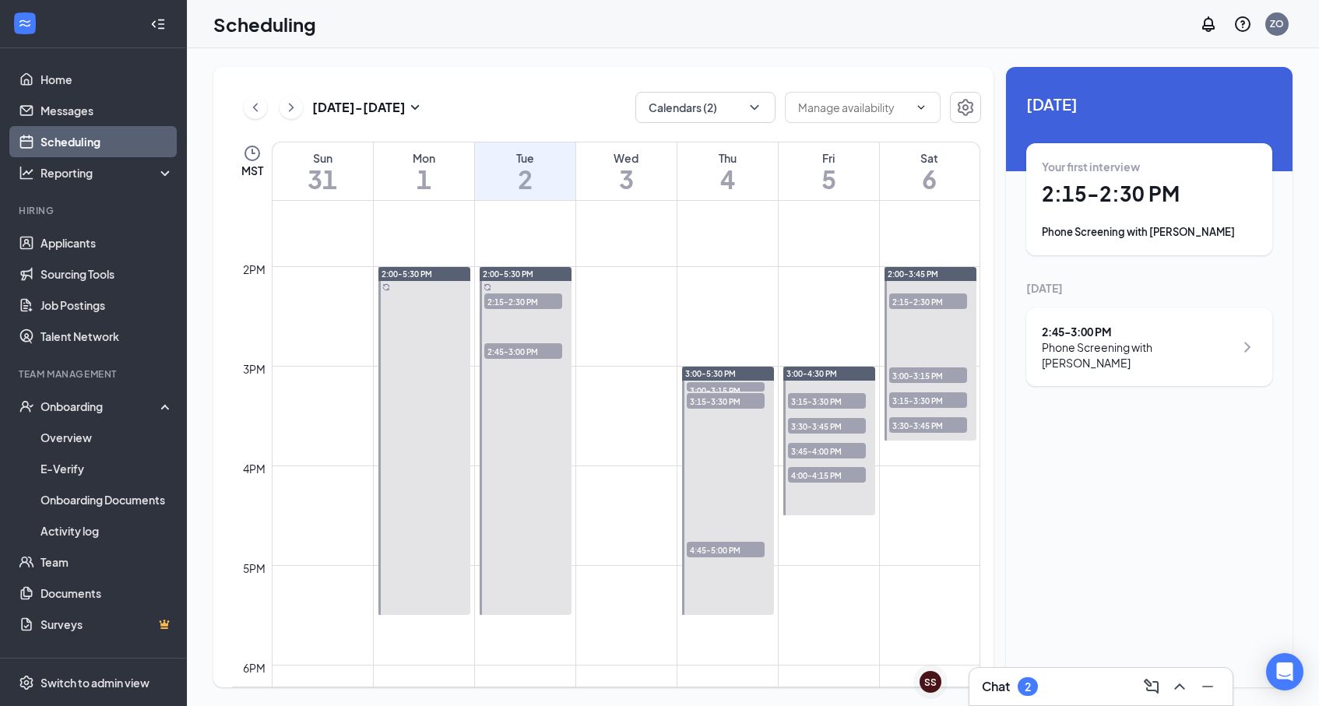
scroll to position [1336, 0]
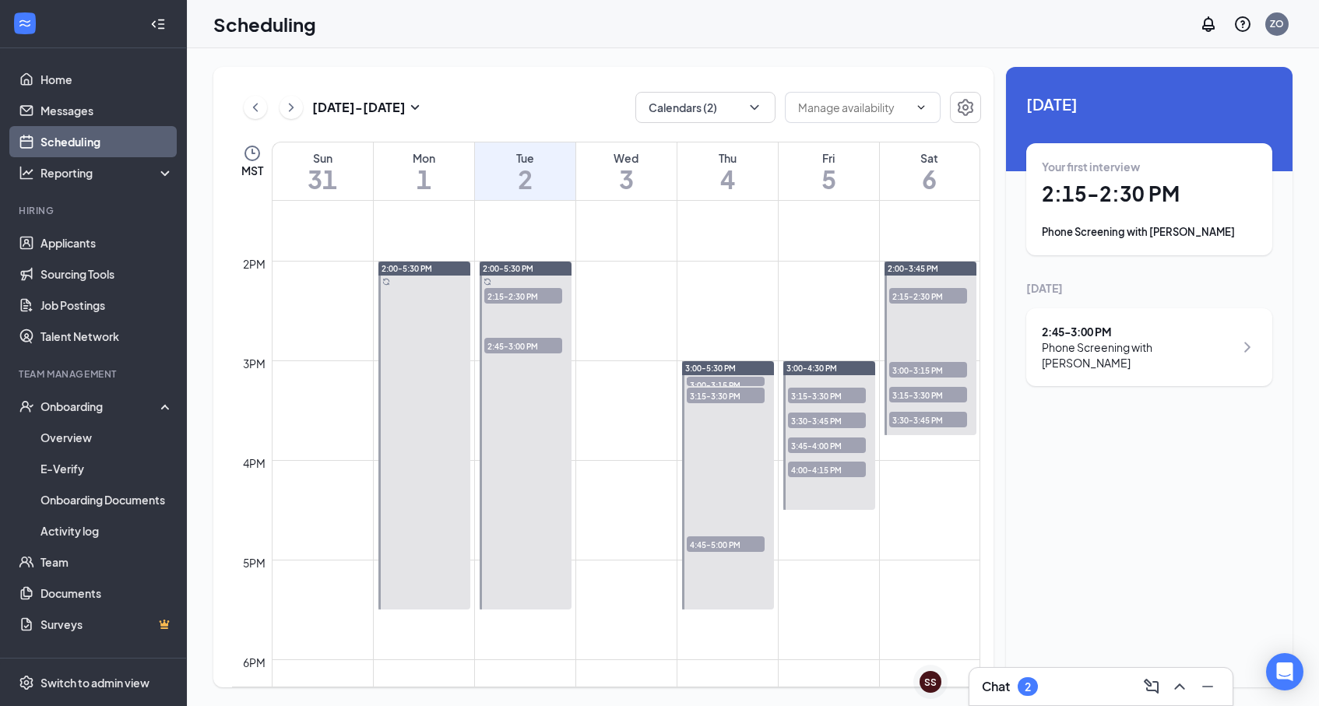
click at [907, 374] on span "3:00-3:15 PM" at bounding box center [928, 370] width 78 height 16
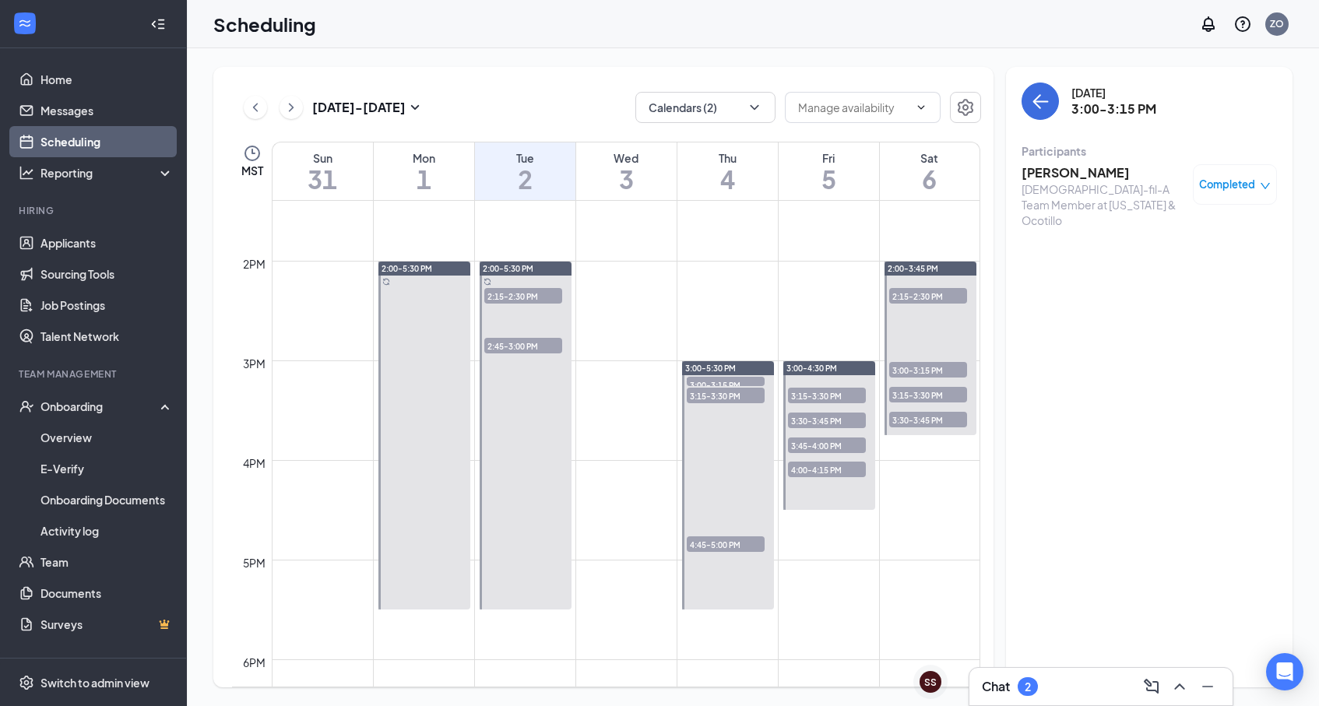
click at [905, 399] on span "3:15-3:30 PM" at bounding box center [928, 395] width 78 height 16
click at [912, 361] on div "3:00-3:15 PM 1" at bounding box center [928, 370] width 81 height 19
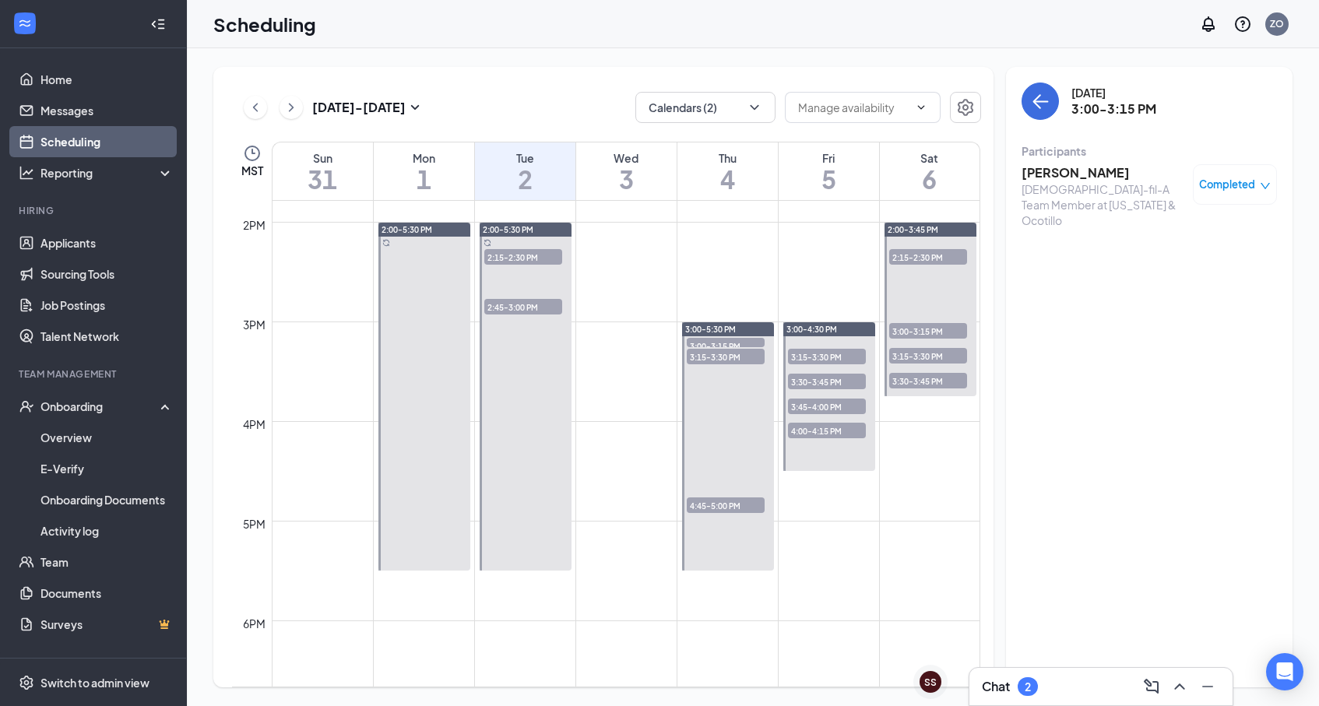
click at [815, 381] on span "3:30-3:45 PM" at bounding box center [827, 382] width 78 height 16
click at [831, 359] on span "3:15-3:30 PM" at bounding box center [827, 357] width 78 height 16
click at [826, 383] on span "3:30-3:45 PM" at bounding box center [827, 382] width 78 height 16
click at [824, 407] on span "3:45-4:00 PM" at bounding box center [827, 407] width 78 height 16
click at [822, 435] on span "4:00-4:15 PM" at bounding box center [827, 431] width 78 height 16
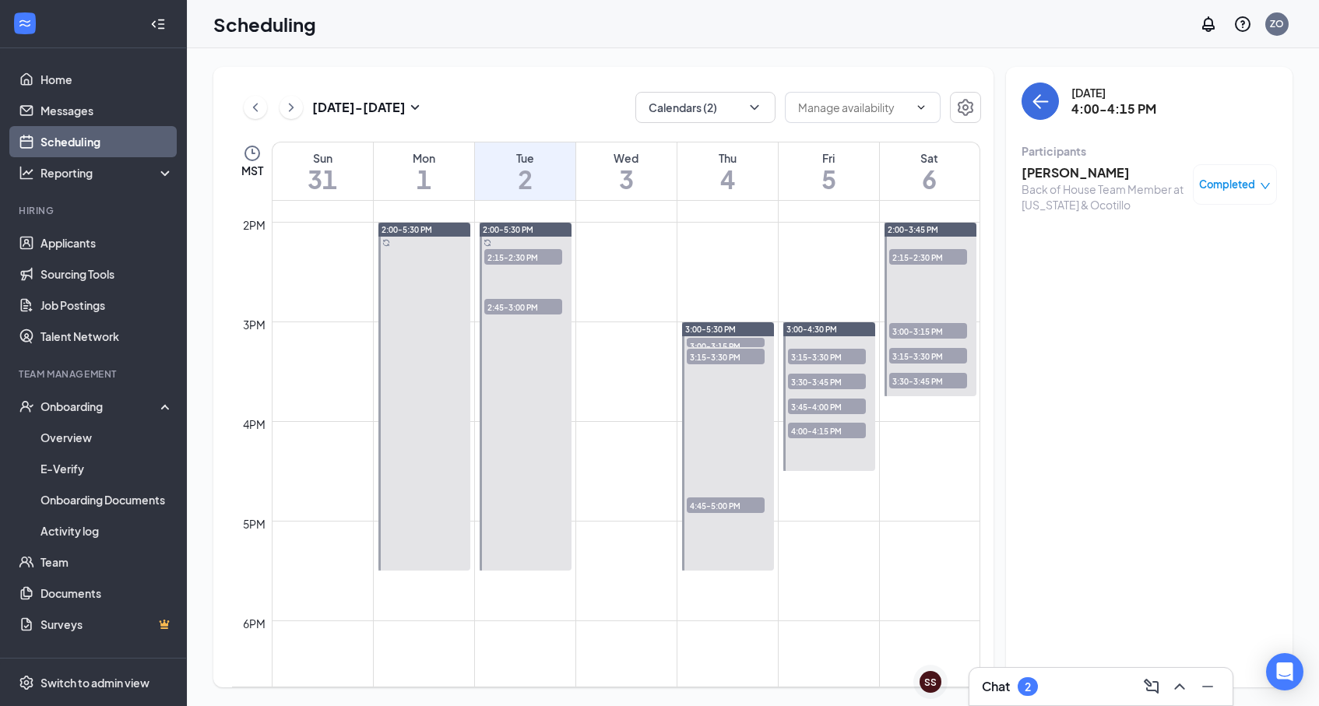
click at [917, 255] on span "2:15-2:30 PM" at bounding box center [928, 257] width 78 height 16
click at [913, 336] on span "3:00-3:15 PM" at bounding box center [928, 331] width 78 height 16
click at [914, 357] on span "3:15-3:30 PM" at bounding box center [928, 356] width 78 height 16
click at [917, 379] on span "3:30-3:45 PM" at bounding box center [928, 381] width 78 height 16
click at [829, 392] on div at bounding box center [830, 396] width 93 height 149
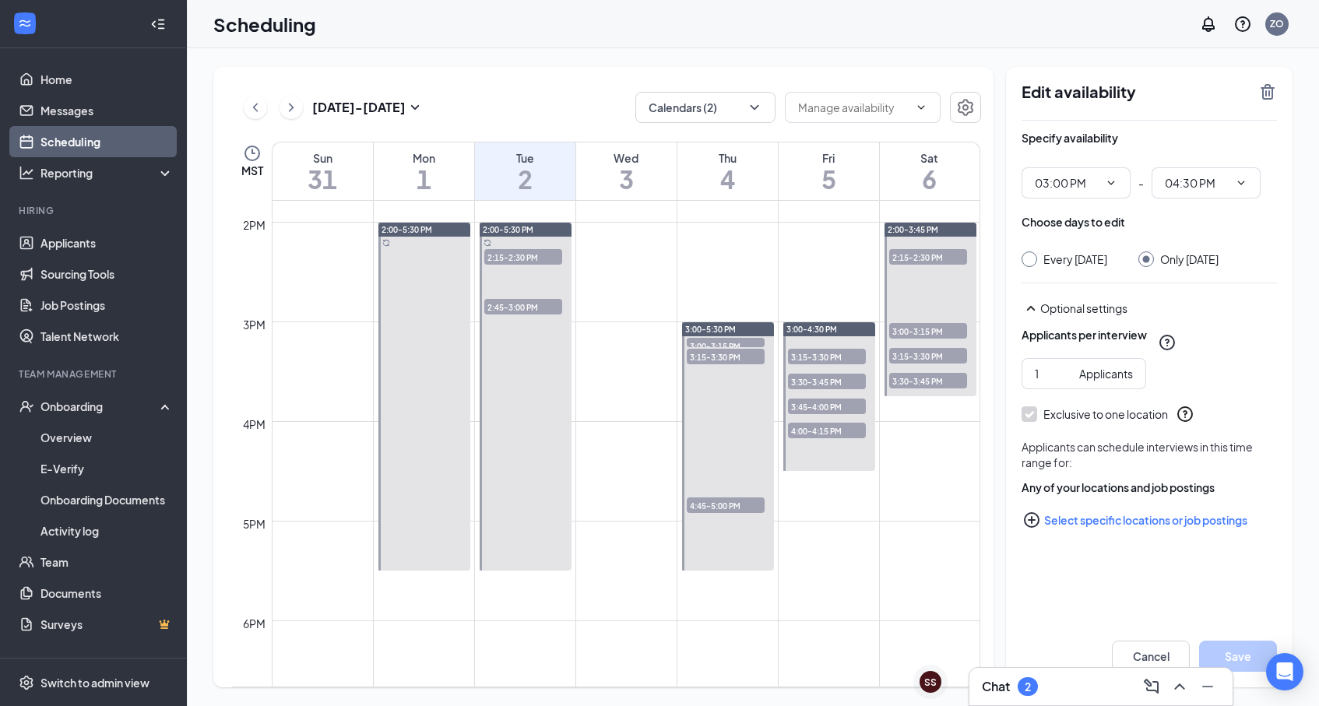
click at [826, 387] on span "3:30-3:45 PM" at bounding box center [827, 382] width 78 height 16
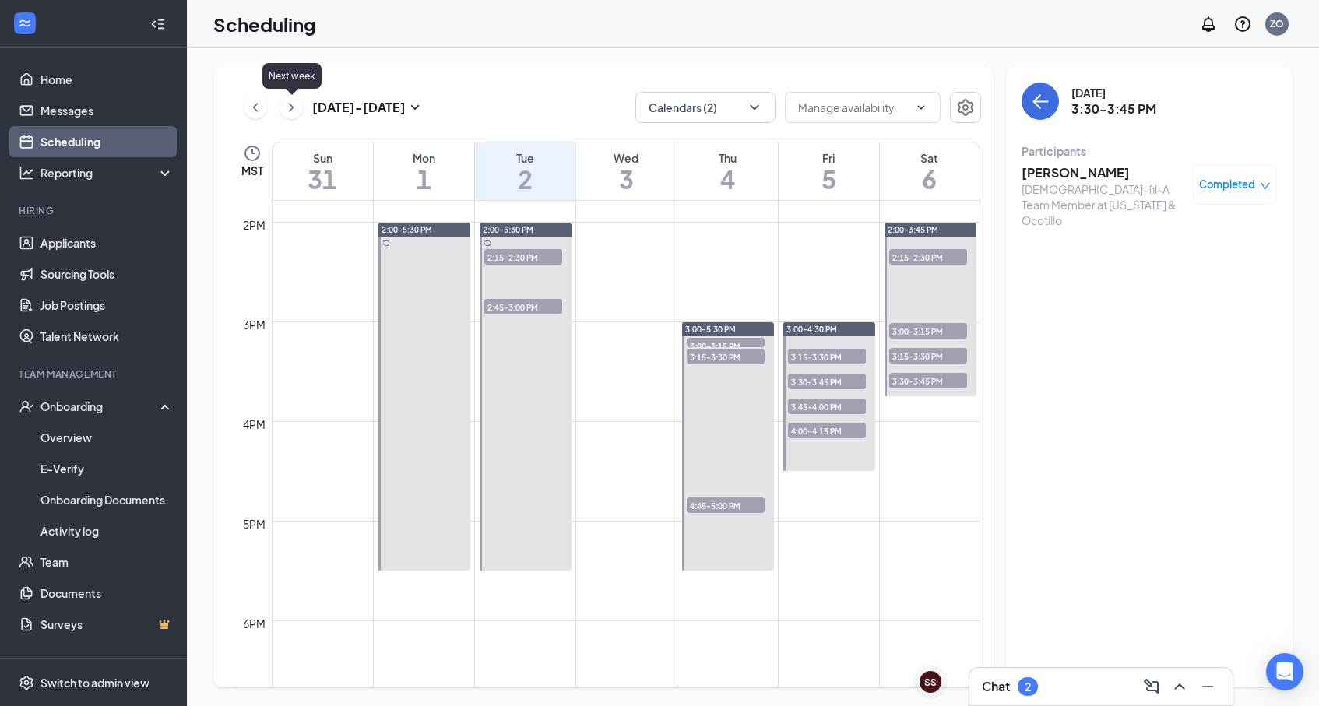
click at [291, 111] on icon "ChevronRight" at bounding box center [292, 107] width 16 height 19
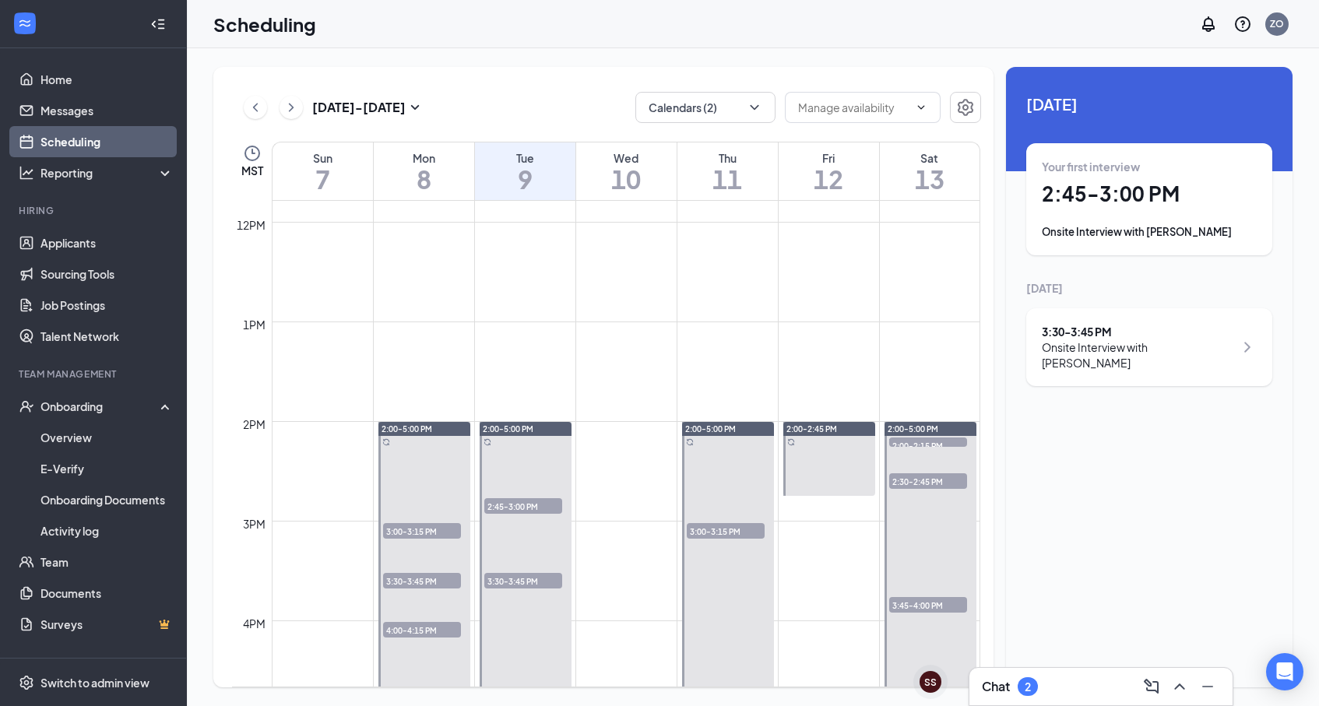
scroll to position [1284, 0]
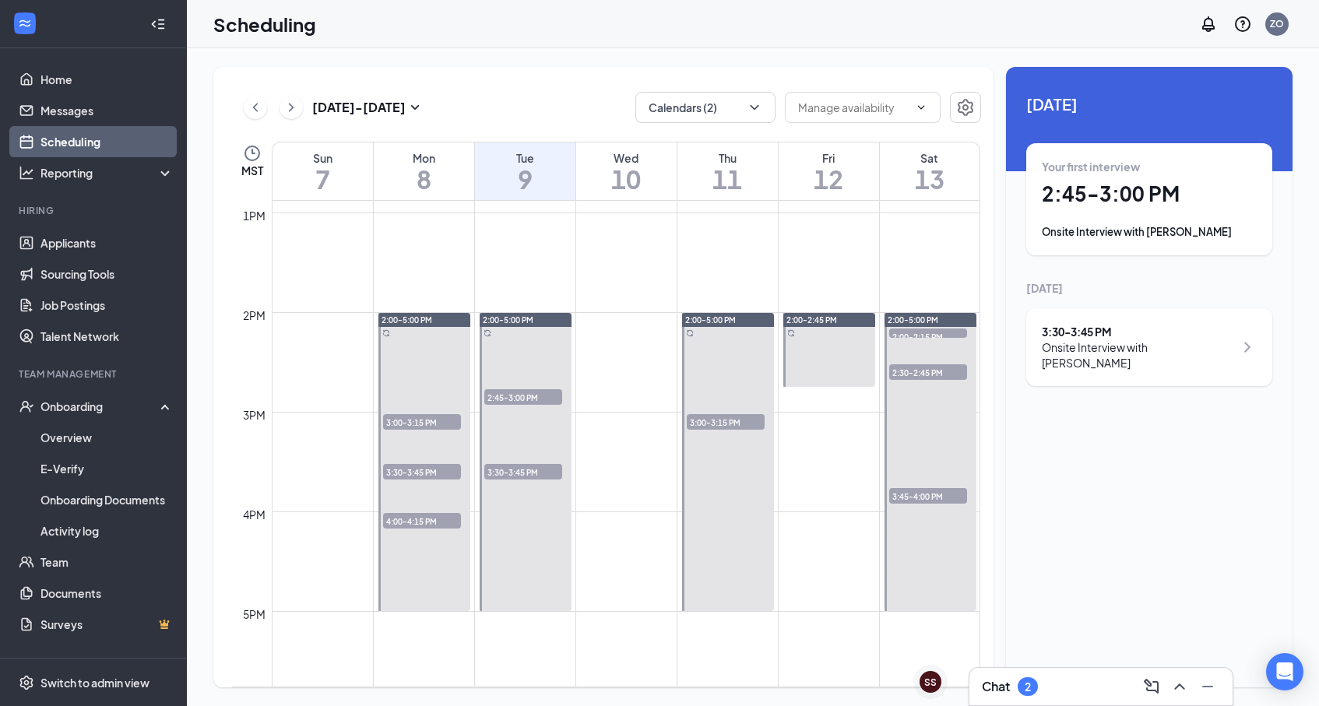
click at [442, 470] on span "3:30-3:45 PM" at bounding box center [422, 472] width 78 height 16
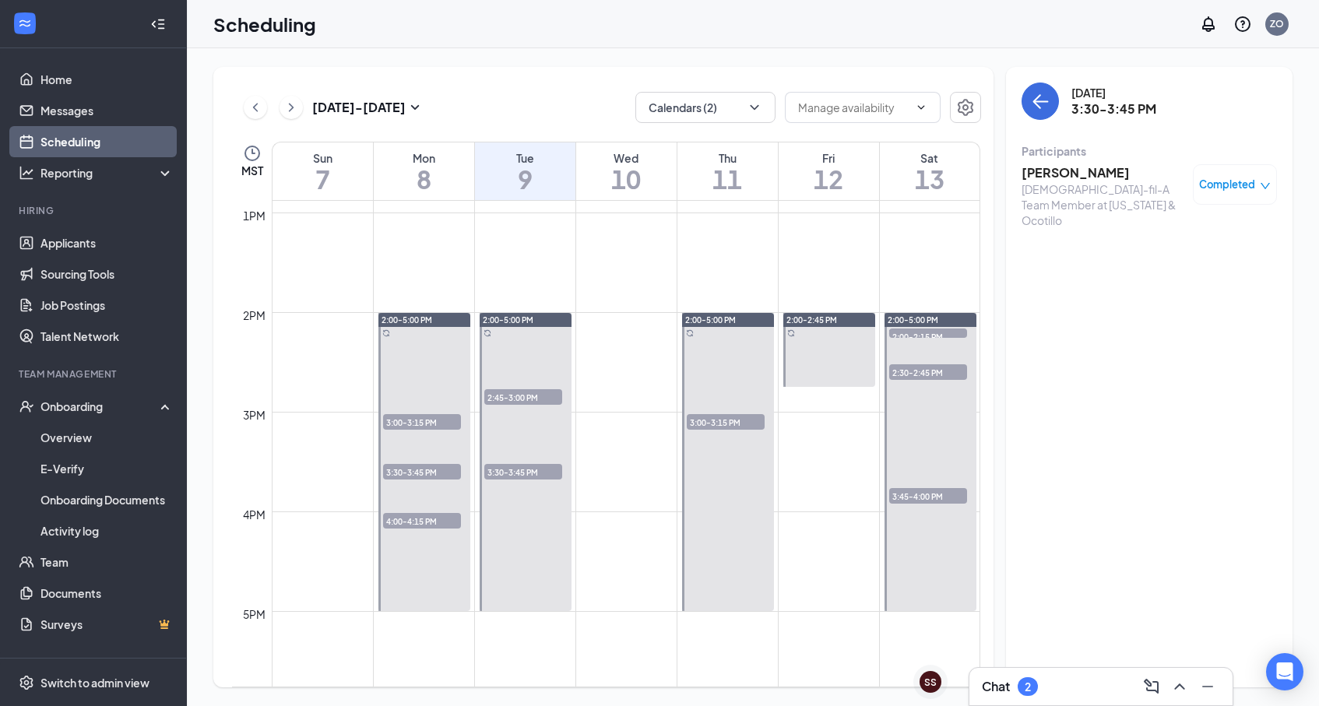
click at [426, 424] on span "3:00-3:15 PM" at bounding box center [422, 422] width 78 height 16
click at [421, 523] on span "4:00-4:15 PM" at bounding box center [422, 521] width 78 height 16
click at [505, 469] on span "3:30-3:45 PM" at bounding box center [523, 472] width 78 height 16
click at [509, 399] on span "2:45-3:00 PM" at bounding box center [523, 397] width 78 height 16
click at [721, 424] on span "3:00-3:15 PM" at bounding box center [726, 422] width 78 height 16
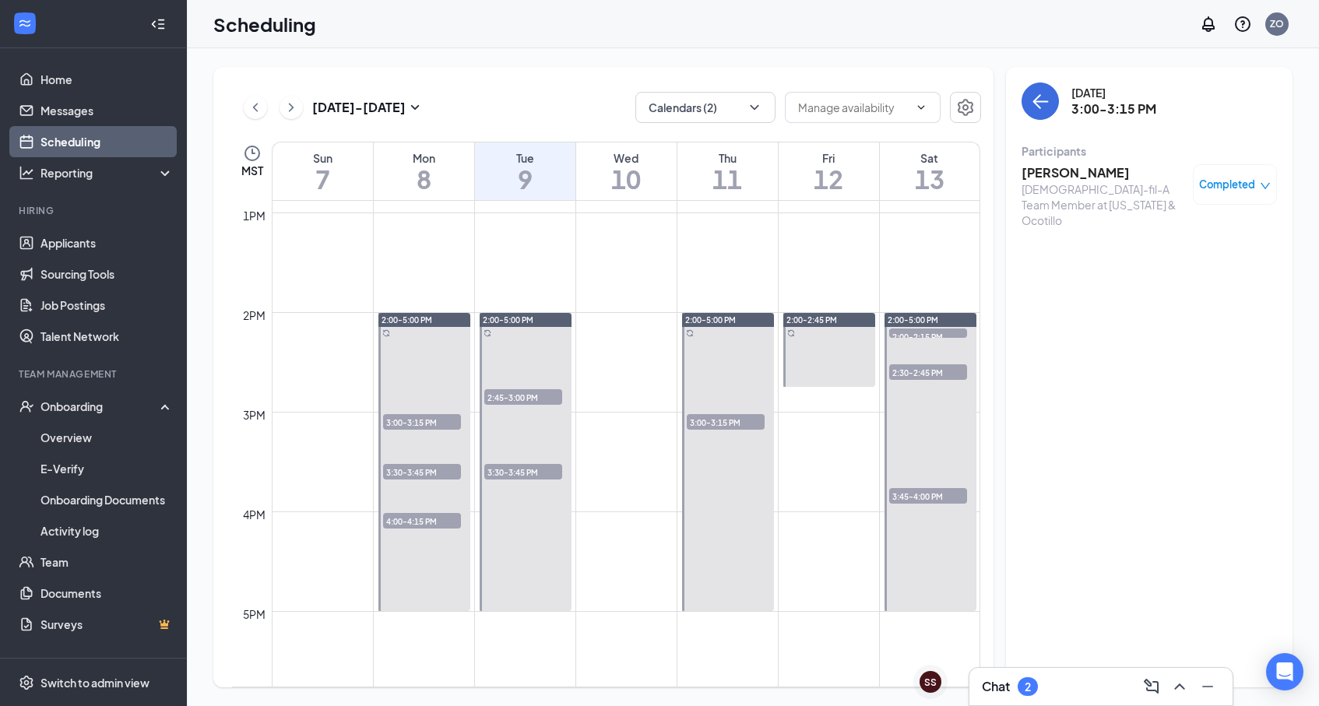
click at [915, 332] on span "2:00-2:15 PM" at bounding box center [928, 337] width 78 height 16
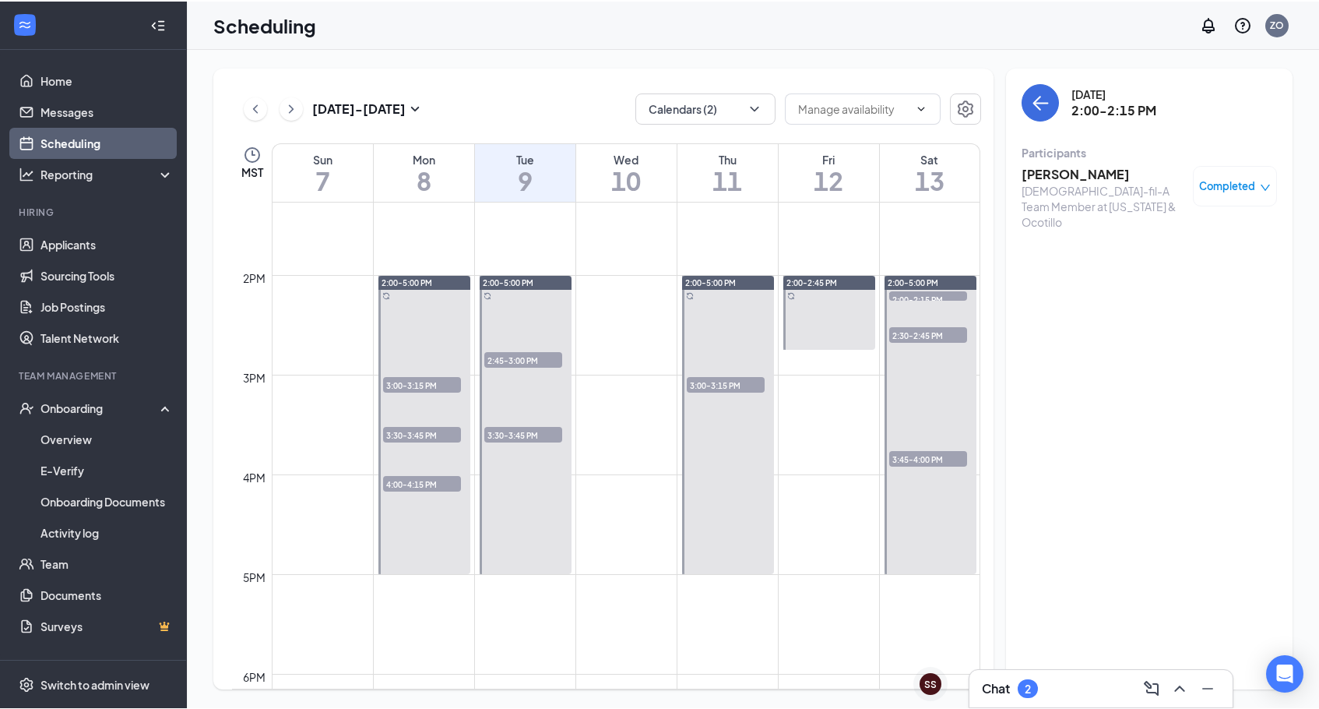
scroll to position [1322, 0]
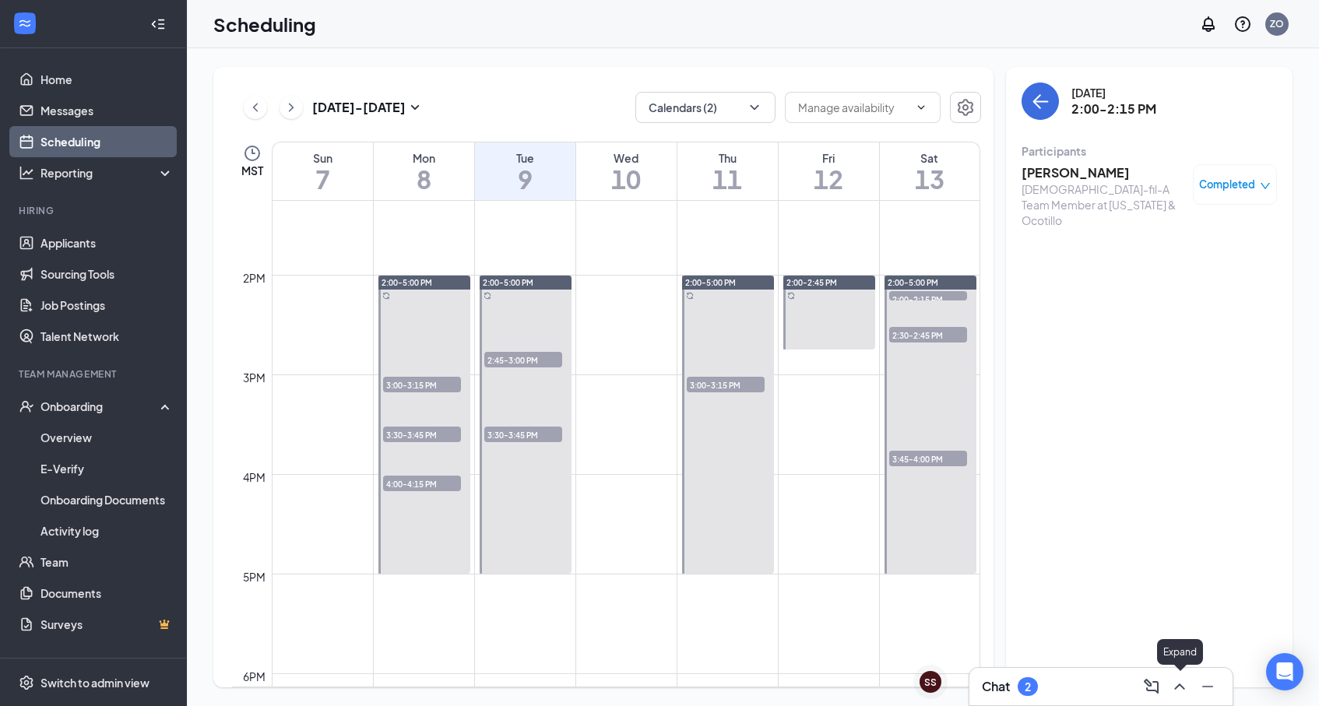
click at [1179, 681] on icon "ChevronUp" at bounding box center [1180, 687] width 19 height 19
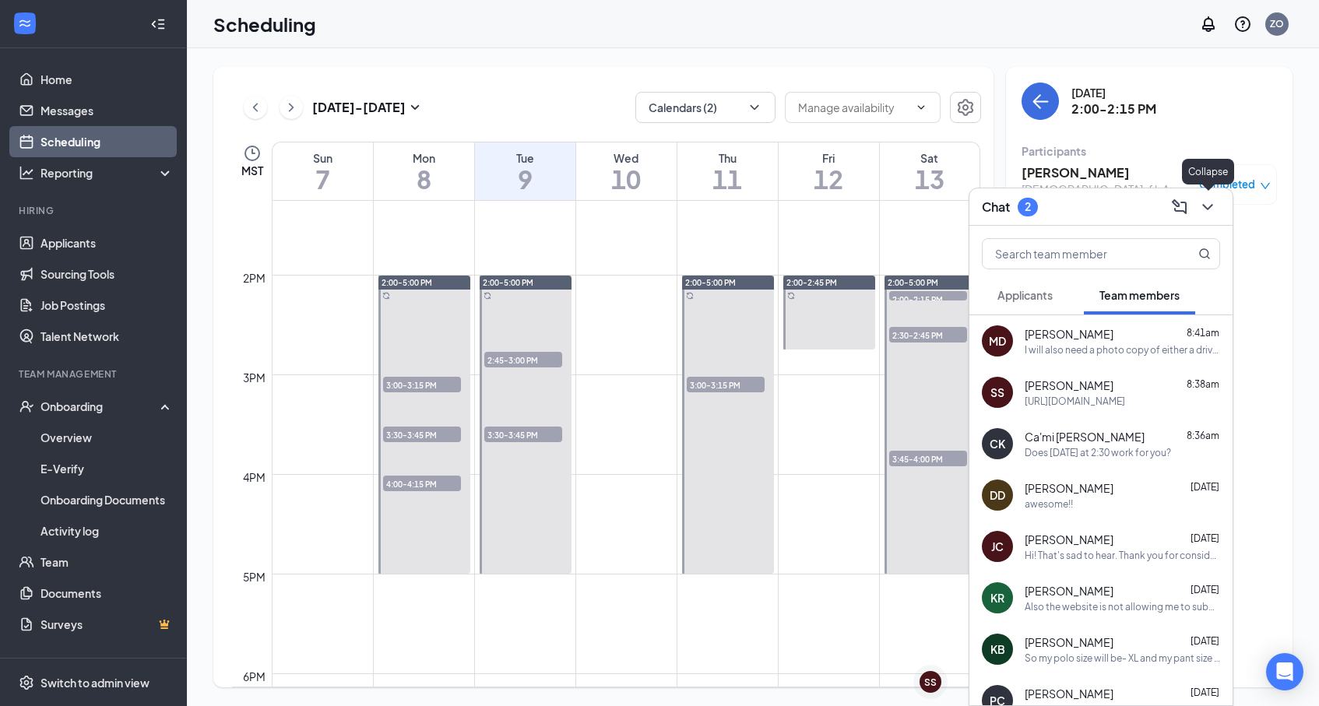
click at [1208, 207] on icon "ChevronDown" at bounding box center [1208, 207] width 19 height 19
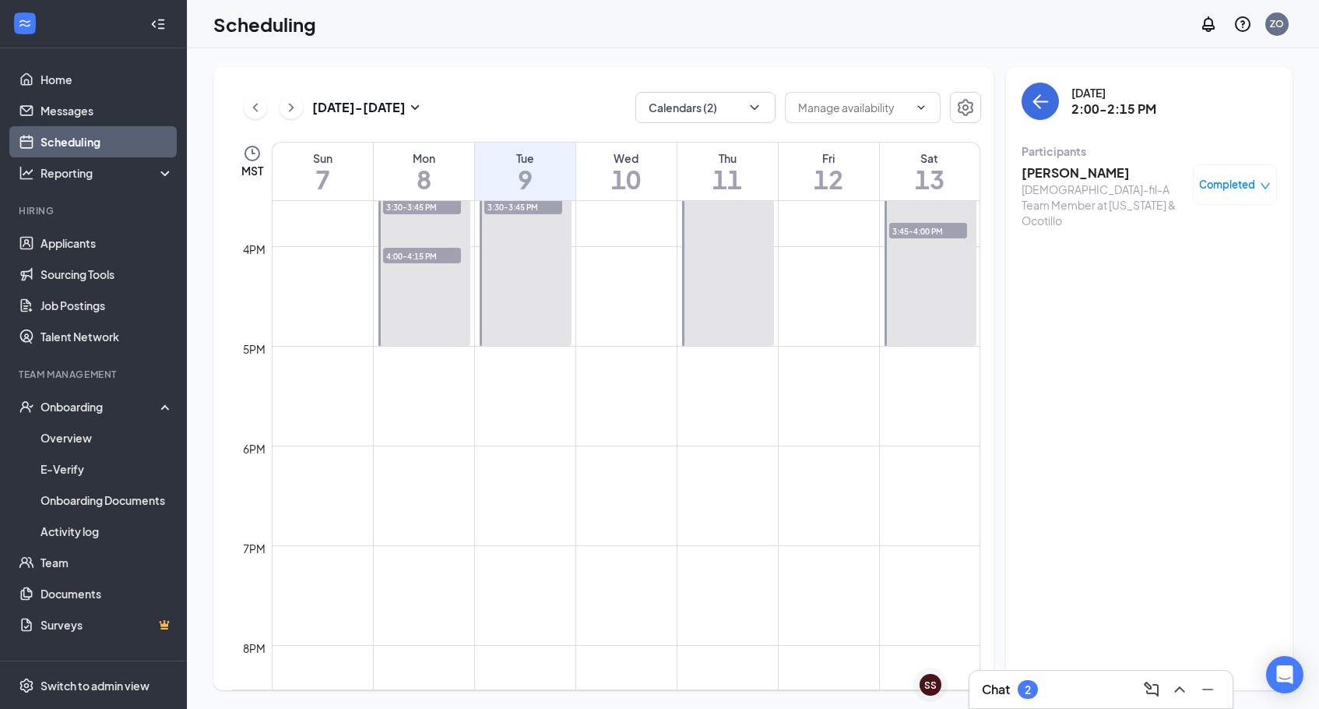
scroll to position [1562, 0]
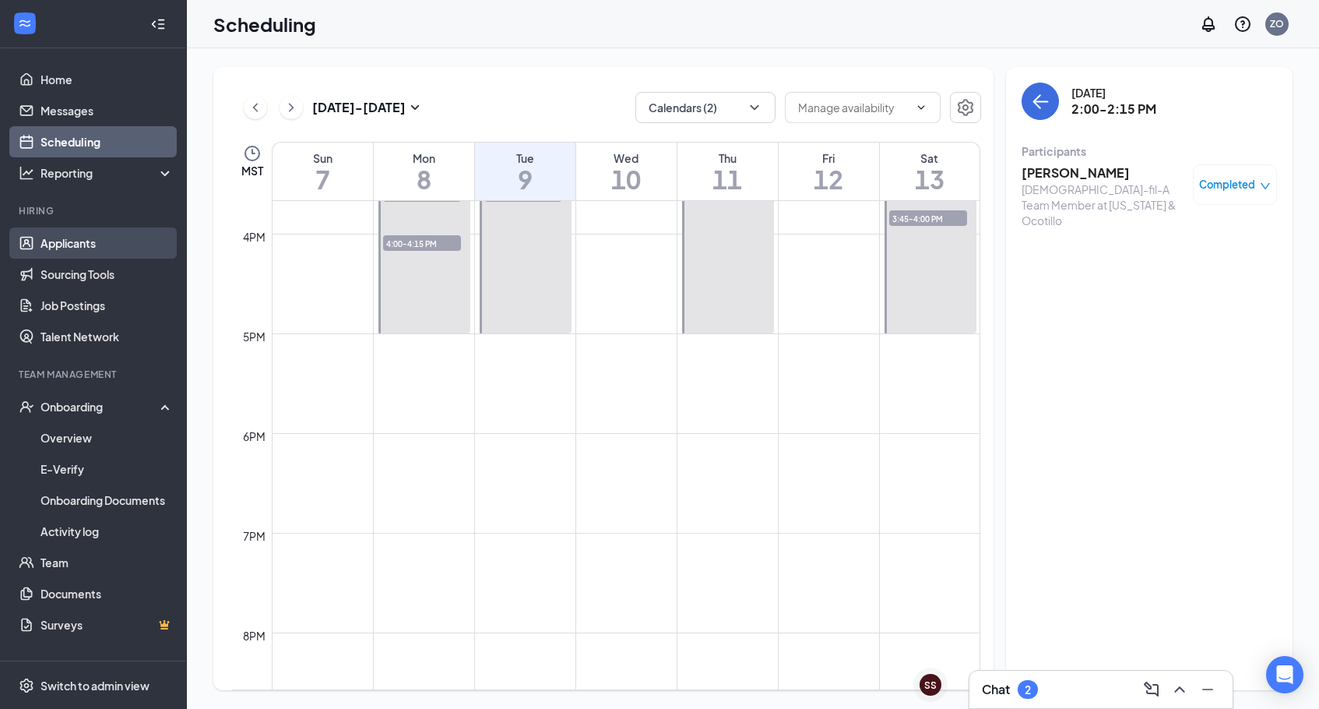
click at [129, 241] on link "Applicants" at bounding box center [107, 242] width 133 height 31
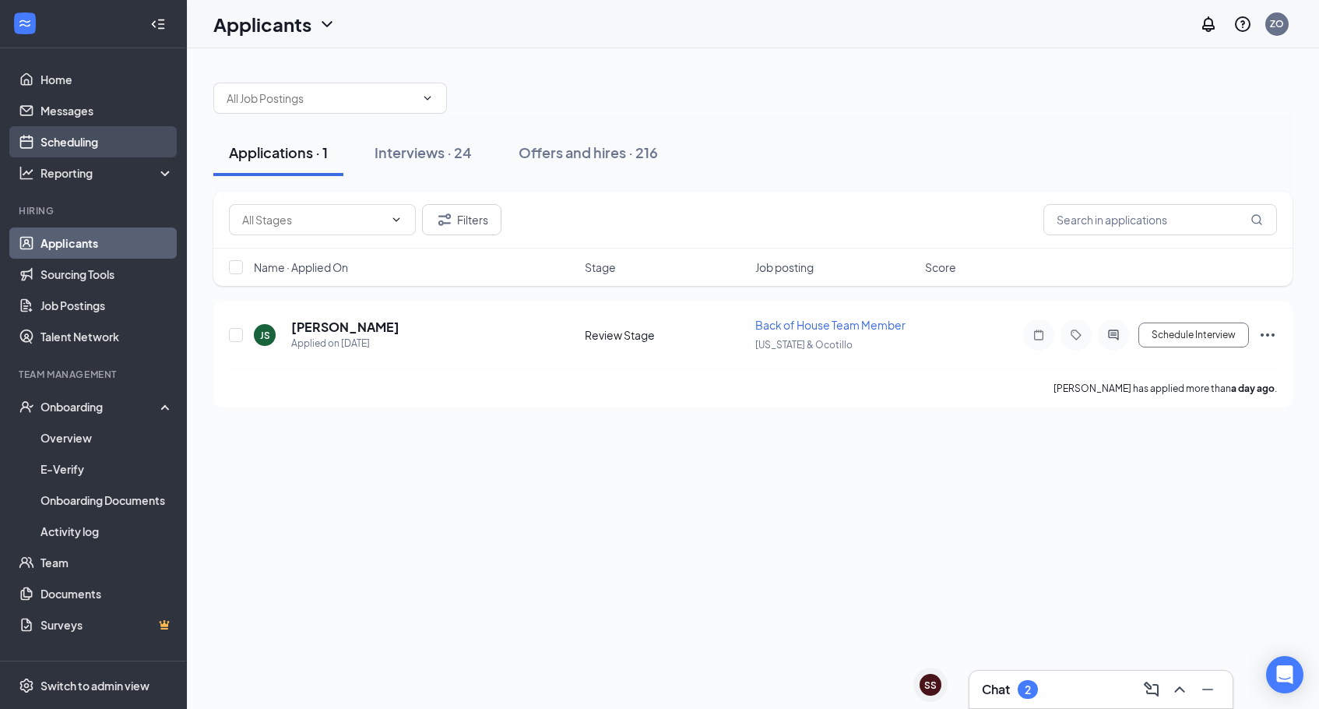
click at [114, 136] on link "Scheduling" at bounding box center [107, 141] width 133 height 31
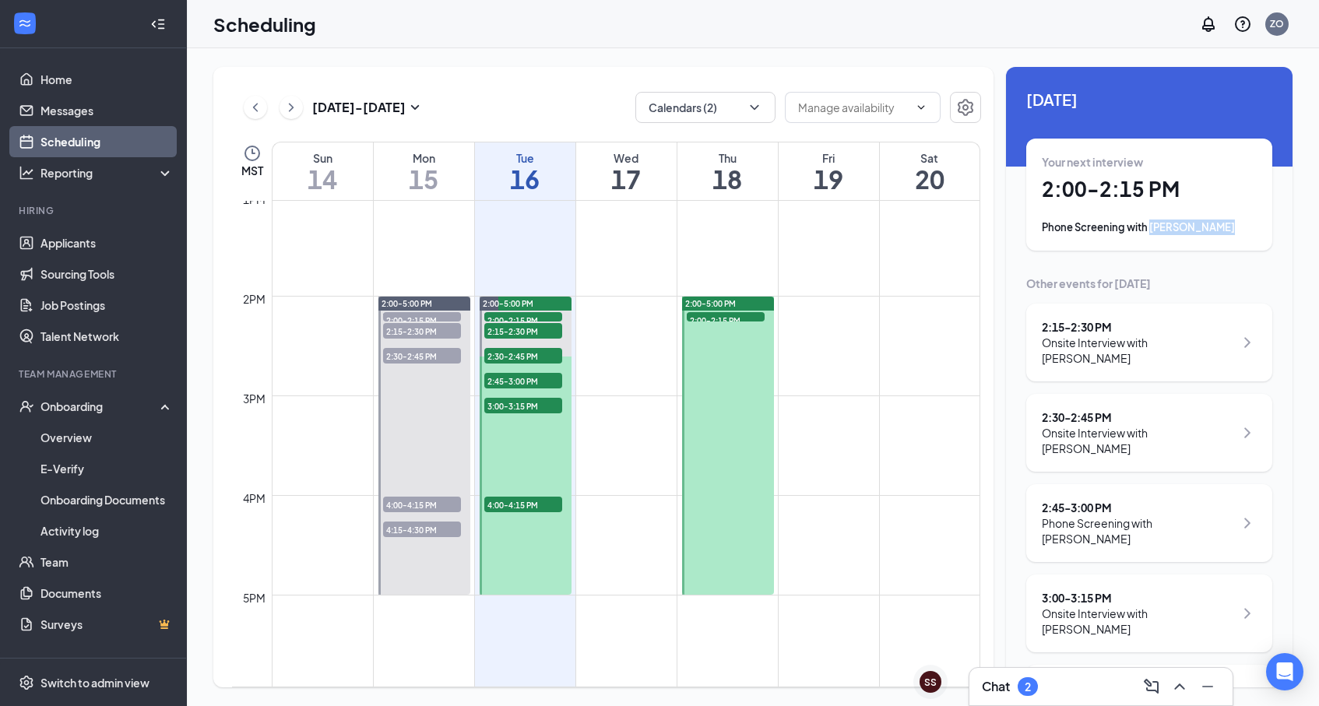
drag, startPoint x: 1151, startPoint y: 227, endPoint x: 1222, endPoint y: 231, distance: 71.0
click at [1222, 231] on div "Phone Screening with [PERSON_NAME]" at bounding box center [1149, 228] width 215 height 16
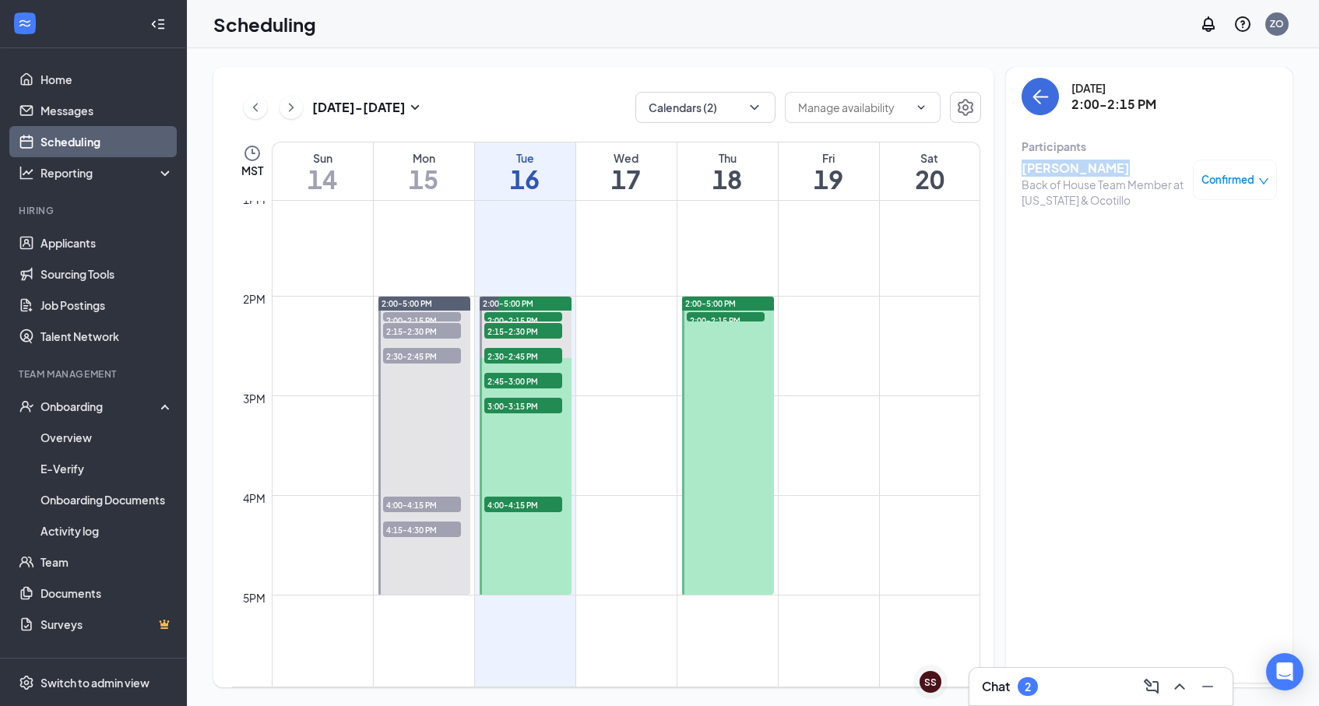
drag, startPoint x: 1026, startPoint y: 167, endPoint x: 1118, endPoint y: 174, distance: 92.9
click at [1118, 174] on h3 "[PERSON_NAME]" at bounding box center [1104, 168] width 164 height 17
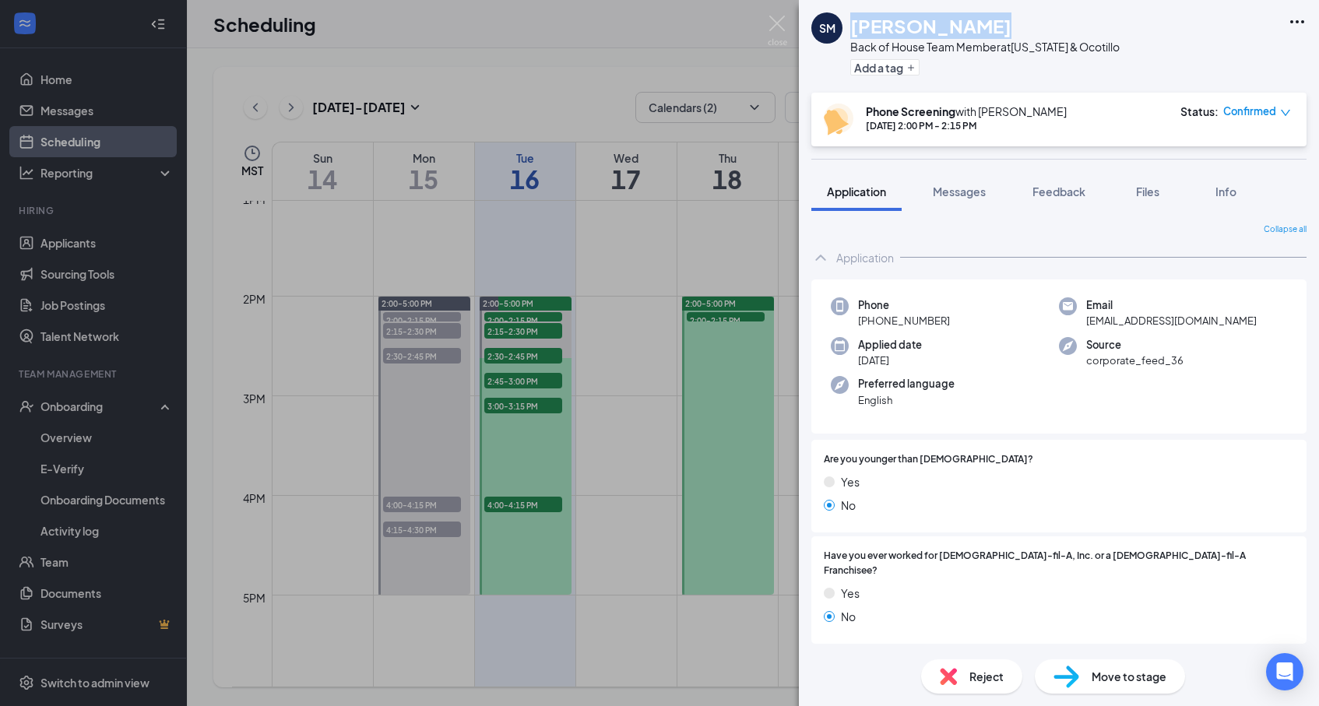
drag, startPoint x: 852, startPoint y: 23, endPoint x: 986, endPoint y: 32, distance: 134.2
click at [986, 32] on div "[PERSON_NAME]" at bounding box center [985, 25] width 269 height 26
copy h1 "[PERSON_NAME]"
click at [665, 270] on div "SM [PERSON_NAME] Back of House Team Member at [US_STATE] & Ocotillo Add a tag P…" at bounding box center [659, 353] width 1319 height 706
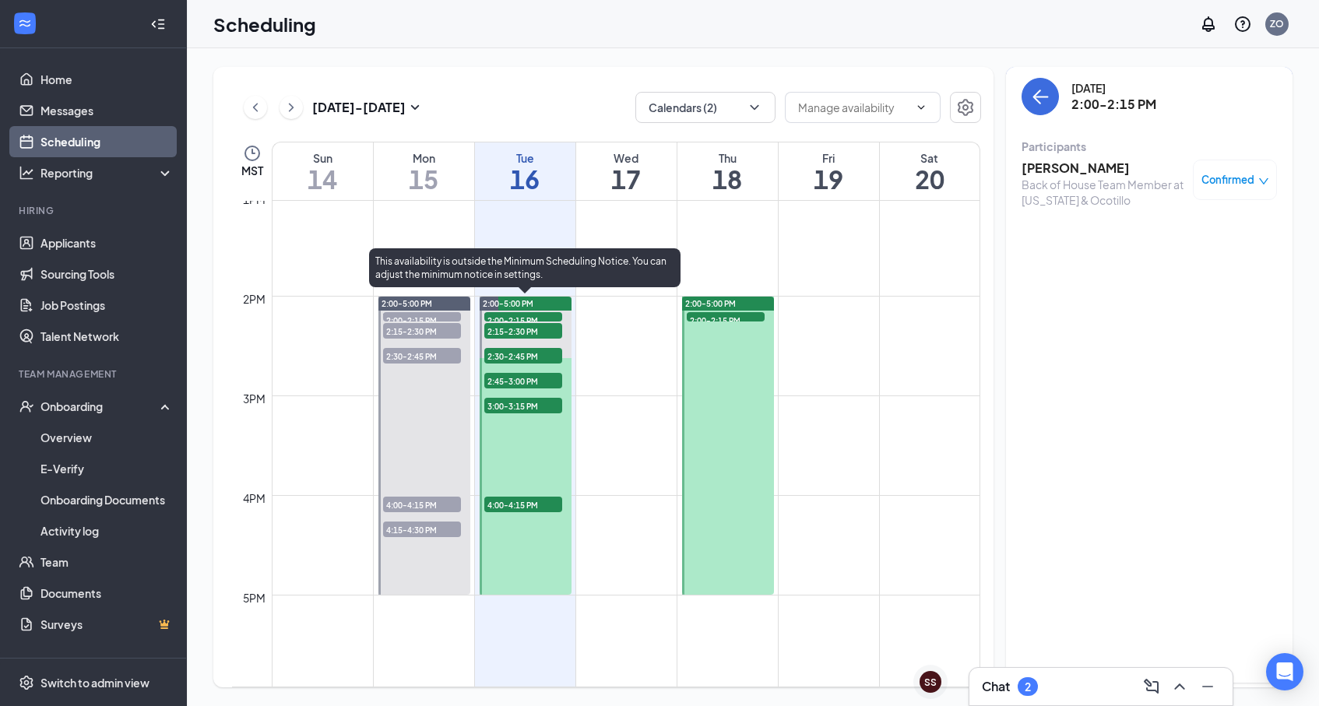
click at [544, 329] on span "2:15-2:30 PM" at bounding box center [523, 331] width 78 height 16
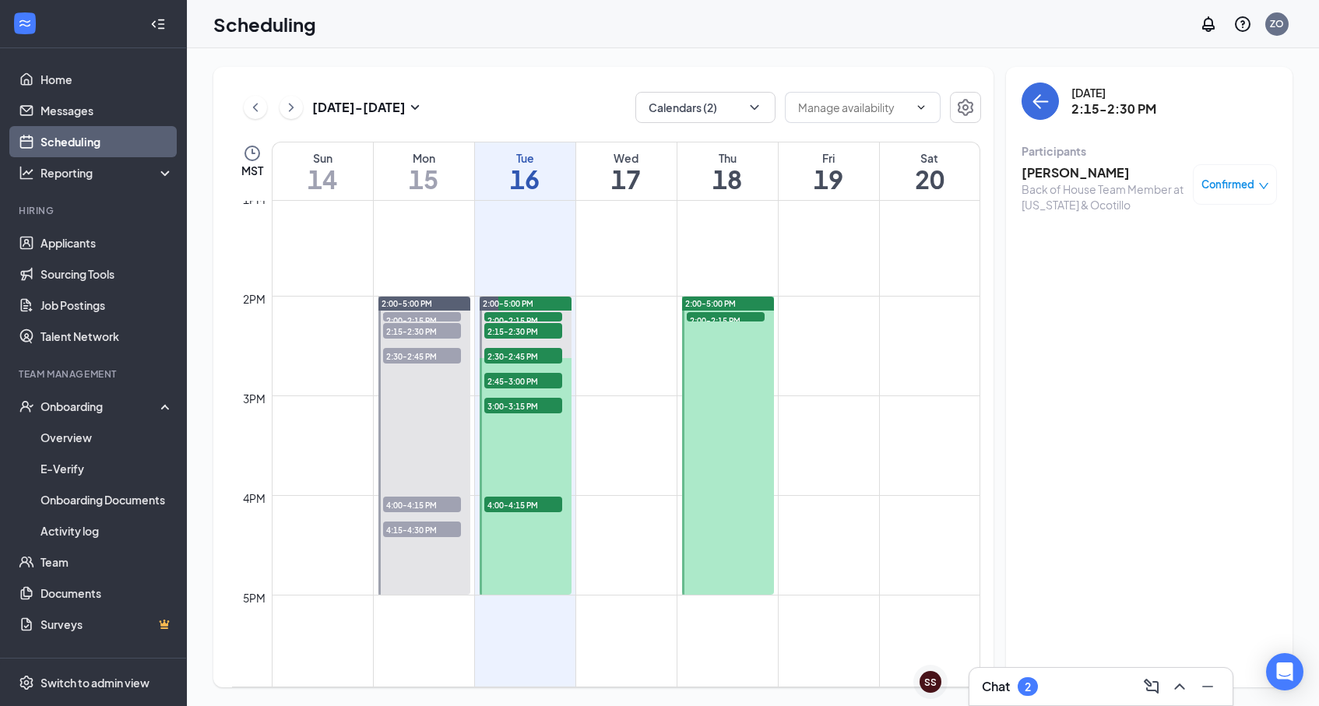
drag, startPoint x: 1023, startPoint y: 173, endPoint x: 1119, endPoint y: 174, distance: 95.8
click at [1119, 174] on h3 "[PERSON_NAME]" at bounding box center [1104, 172] width 164 height 17
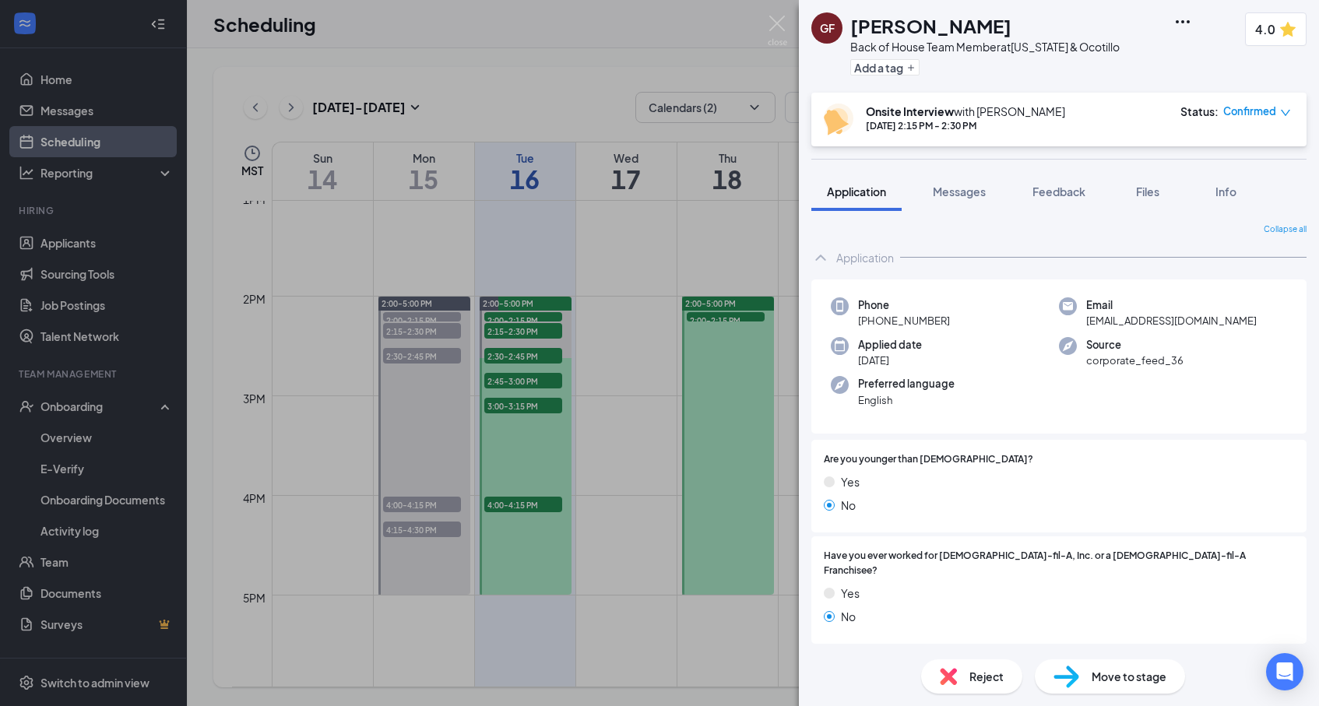
drag, startPoint x: 854, startPoint y: 29, endPoint x: 1018, endPoint y: 33, distance: 164.4
click at [1020, 33] on div "[PERSON_NAME]" at bounding box center [985, 25] width 269 height 26
copy h1 "[PERSON_NAME]"
click at [595, 334] on div "GF [PERSON_NAME] Back of House Team Member at [US_STATE] & Ocotillo Add a tag 4…" at bounding box center [659, 353] width 1319 height 706
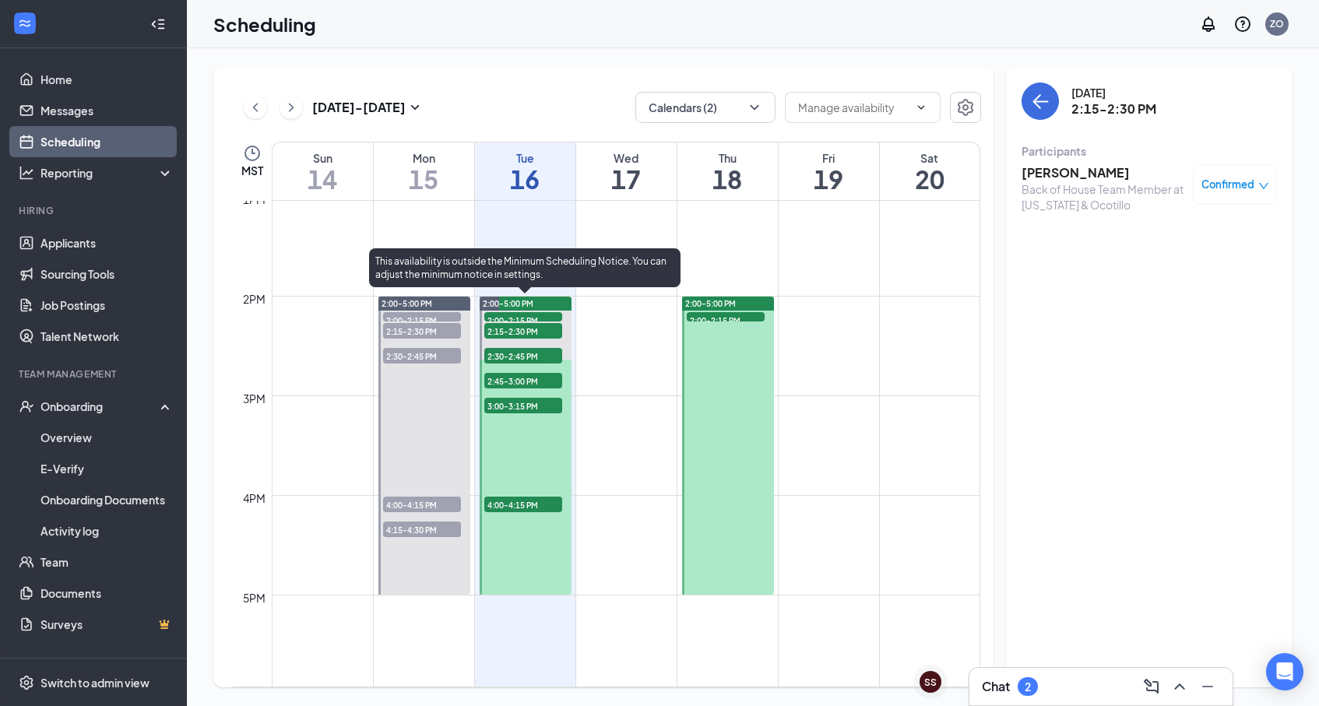
click at [535, 350] on span "2:30-2:45 PM" at bounding box center [523, 356] width 78 height 16
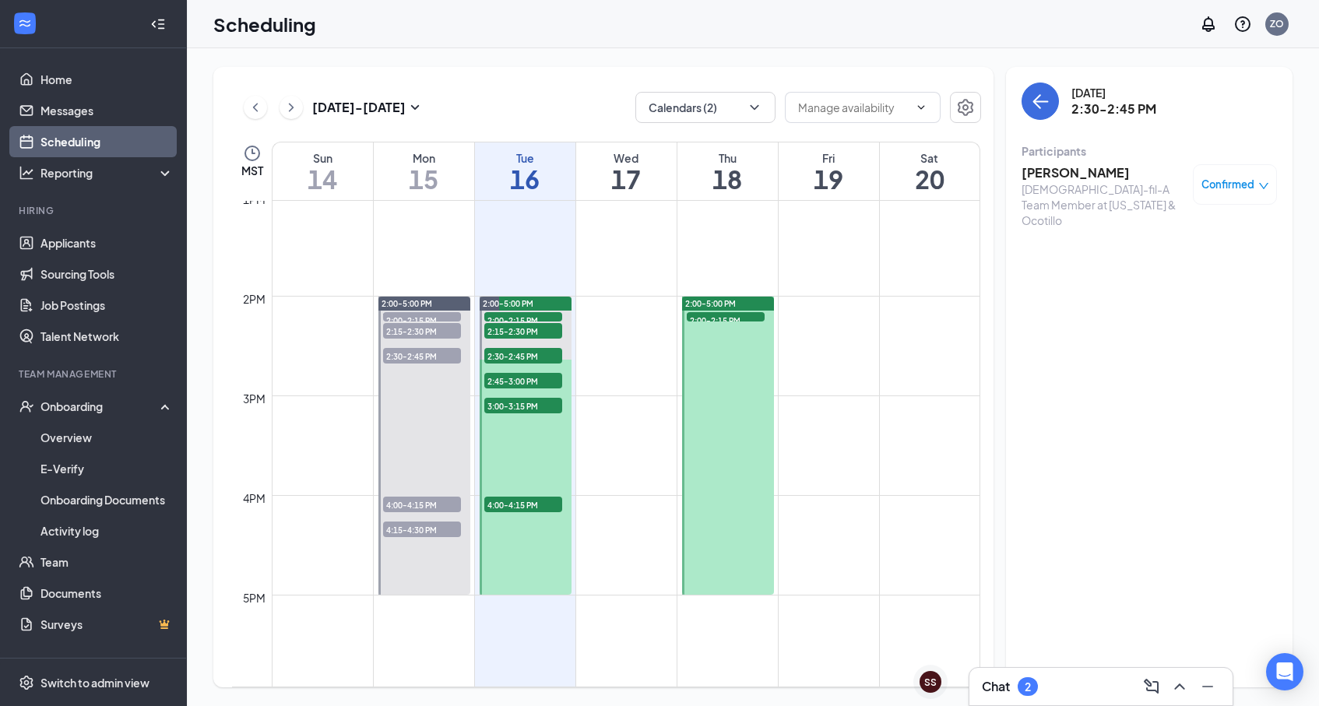
click at [1049, 171] on h3 "[PERSON_NAME]" at bounding box center [1104, 172] width 164 height 17
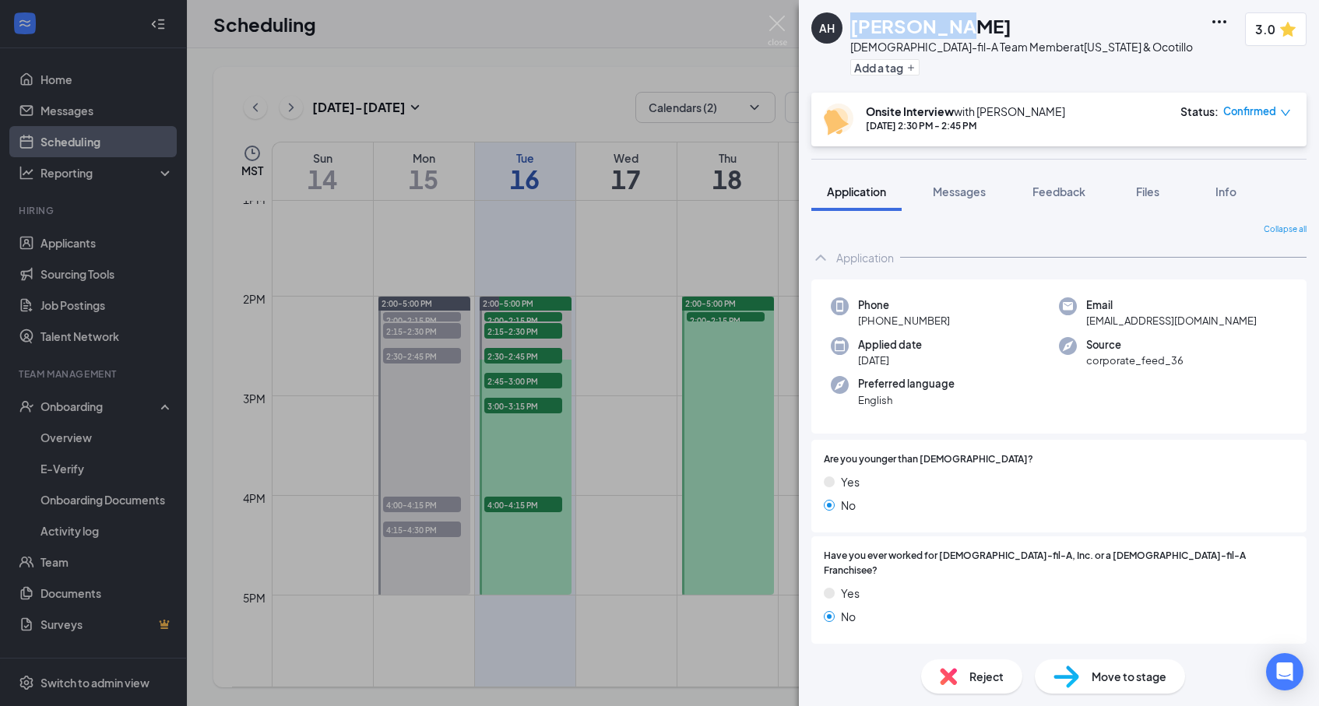
drag, startPoint x: 851, startPoint y: 26, endPoint x: 924, endPoint y: 33, distance: 72.8
click at [926, 33] on div "[PERSON_NAME]" at bounding box center [1022, 25] width 343 height 26
copy h1 "[PERSON_NAME]"
click at [942, 28] on div "[PERSON_NAME]" at bounding box center [1022, 25] width 343 height 26
click at [555, 382] on div "AH [PERSON_NAME] [DEMOGRAPHIC_DATA]-fil-A Team Member at [US_STATE] & Ocotillo …" at bounding box center [659, 353] width 1319 height 706
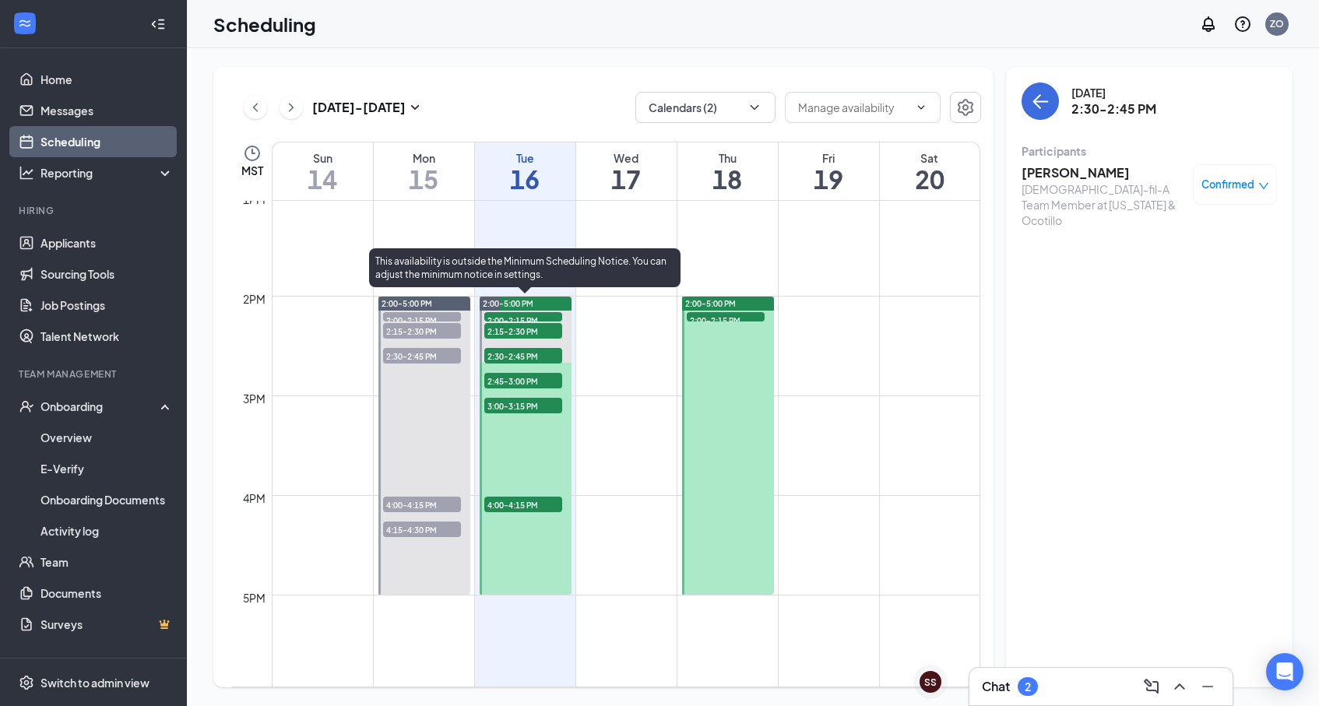
click at [544, 357] on span "2:30-2:45 PM" at bounding box center [523, 356] width 78 height 16
click at [511, 354] on span "2:30-2:45 PM" at bounding box center [523, 356] width 78 height 16
click at [520, 378] on span "2:45-3:00 PM" at bounding box center [523, 381] width 78 height 16
click at [518, 357] on span "2:30-2:45 PM" at bounding box center [523, 356] width 78 height 16
click at [525, 381] on span "2:45-3:00 PM" at bounding box center [523, 381] width 78 height 16
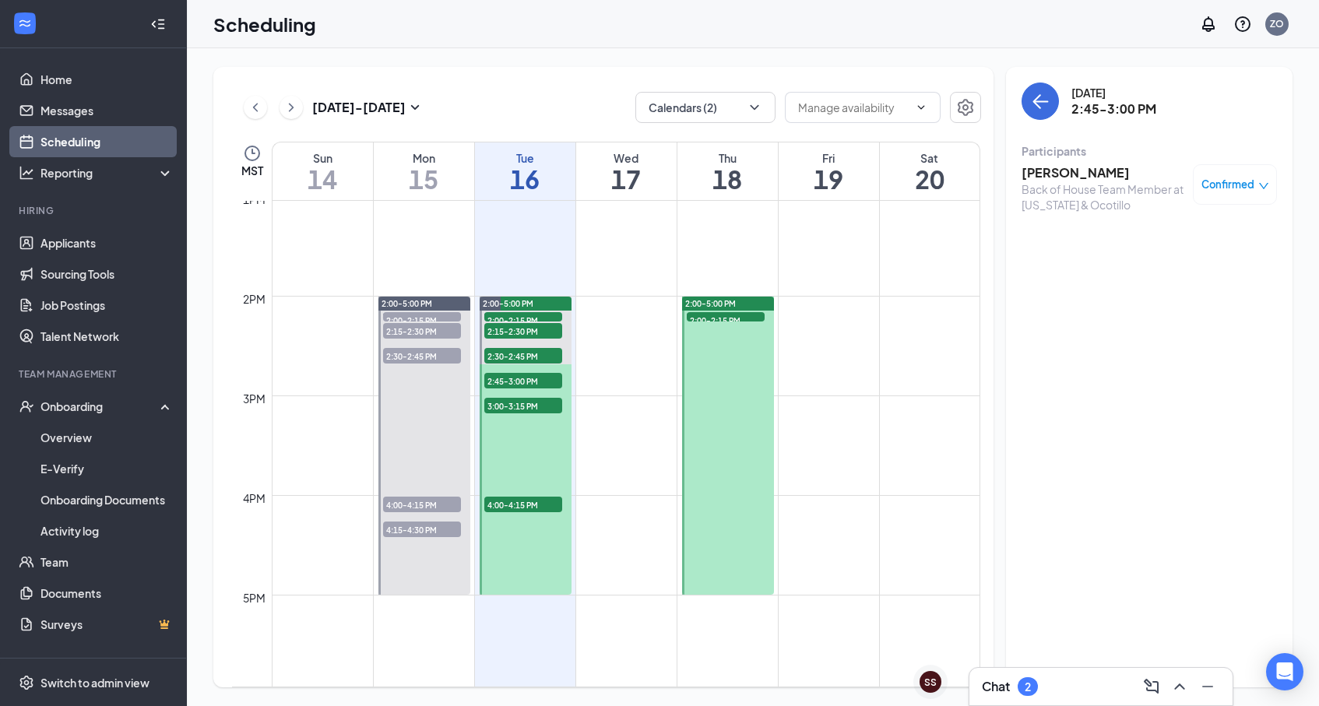
click at [1030, 174] on h3 "[PERSON_NAME]" at bounding box center [1104, 172] width 164 height 17
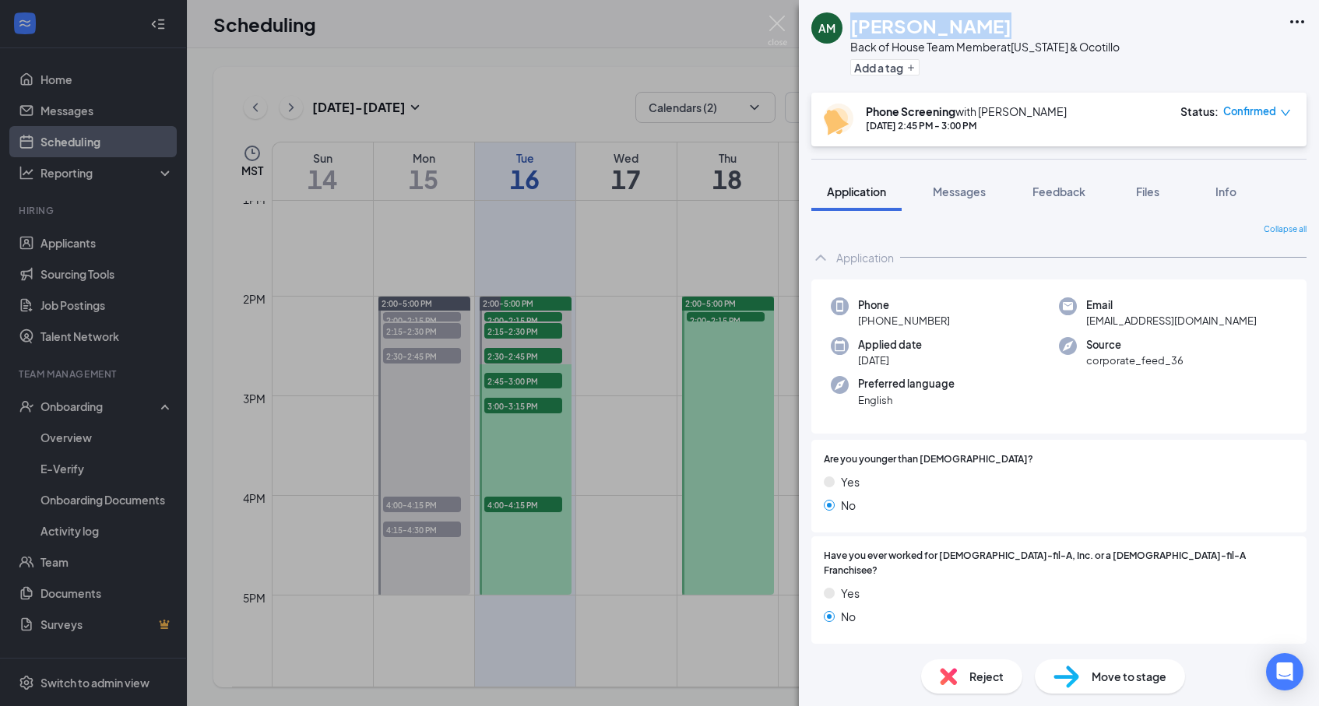
drag, startPoint x: 964, startPoint y: 26, endPoint x: 846, endPoint y: 30, distance: 118.5
click at [845, 30] on div "AM [PERSON_NAME] Back of House Team Member at [US_STATE] & Ocotillo Add a tag" at bounding box center [966, 46] width 308 height 68
click at [858, 33] on h1 "[PERSON_NAME]" at bounding box center [931, 25] width 161 height 26
drag, startPoint x: 854, startPoint y: 30, endPoint x: 966, endPoint y: 27, distance: 112.2
click at [966, 27] on h1 "[PERSON_NAME]" at bounding box center [931, 25] width 161 height 26
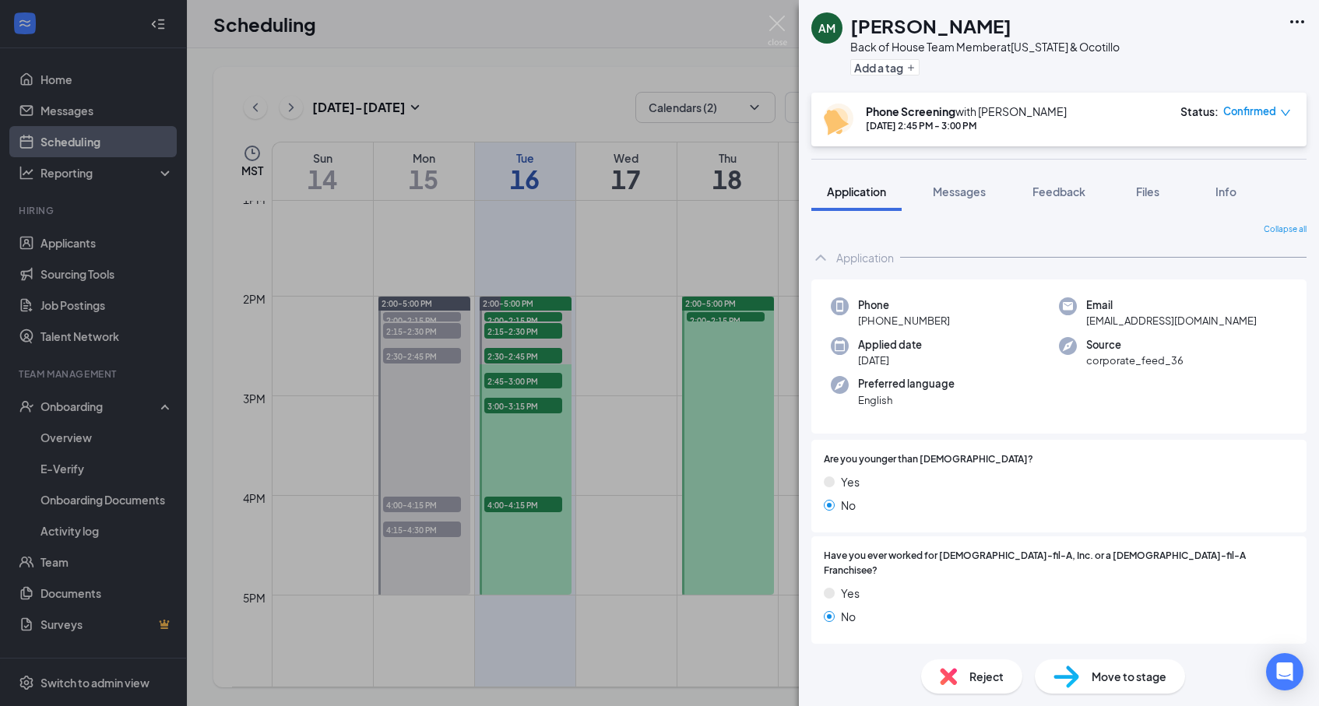
click at [1001, 92] on div "AM [PERSON_NAME] Back of House Team Member at [US_STATE] & Ocotillo Add a tag" at bounding box center [1059, 46] width 520 height 93
click at [606, 397] on div "AM [PERSON_NAME] Back of House Team Member at [US_STATE] & Ocotillo Add a tag P…" at bounding box center [659, 353] width 1319 height 706
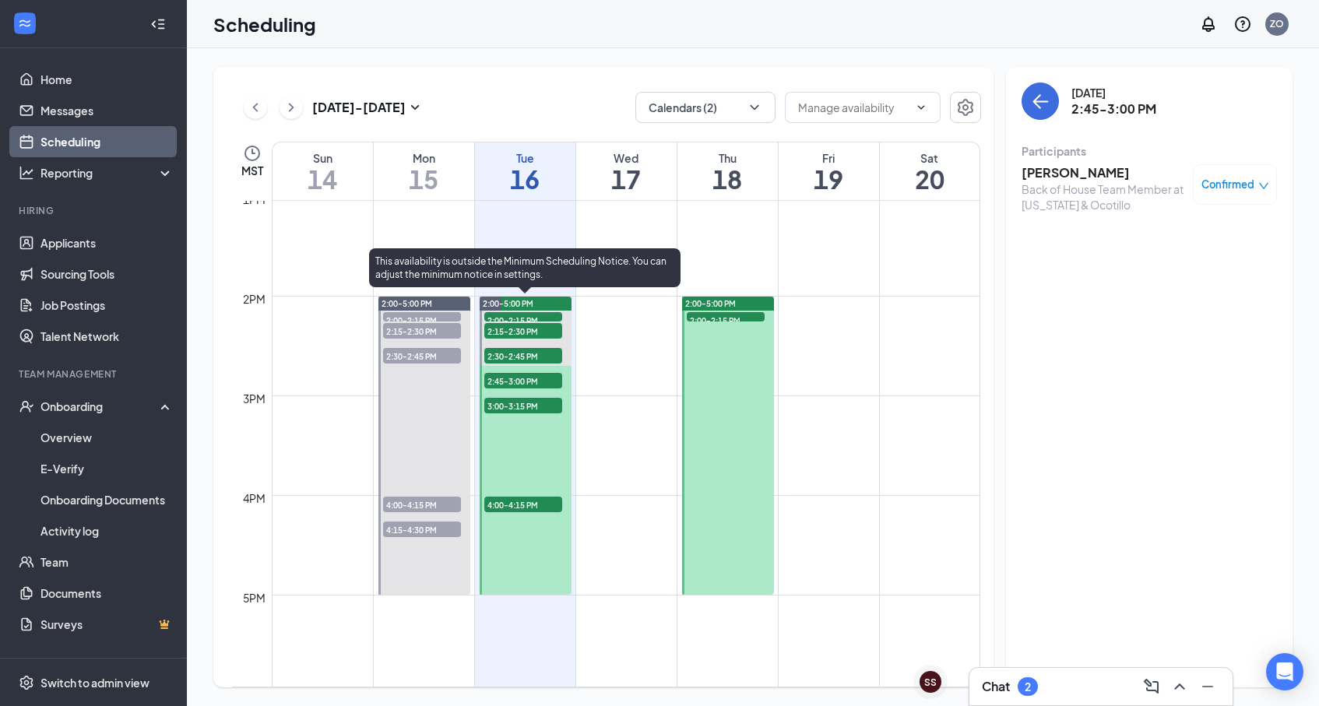
click at [530, 378] on span "2:45-3:00 PM" at bounding box center [523, 381] width 78 height 16
click at [520, 405] on span "3:00-3:15 PM" at bounding box center [523, 406] width 78 height 16
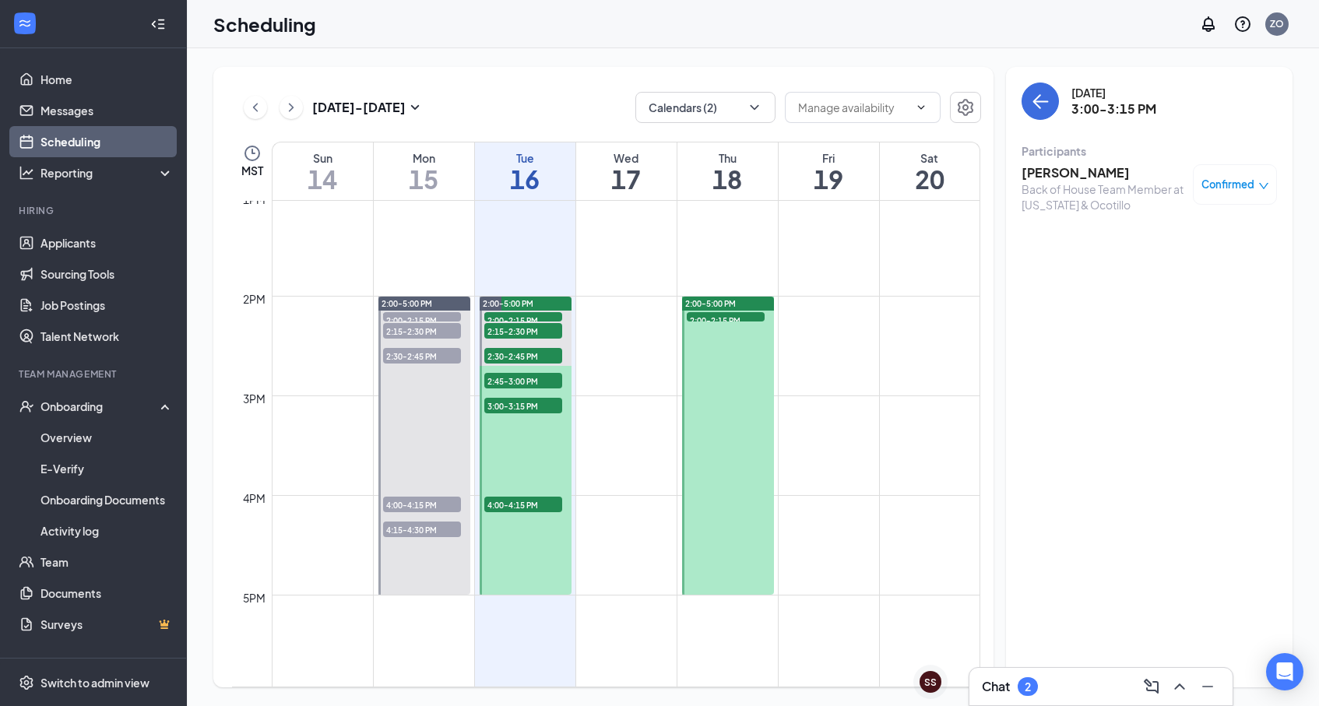
click at [1034, 170] on h3 "[PERSON_NAME]" at bounding box center [1104, 172] width 164 height 17
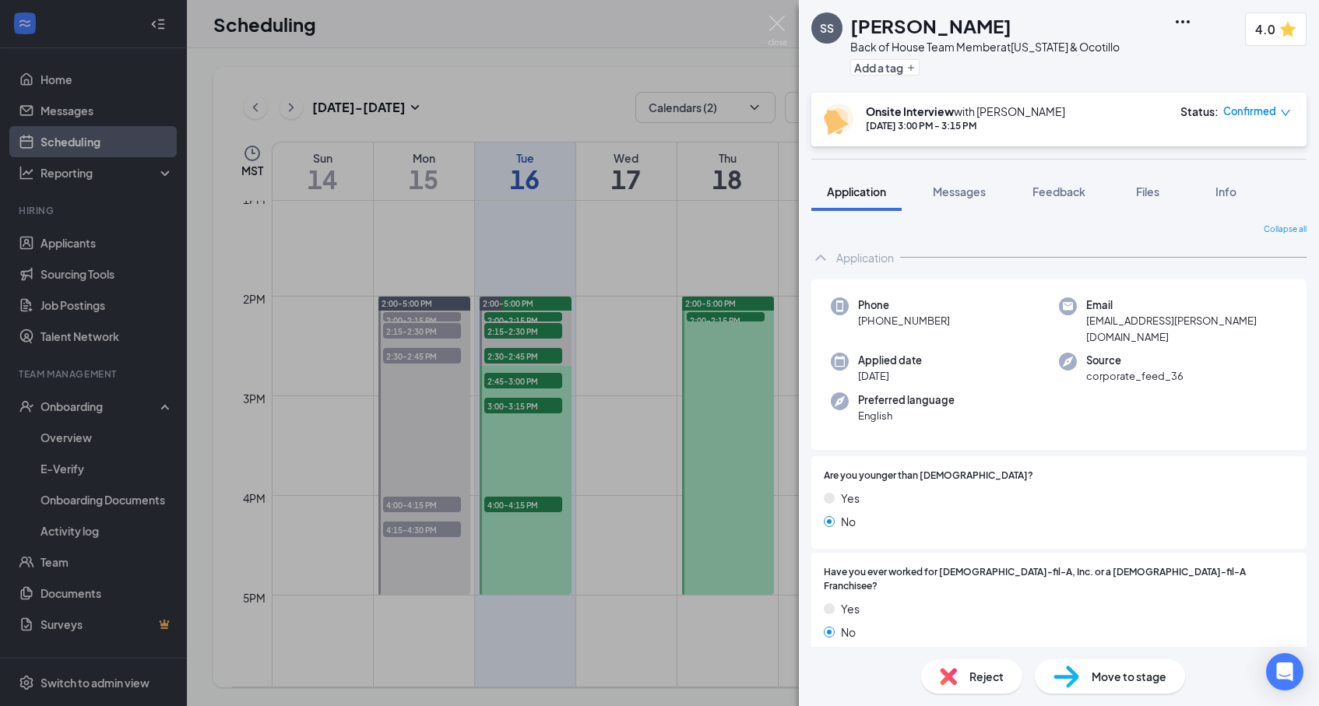
drag, startPoint x: 856, startPoint y: 26, endPoint x: 991, endPoint y: 31, distance: 135.6
click at [991, 31] on div "[PERSON_NAME]" at bounding box center [985, 25] width 269 height 26
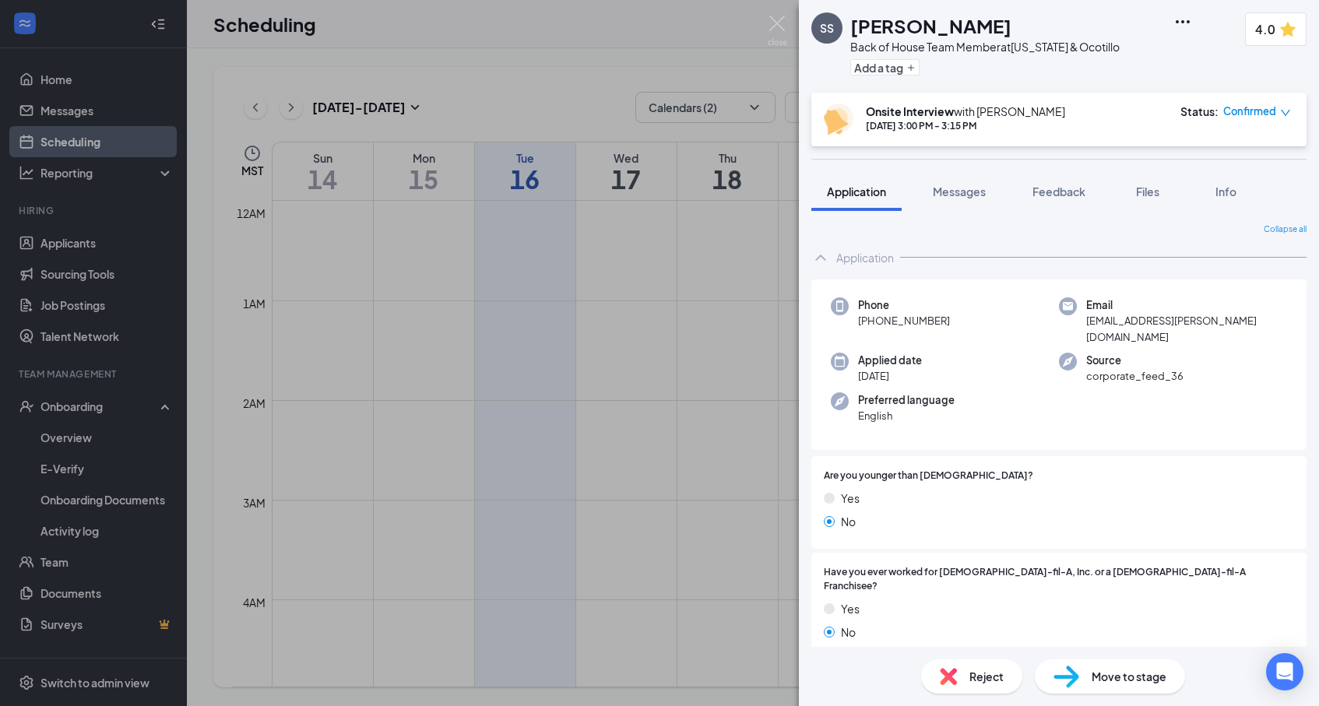
scroll to position [1301, 0]
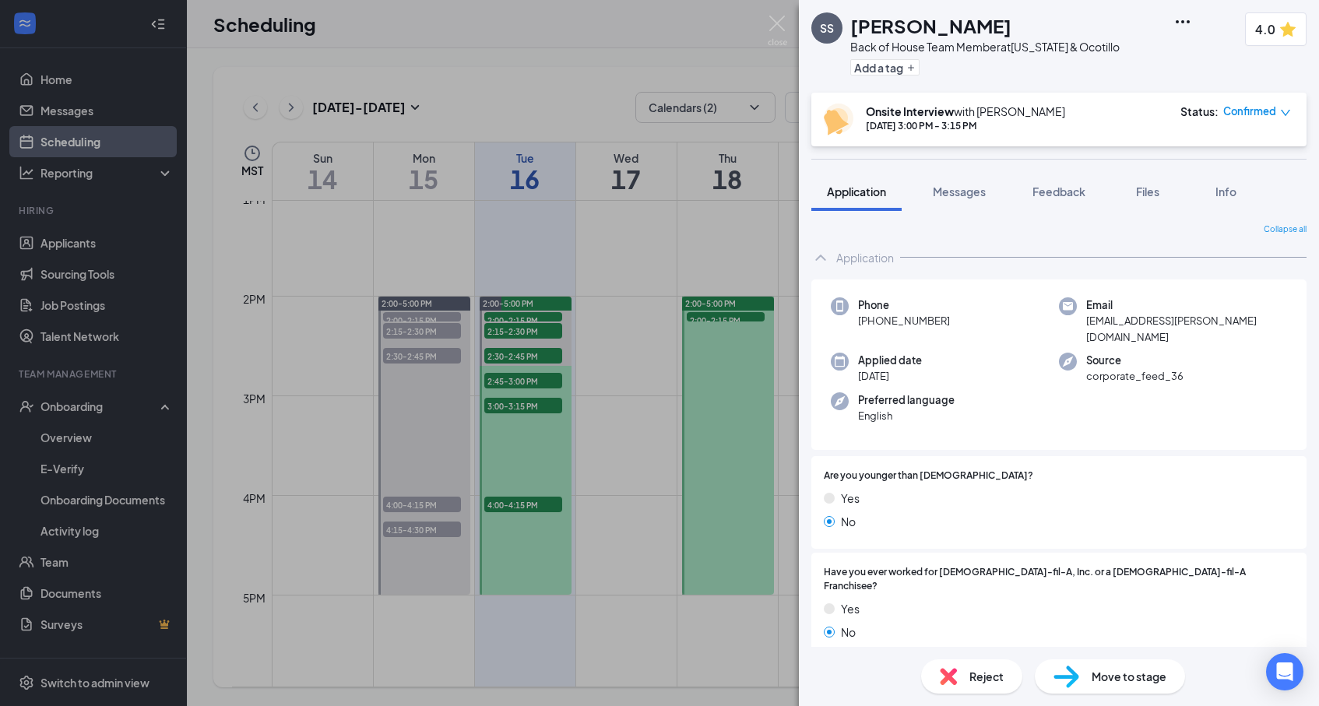
click at [984, 284] on div "Phone +1 (480) 875-3744 Email sid.sehgal@hotmail.com Applied date Sep 9 Source …" at bounding box center [1059, 365] width 495 height 171
click at [586, 425] on div "SS Sidhant Sehgal Back of House Team Member at Arizona & Ocotillo Add a tag 4.0…" at bounding box center [659, 353] width 1319 height 706
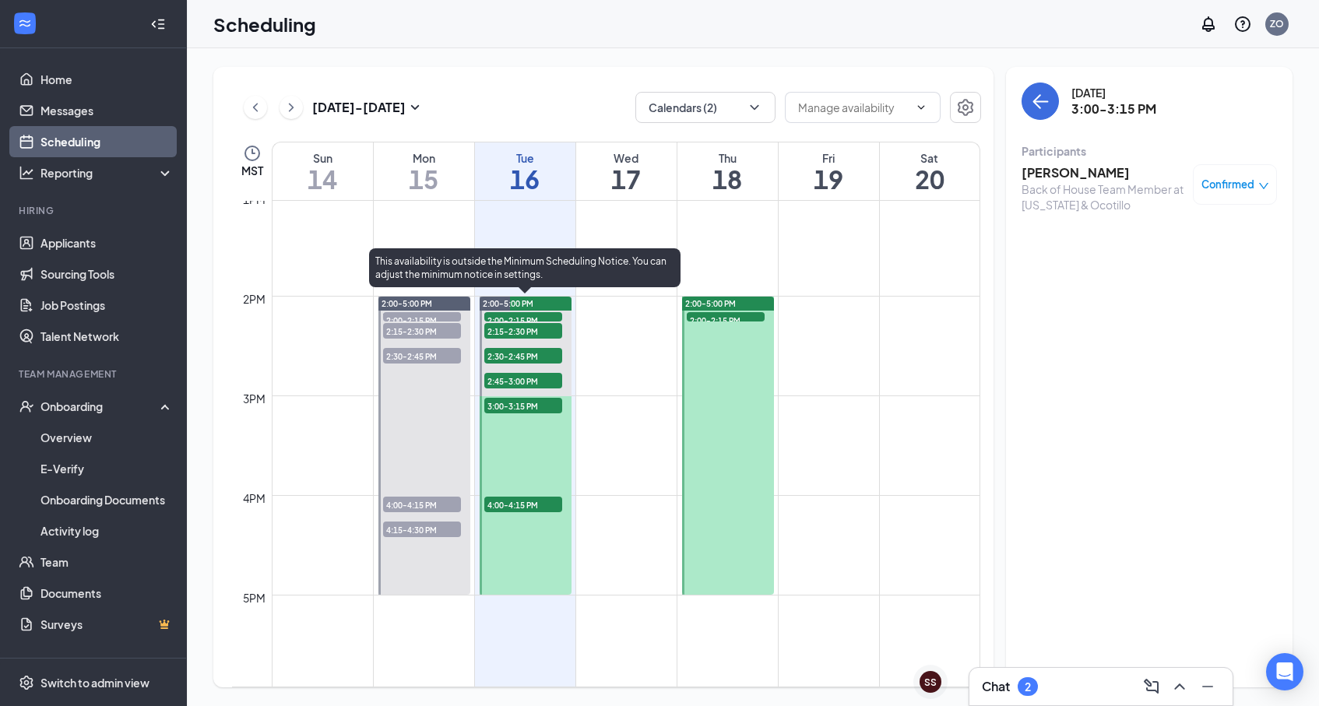
click at [525, 406] on span "3:00-3:15 PM" at bounding box center [523, 406] width 78 height 16
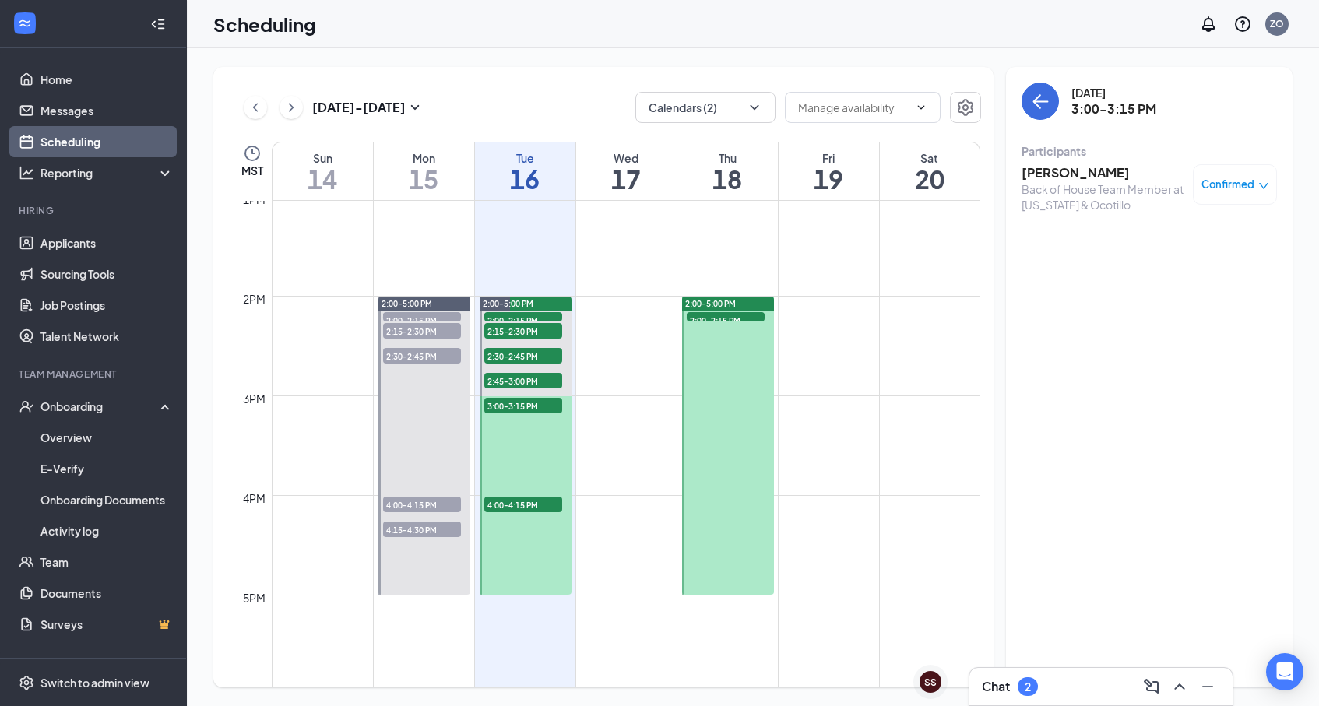
click at [520, 382] on span "2:45-3:00 PM" at bounding box center [523, 381] width 78 height 16
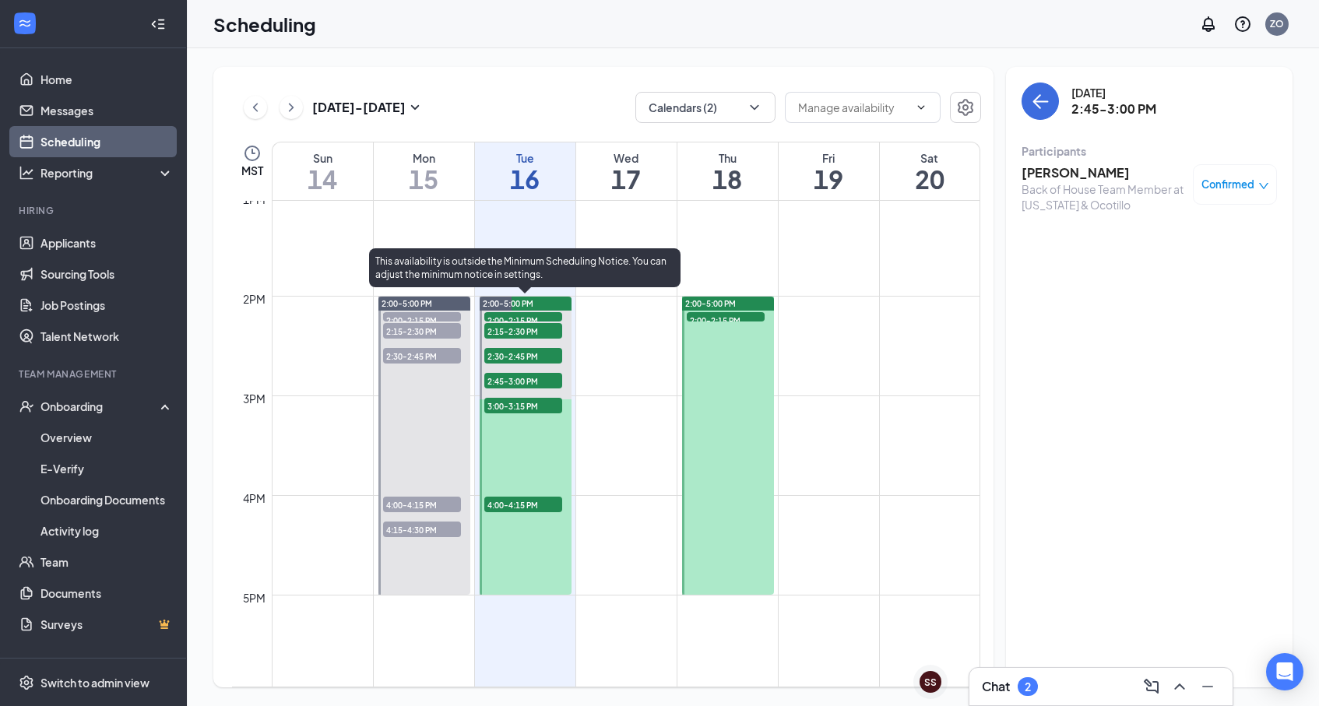
click at [534, 355] on span "2:30-2:45 PM" at bounding box center [523, 356] width 78 height 16
click at [538, 379] on span "2:45-3:00 PM" at bounding box center [523, 381] width 78 height 16
click at [534, 407] on span "3:00-3:15 PM" at bounding box center [523, 406] width 78 height 16
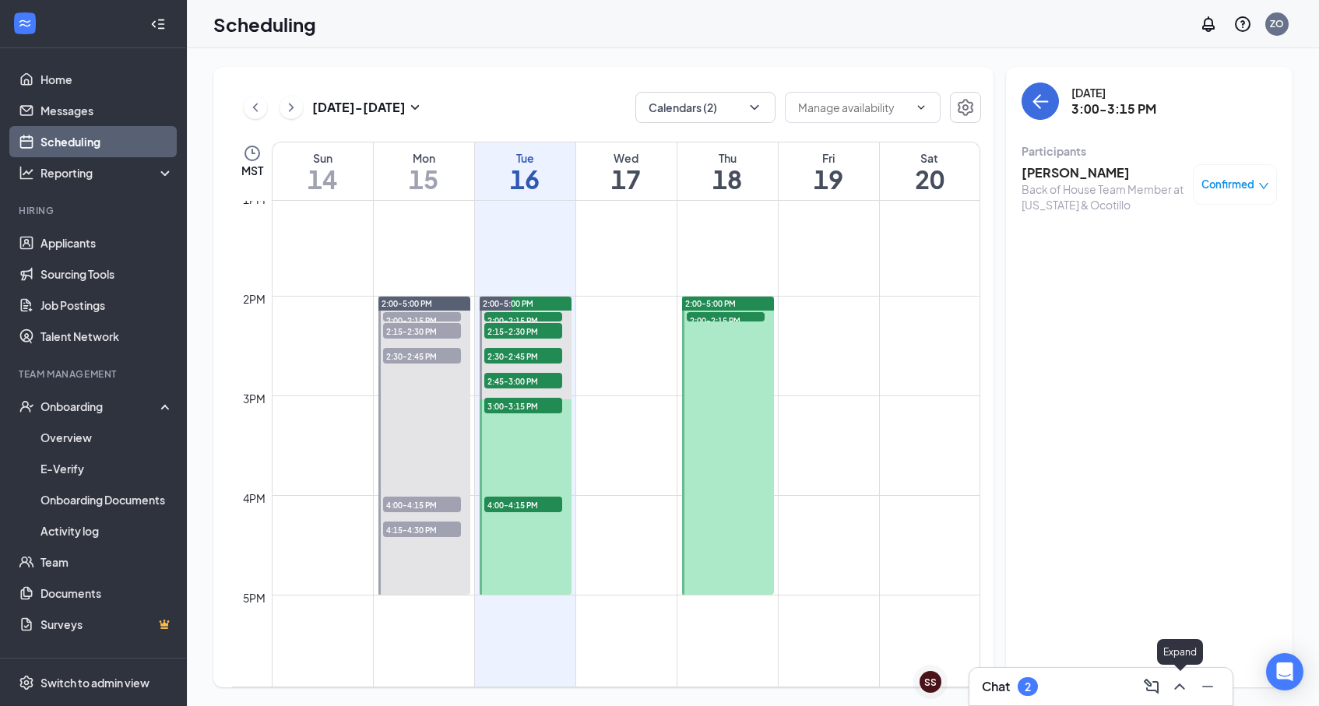
click at [1183, 687] on icon "ChevronUp" at bounding box center [1180, 687] width 10 height 6
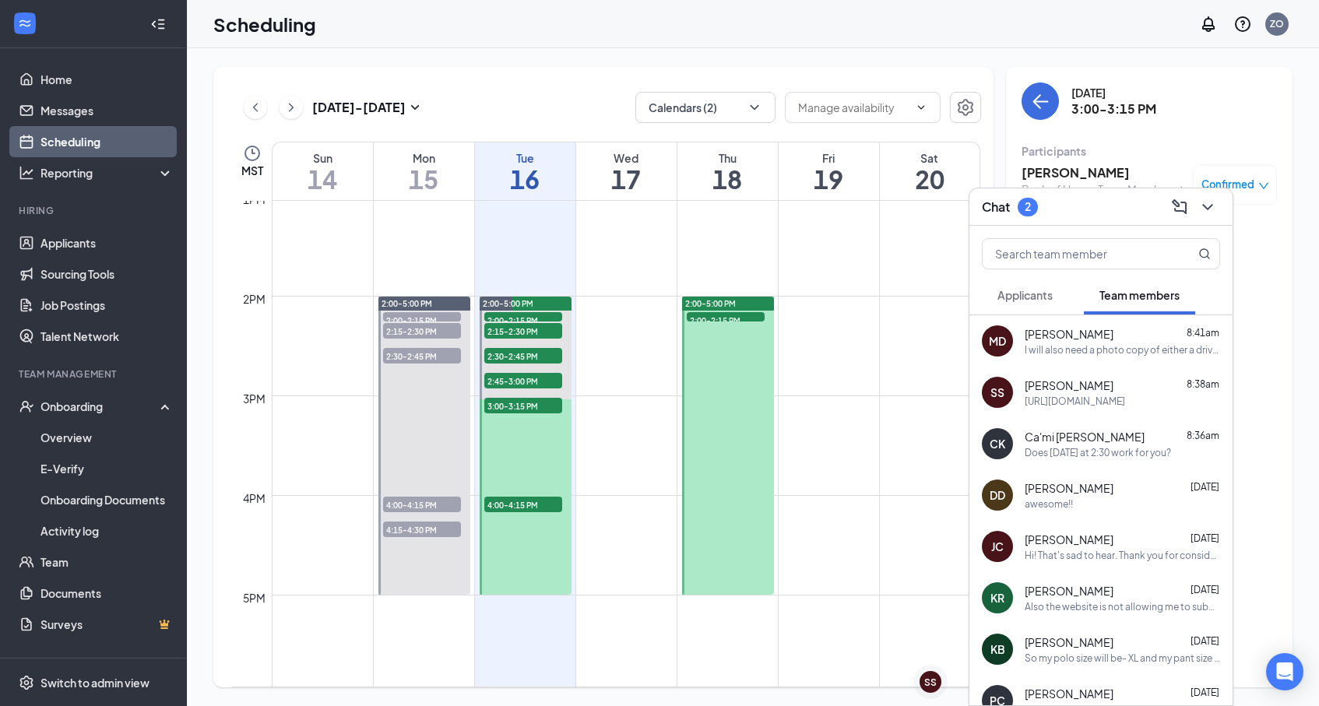
click at [1090, 462] on div "CK Ca'mi Knox 8:36am Does tomorrow at 2:30 work for you?" at bounding box center [1101, 443] width 263 height 51
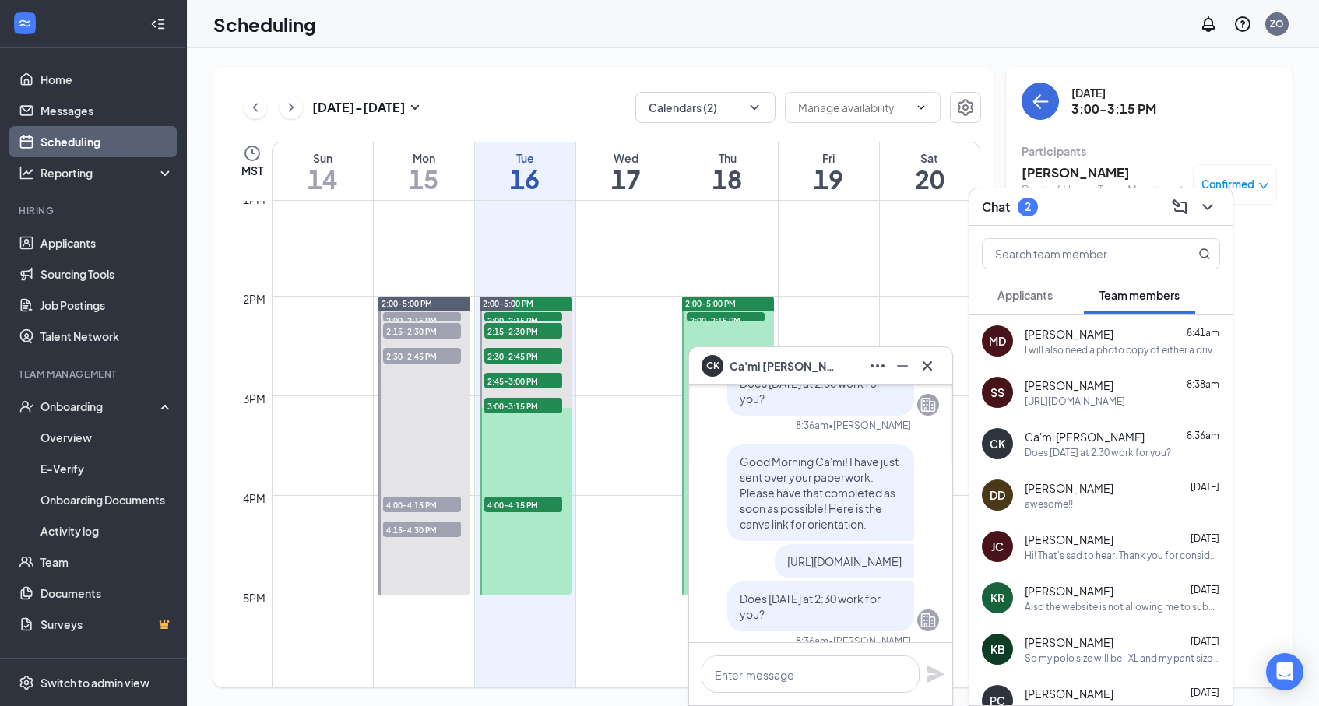
scroll to position [-20, 0]
